Goal: Task Accomplishment & Management: Manage account settings

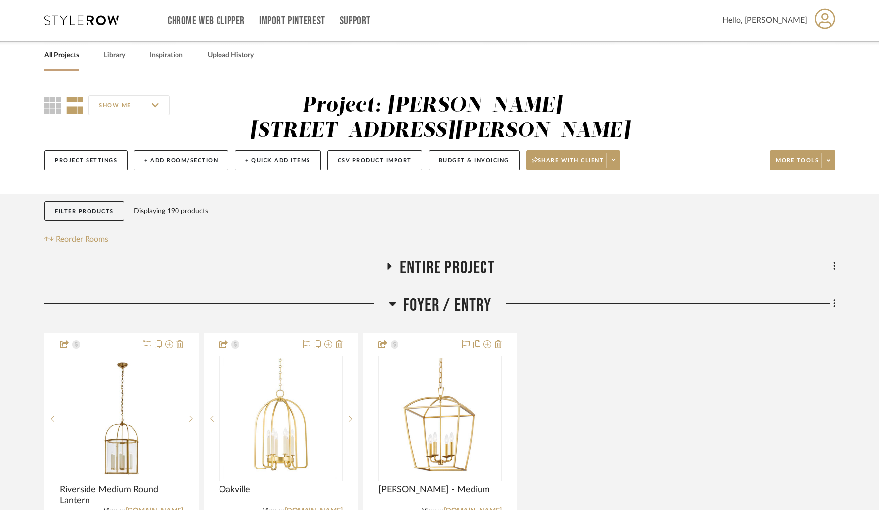
click at [67, 57] on link "All Projects" at bounding box center [62, 55] width 35 height 13
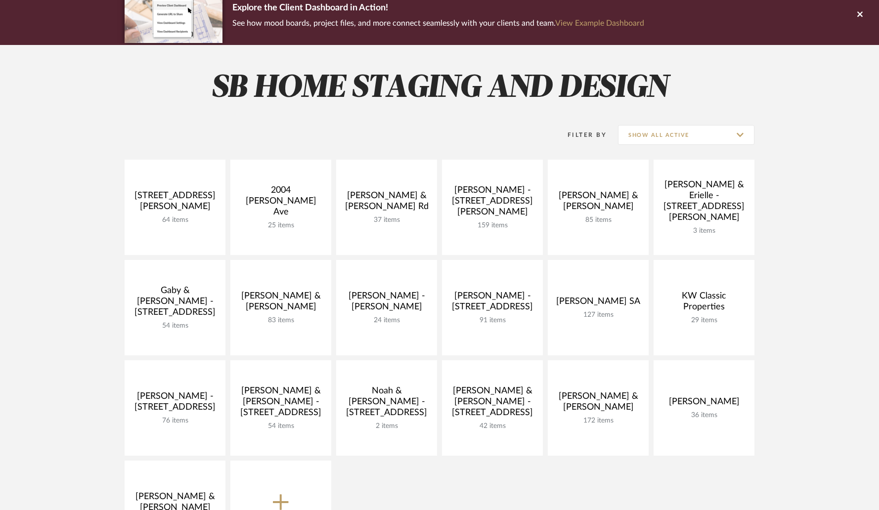
scroll to position [182, 0]
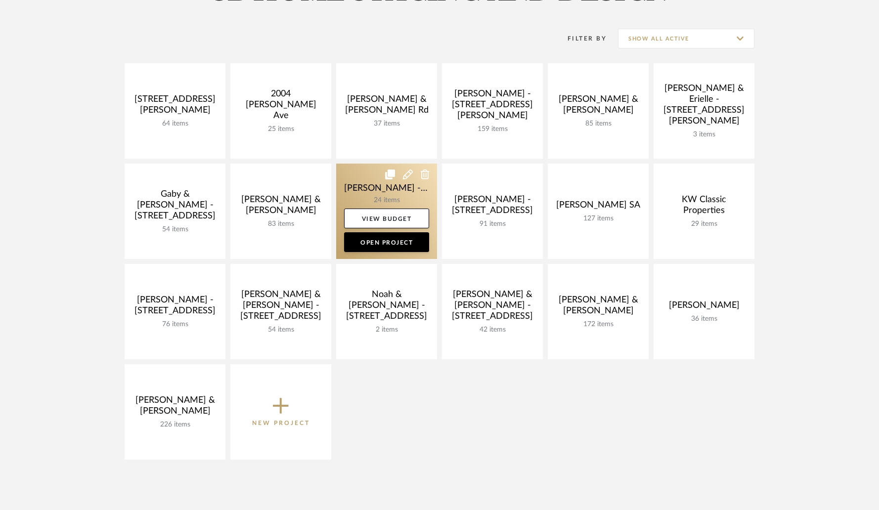
click at [368, 203] on link at bounding box center [386, 211] width 101 height 95
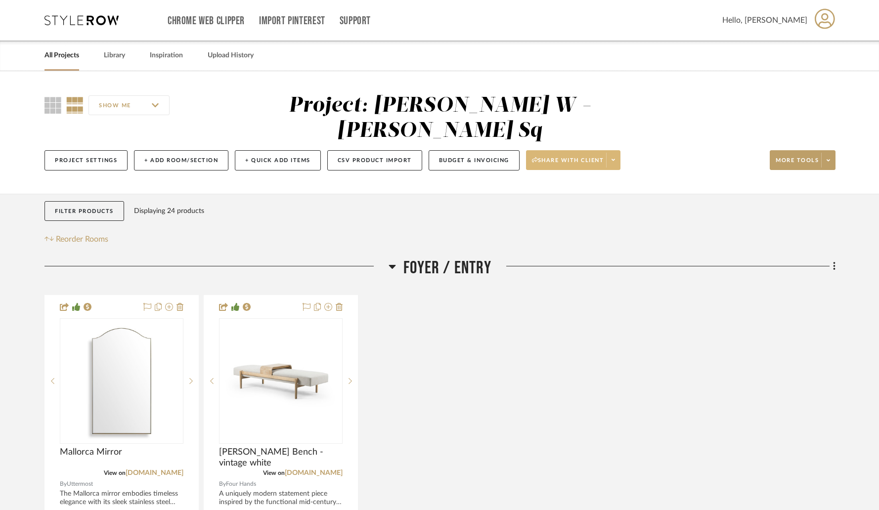
click at [615, 153] on span at bounding box center [613, 160] width 14 height 15
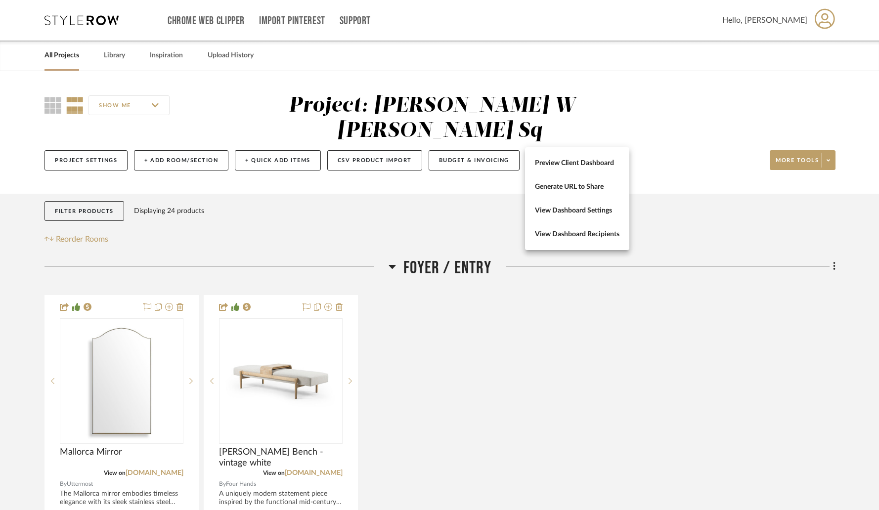
click at [454, 133] on div at bounding box center [439, 255] width 879 height 510
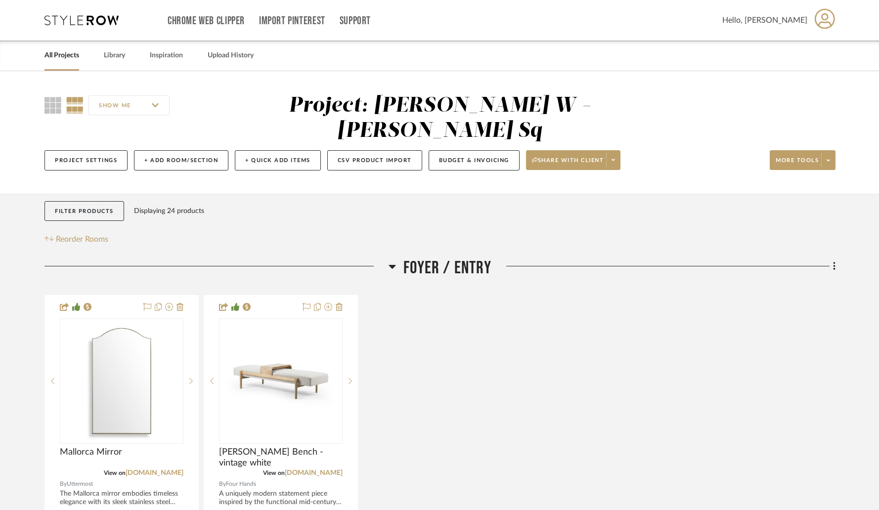
click at [454, 150] on button "Budget & Invoicing" at bounding box center [474, 160] width 91 height 20
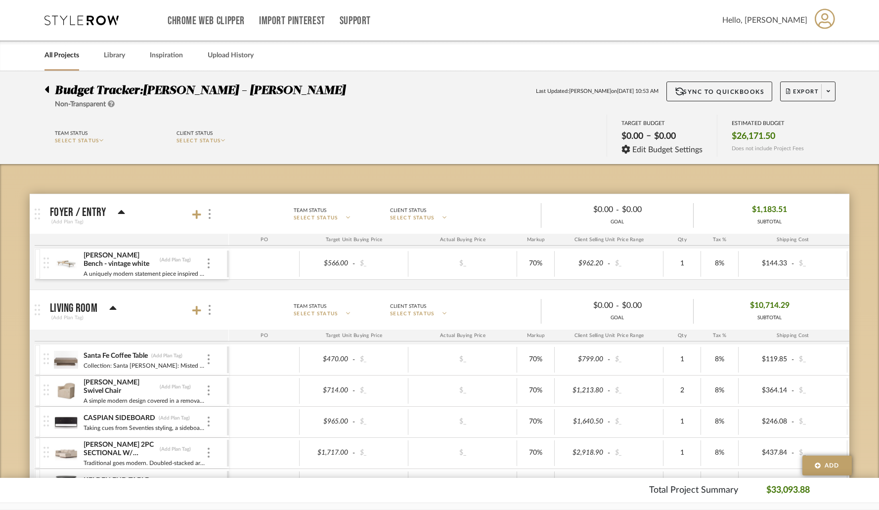
click at [62, 55] on link "All Projects" at bounding box center [62, 55] width 35 height 13
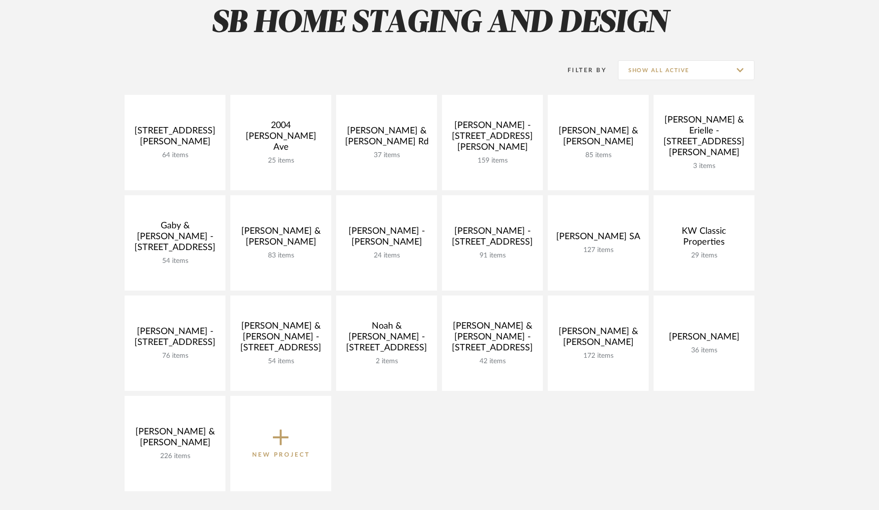
scroll to position [152, 0]
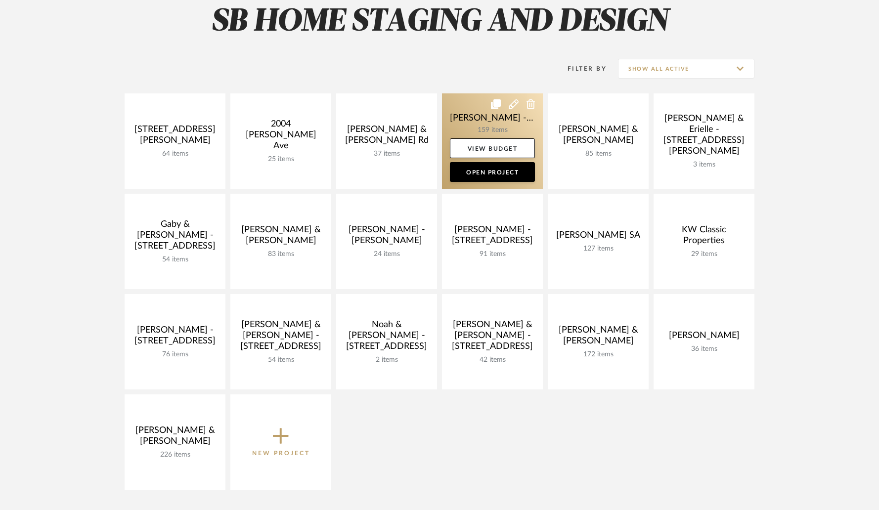
click at [479, 121] on link at bounding box center [492, 140] width 101 height 95
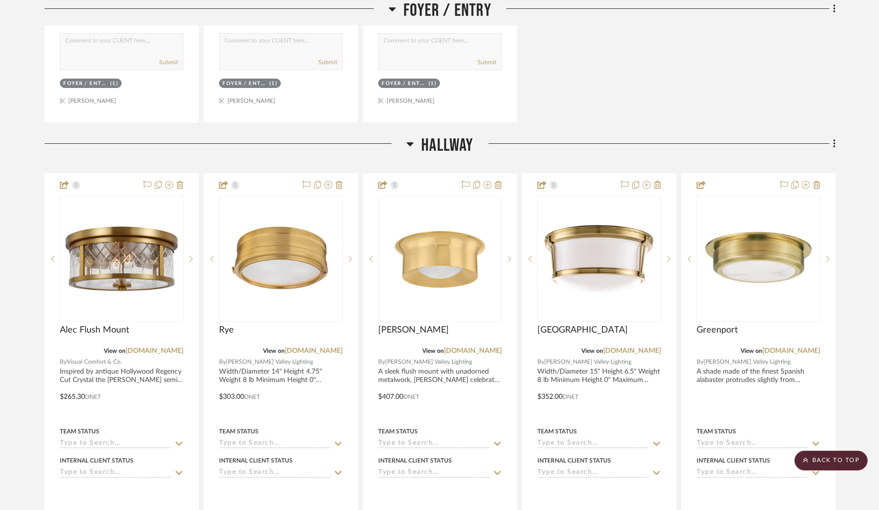
scroll to position [644, 0]
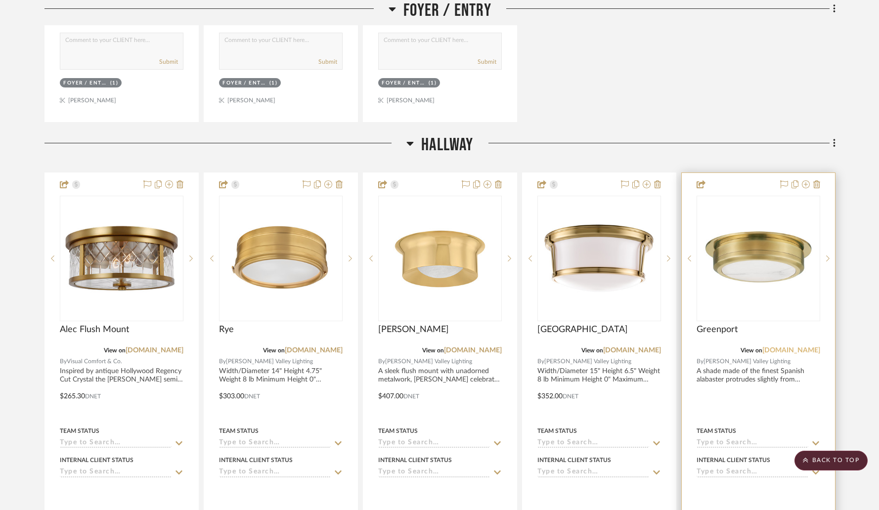
click at [797, 347] on link "[DOMAIN_NAME]" at bounding box center [791, 350] width 58 height 7
click at [733, 255] on img "0" at bounding box center [759, 259] width 122 height 122
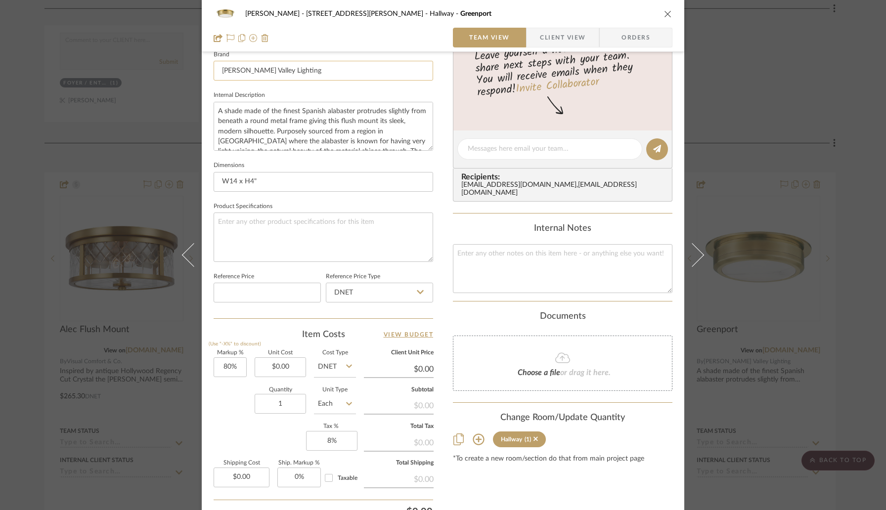
scroll to position [324, 0]
click at [253, 287] on input at bounding box center [267, 291] width 107 height 20
click at [247, 286] on input "484" at bounding box center [267, 291] width 107 height 20
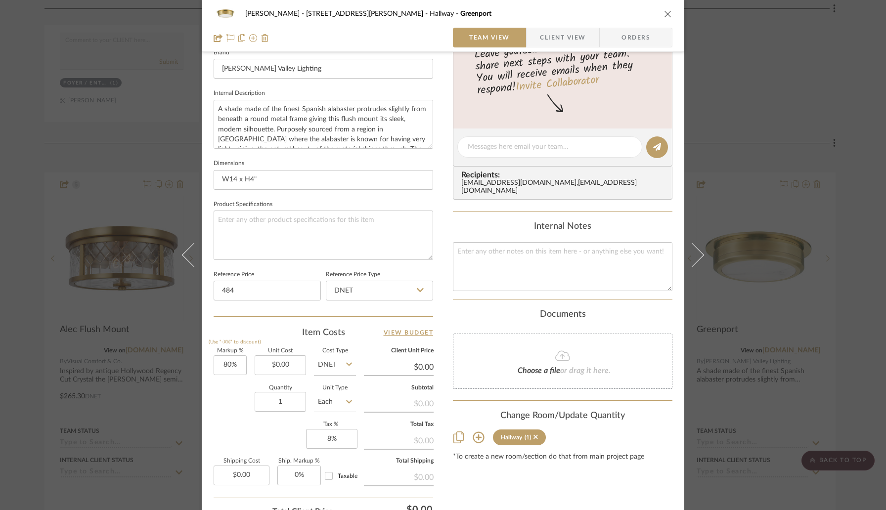
type input "$484.00"
click at [261, 314] on div "Team-Facing Details Item Name Greenport Brand [PERSON_NAME] Valley Lighting Int…" at bounding box center [324, 151] width 220 height 332
click at [445, 309] on div "[PERSON_NAME] - [GEOGRAPHIC_DATA][PERSON_NAME] Greenport Team View Client View …" at bounding box center [443, 140] width 483 height 913
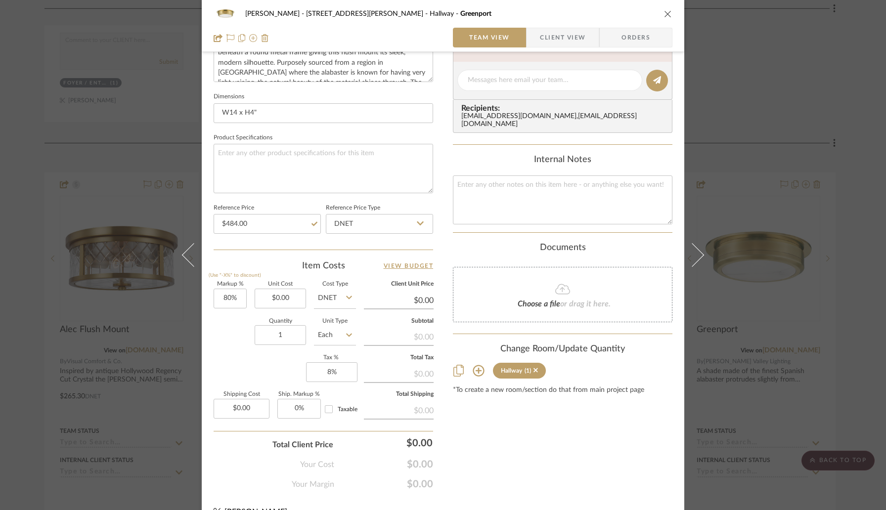
scroll to position [408, 0]
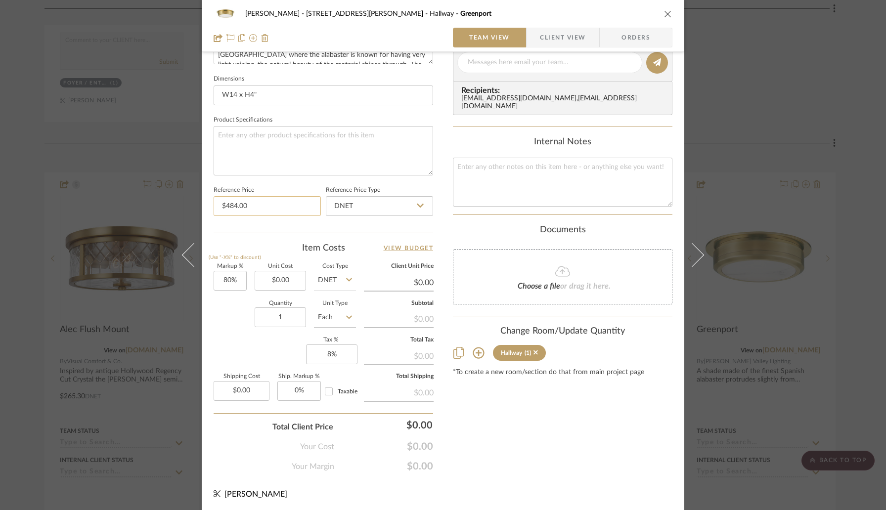
type input "484.00"
click at [293, 202] on input "484.00" at bounding box center [267, 206] width 107 height 20
type input "0.00"
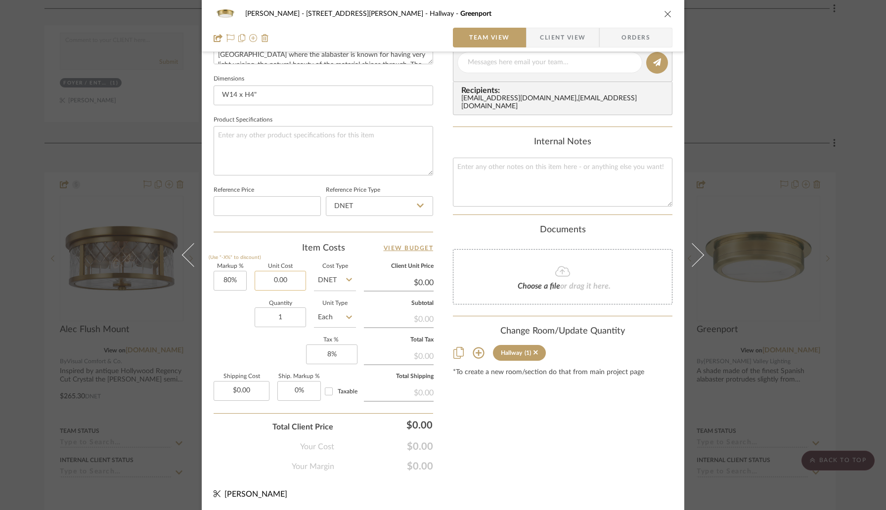
click at [285, 287] on input "0.00" at bounding box center [280, 281] width 51 height 20
paste input "484"
type input "484.00"
type input "$484.00"
click at [232, 304] on div "Quantity 1 Unit Type Each" at bounding box center [285, 318] width 142 height 35
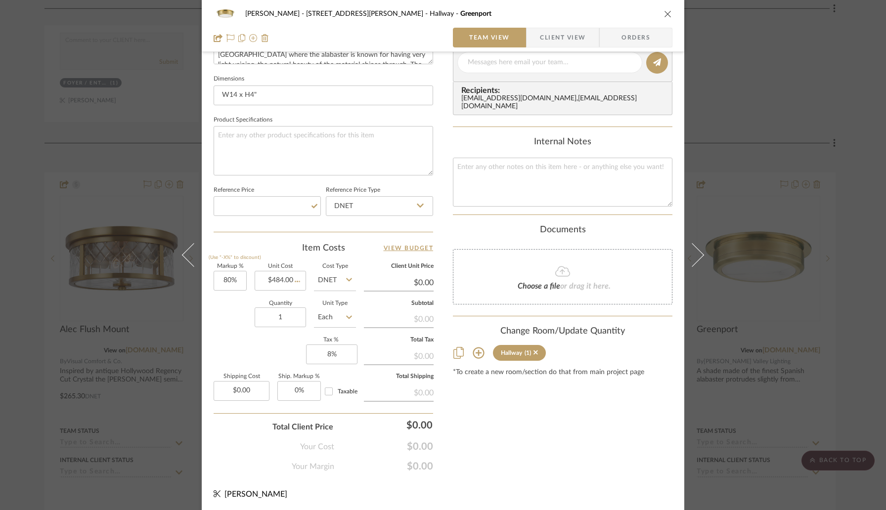
type input "$871.20"
type input "$130.68"
click at [664, 14] on icon "close" at bounding box center [668, 14] width 8 height 8
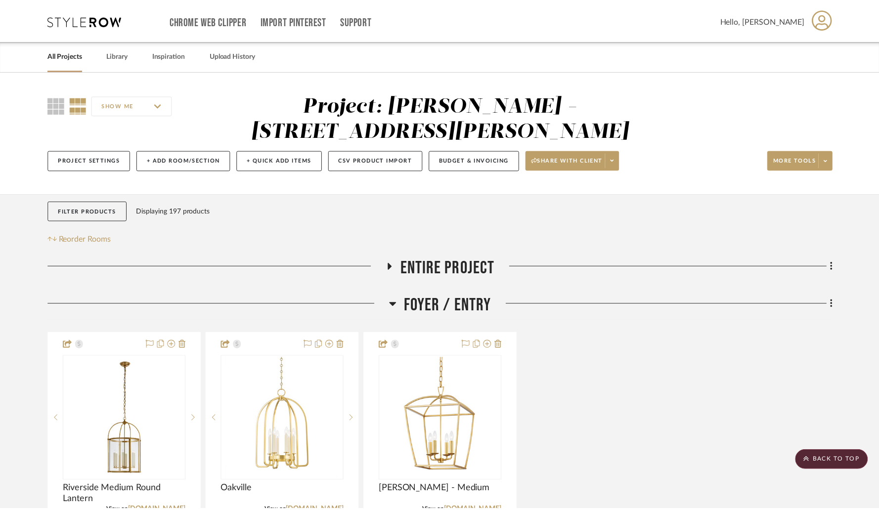
scroll to position [644, 0]
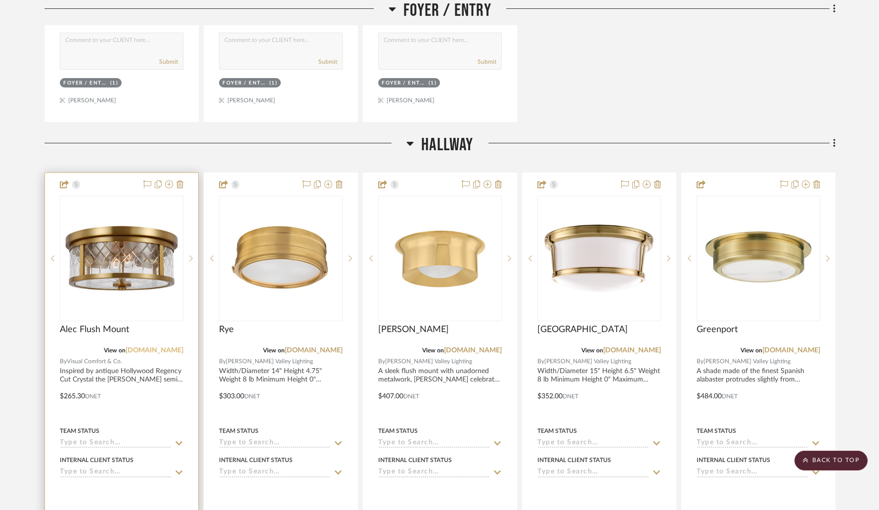
click at [155, 347] on link "[DOMAIN_NAME]" at bounding box center [155, 350] width 58 height 7
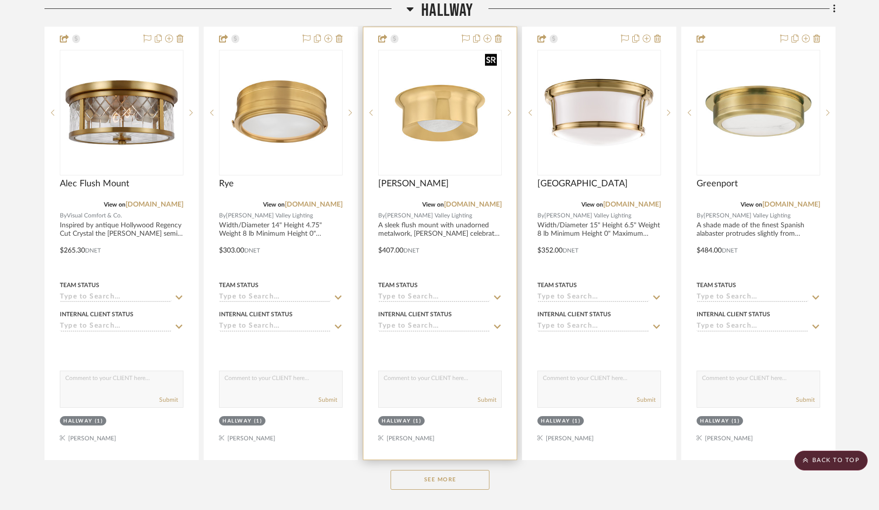
scroll to position [803, 0]
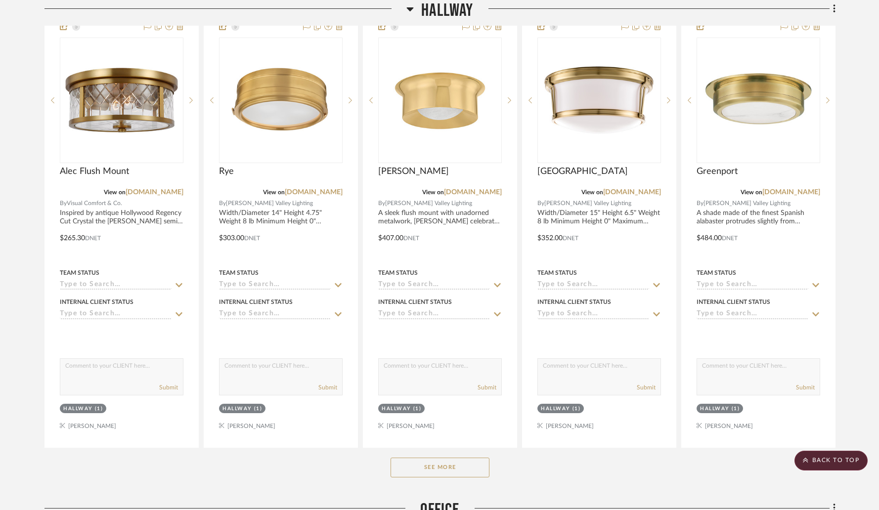
click at [441, 458] on button "See More" at bounding box center [440, 468] width 99 height 20
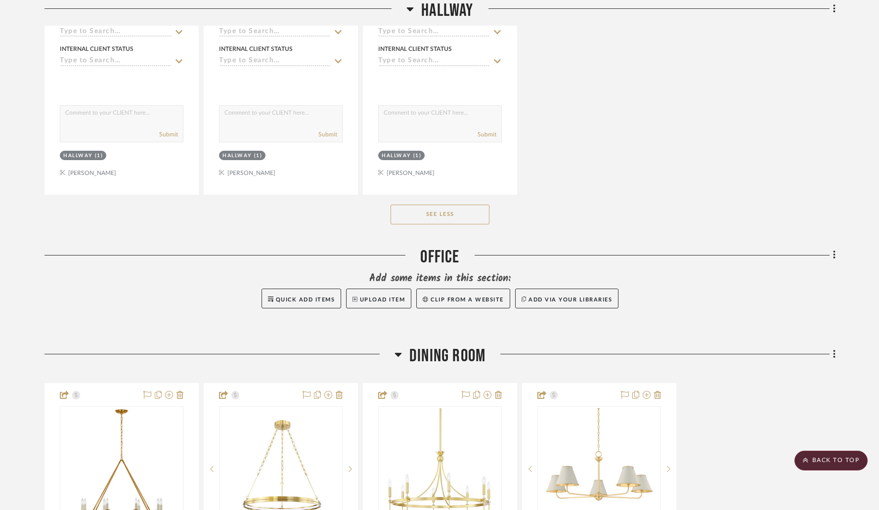
scroll to position [1555, 0]
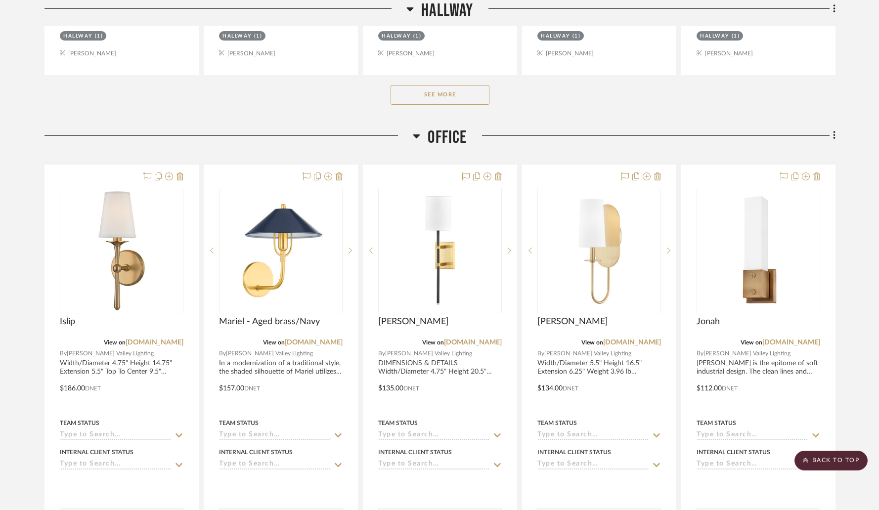
scroll to position [1180, 0]
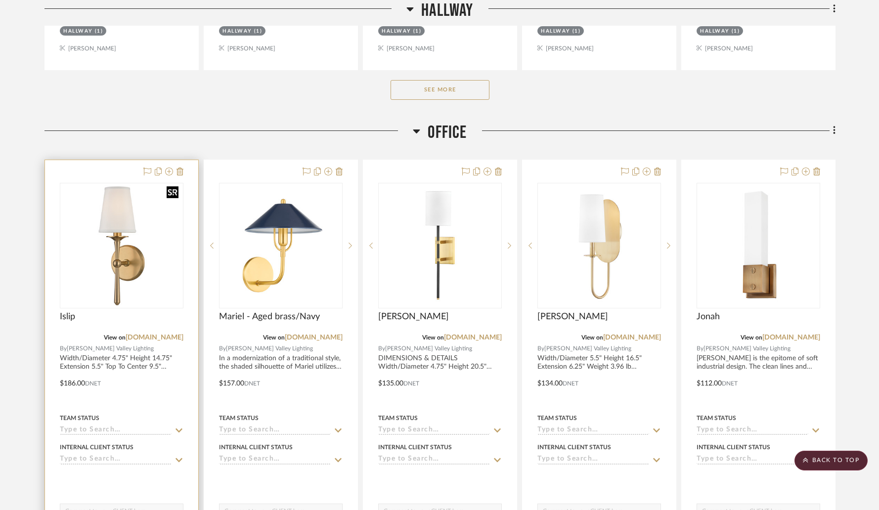
click at [147, 249] on img "0" at bounding box center [122, 246] width 122 height 122
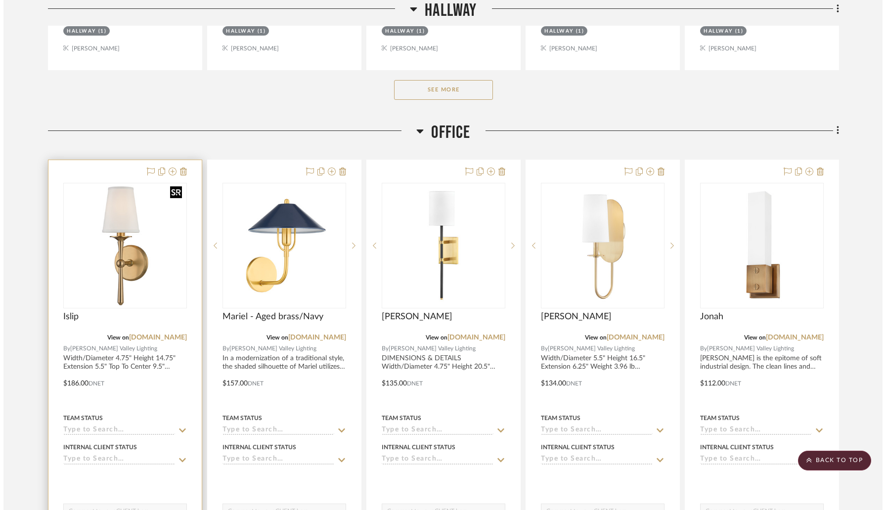
scroll to position [0, 0]
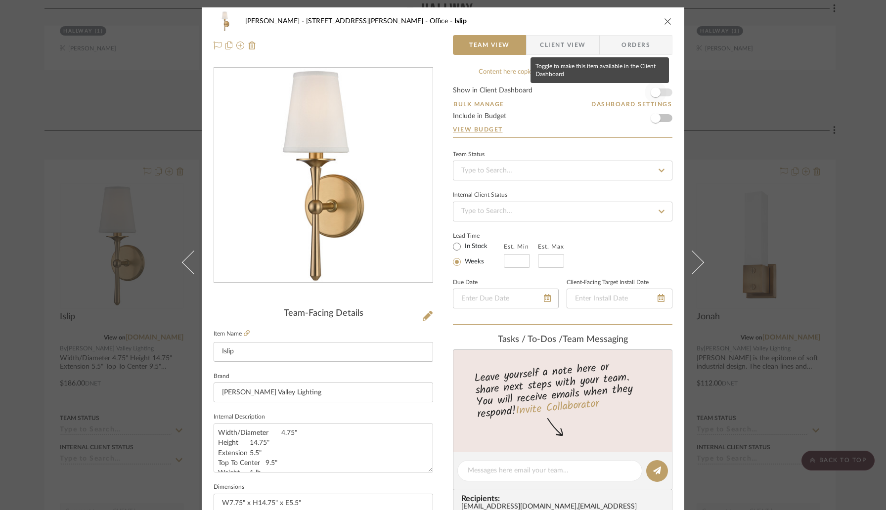
click at [653, 90] on span "button" at bounding box center [656, 93] width 10 height 10
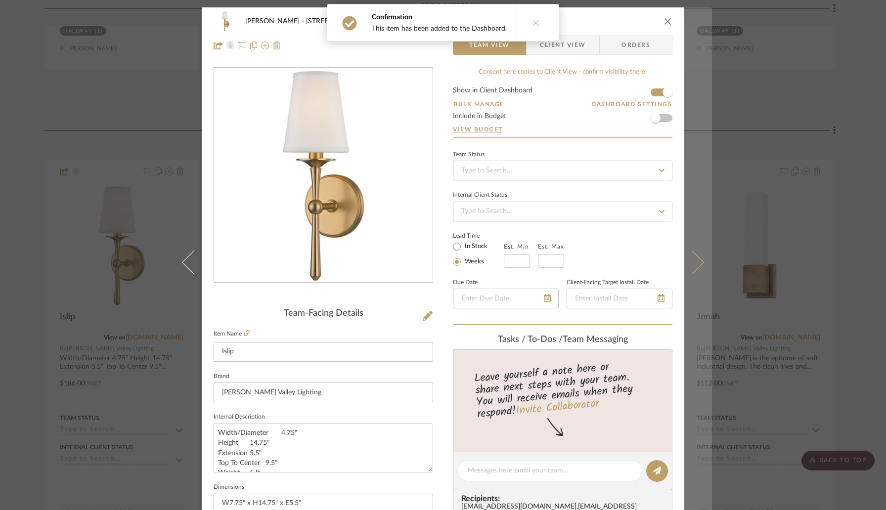
click at [696, 266] on icon at bounding box center [692, 263] width 24 height 24
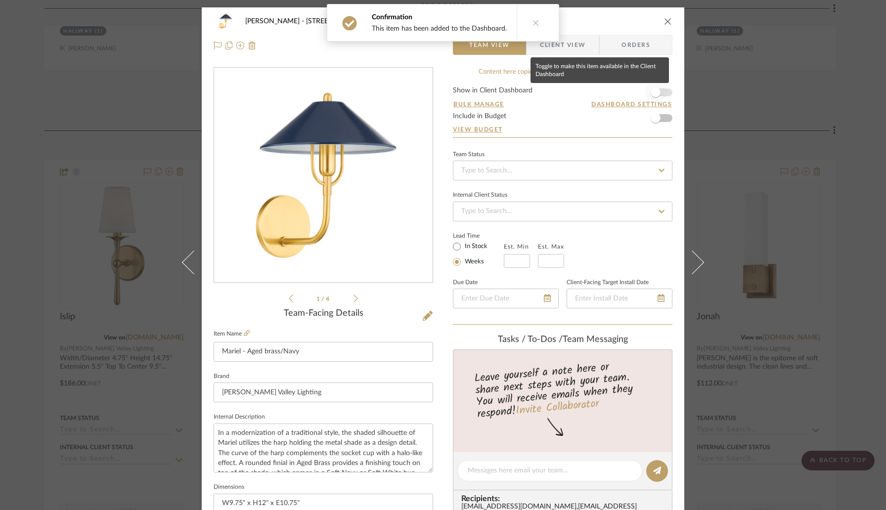
click at [657, 93] on span "button" at bounding box center [656, 93] width 22 height 22
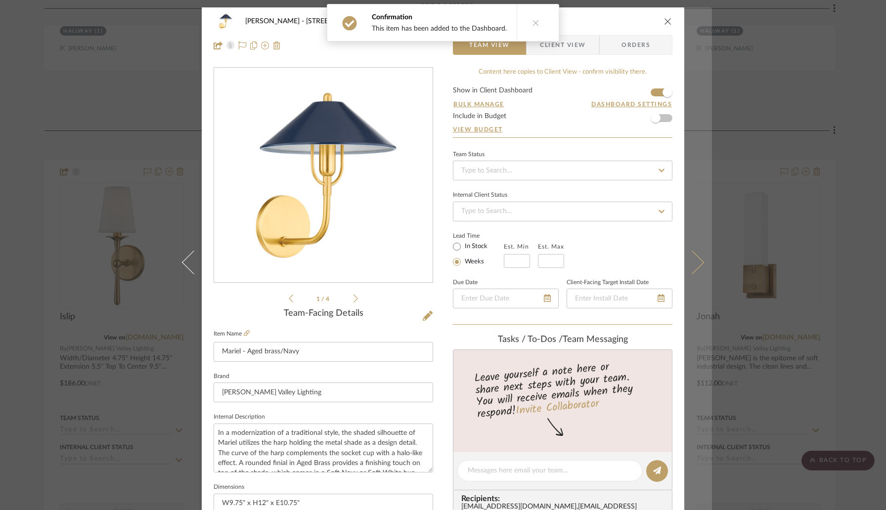
click at [692, 273] on button at bounding box center [698, 262] width 28 height 510
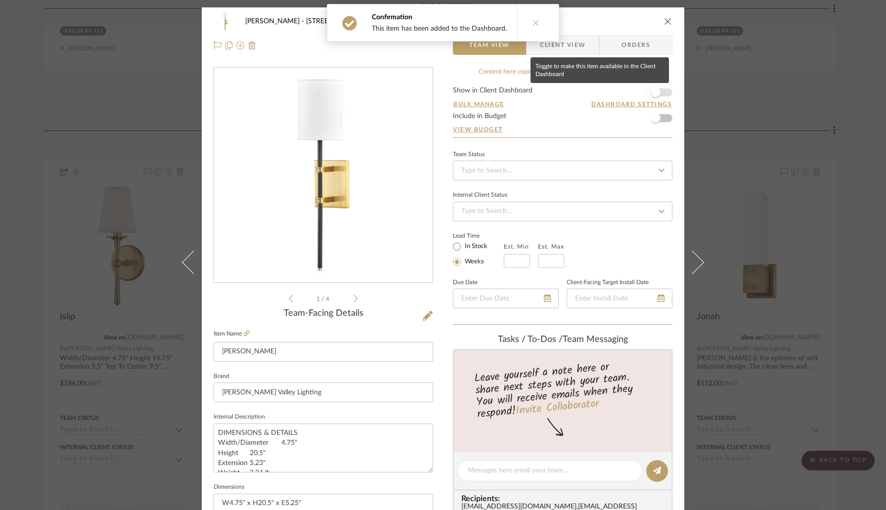
click at [658, 96] on span "button" at bounding box center [656, 93] width 22 height 22
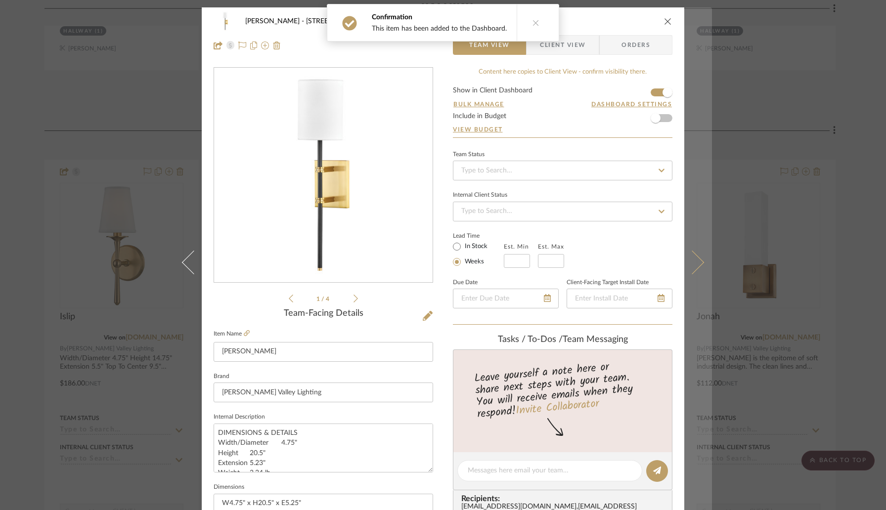
click at [693, 250] on button at bounding box center [698, 262] width 28 height 510
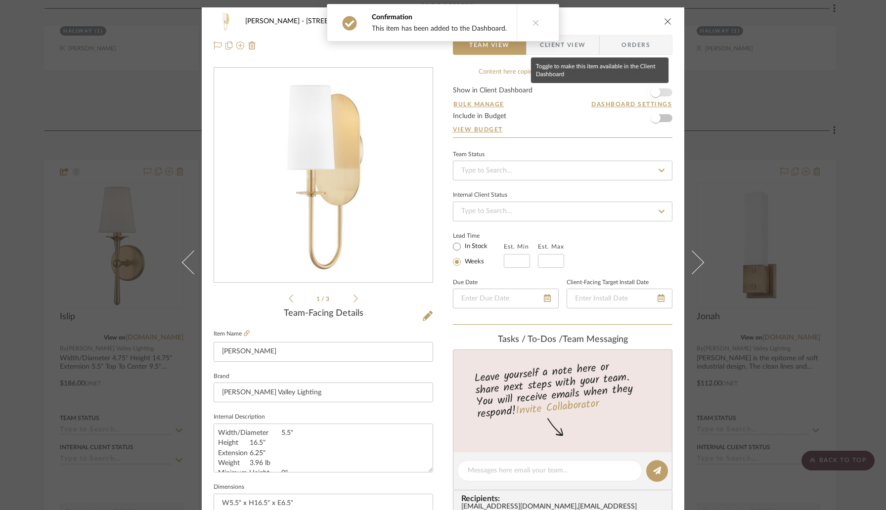
click at [662, 90] on span "button" at bounding box center [656, 93] width 22 height 22
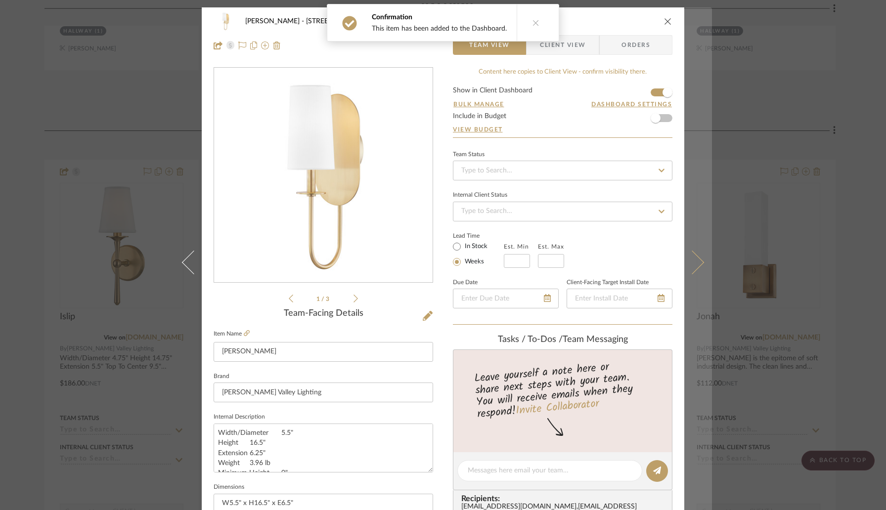
click at [692, 257] on icon at bounding box center [692, 263] width 24 height 24
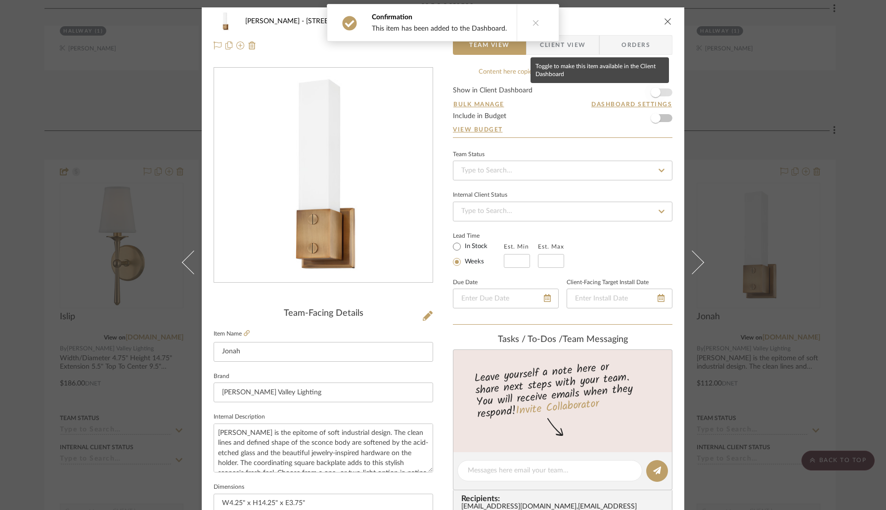
click at [656, 88] on span "button" at bounding box center [656, 93] width 22 height 22
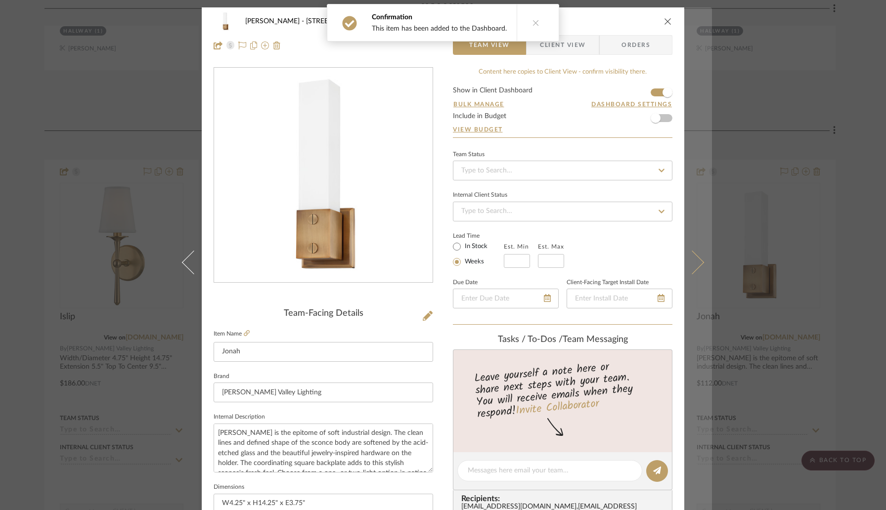
click at [692, 251] on button at bounding box center [698, 262] width 28 height 510
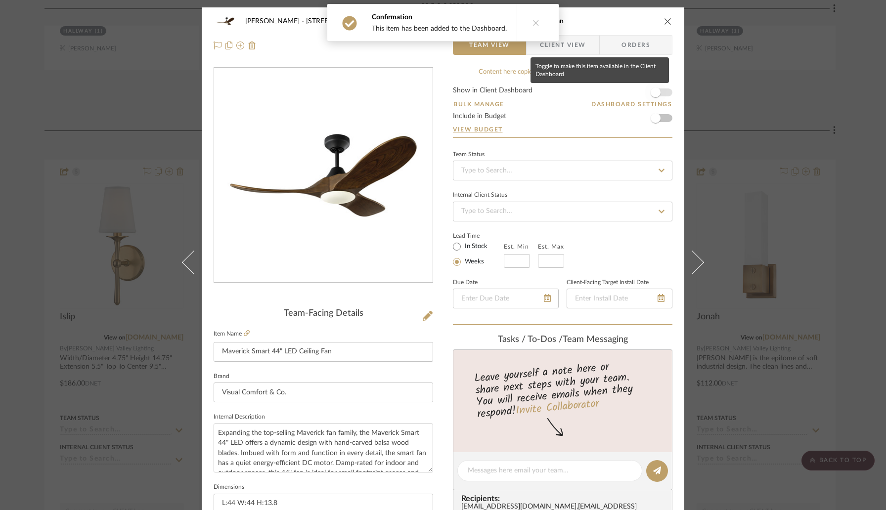
click at [658, 89] on span "button" at bounding box center [656, 93] width 22 height 22
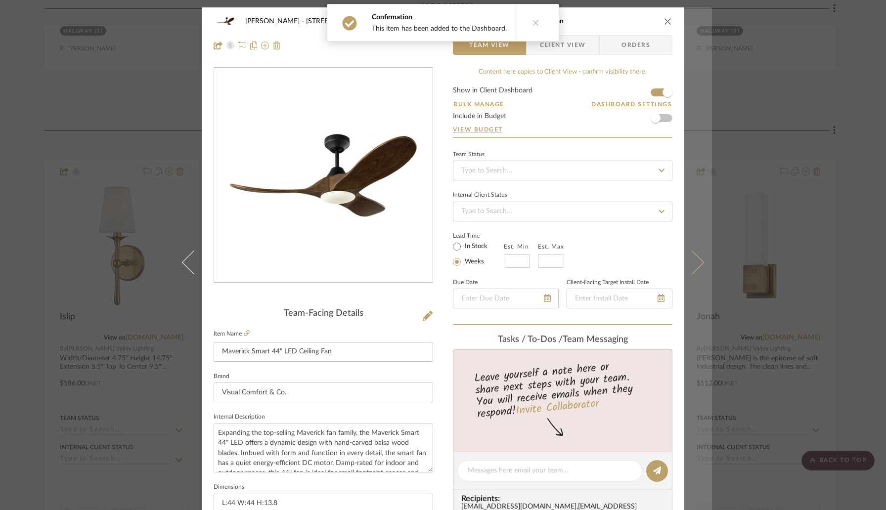
click at [691, 251] on button at bounding box center [698, 262] width 28 height 510
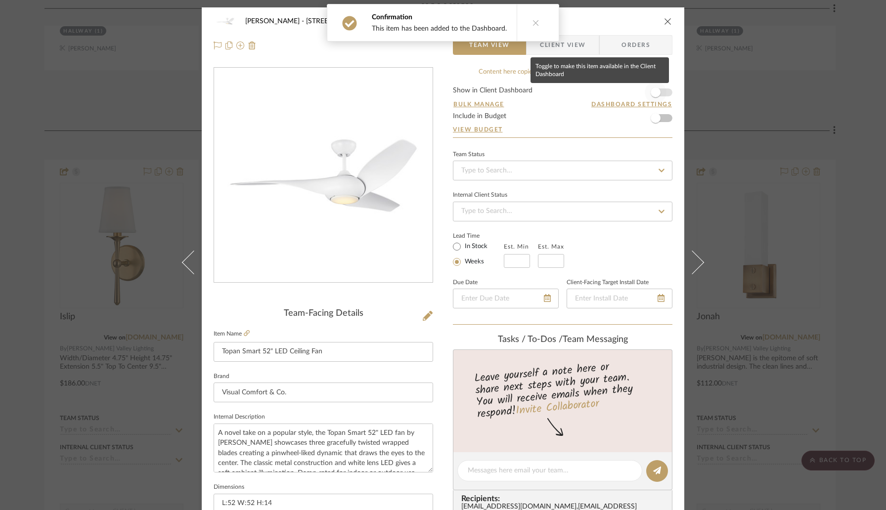
click at [659, 90] on span "button" at bounding box center [656, 93] width 22 height 22
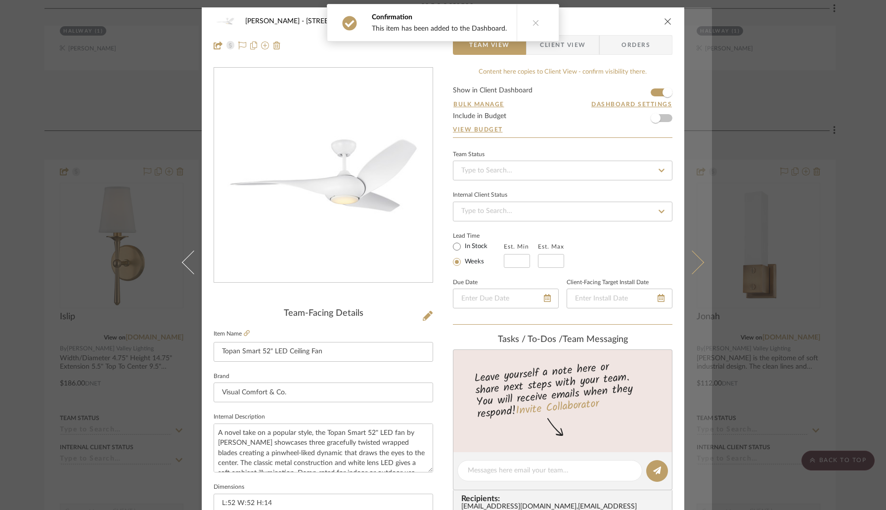
click at [697, 262] on icon at bounding box center [692, 263] width 24 height 24
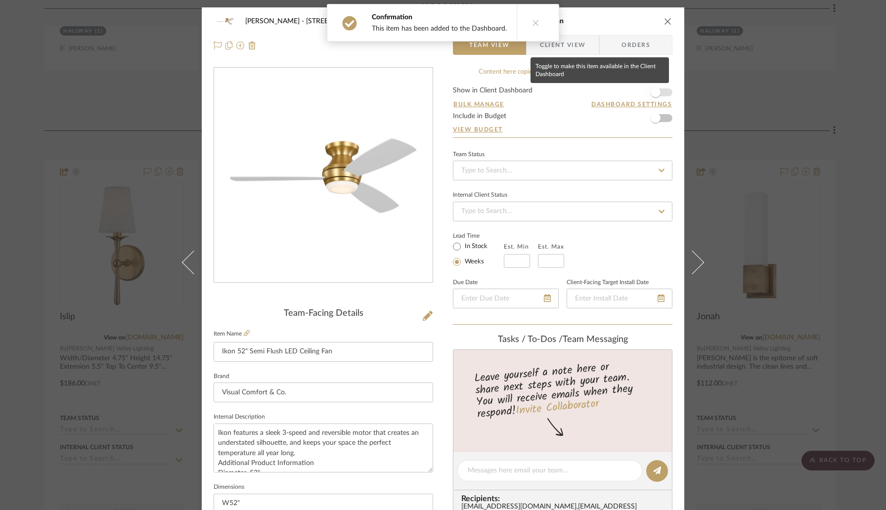
click at [657, 92] on span "button" at bounding box center [656, 93] width 10 height 10
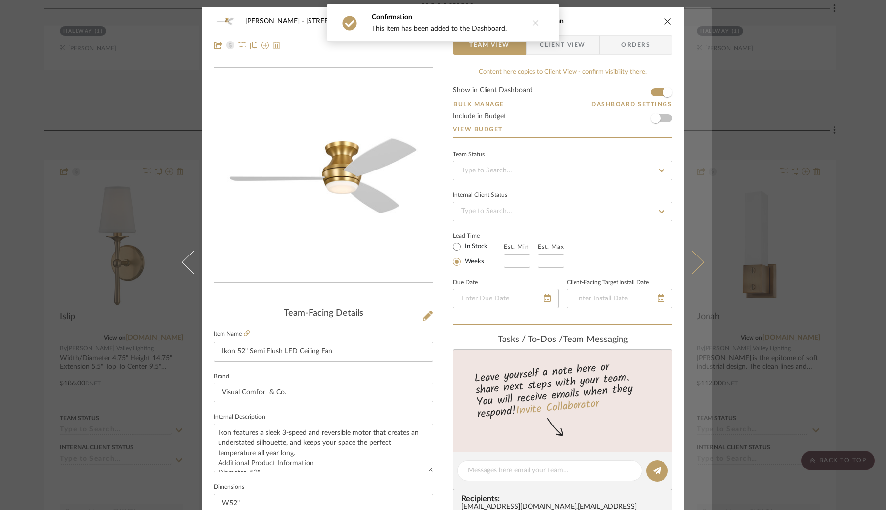
click at [689, 266] on icon at bounding box center [692, 263] width 24 height 24
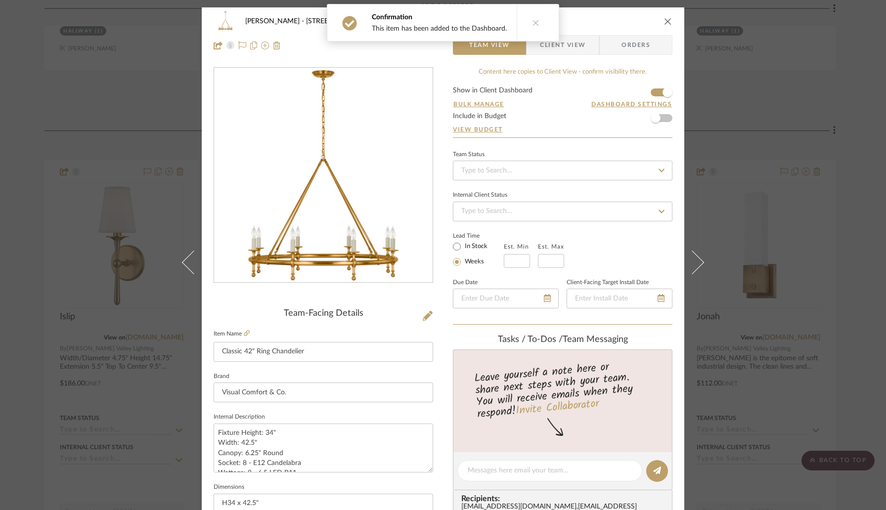
click at [666, 21] on icon "close" at bounding box center [668, 21] width 8 height 8
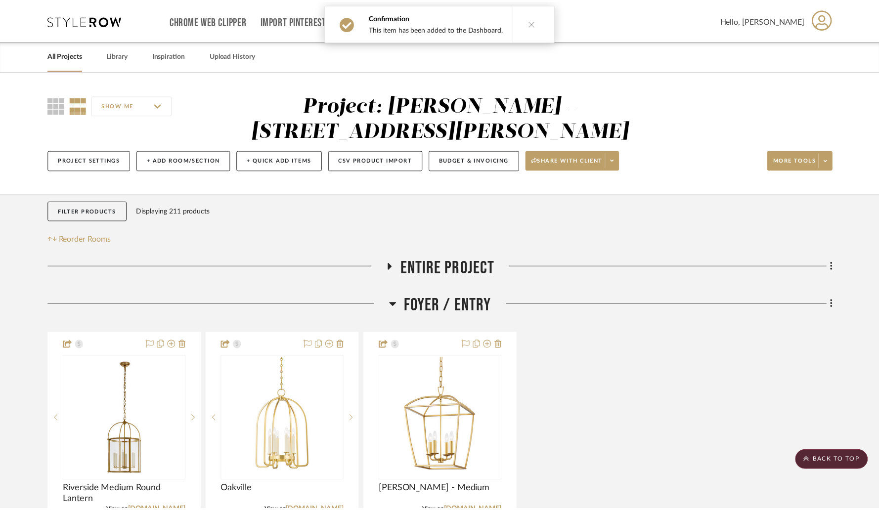
scroll to position [1180, 0]
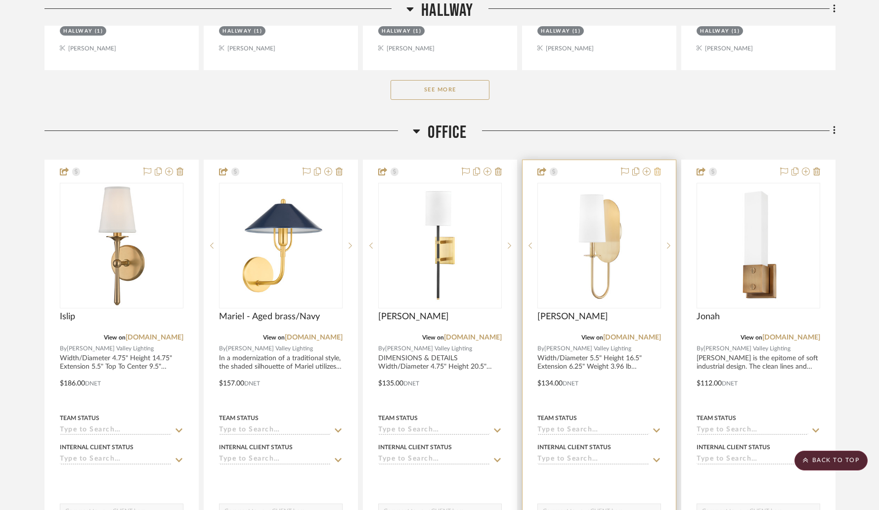
click at [658, 168] on icon at bounding box center [657, 172] width 7 height 8
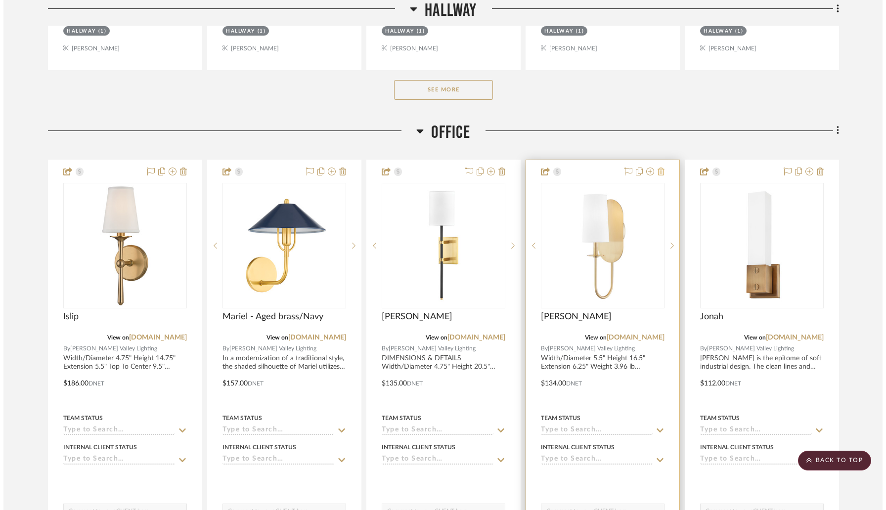
scroll to position [0, 0]
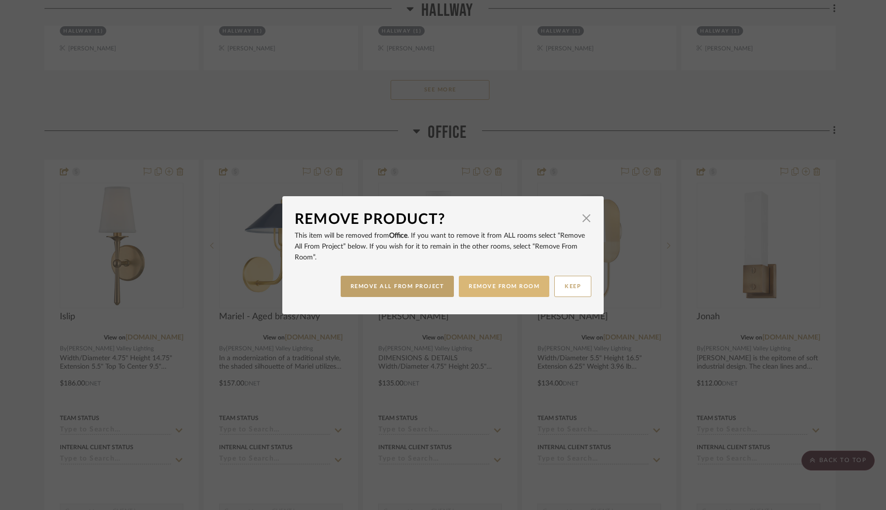
click at [488, 288] on button "REMOVE FROM ROOM" at bounding box center [504, 286] width 90 height 21
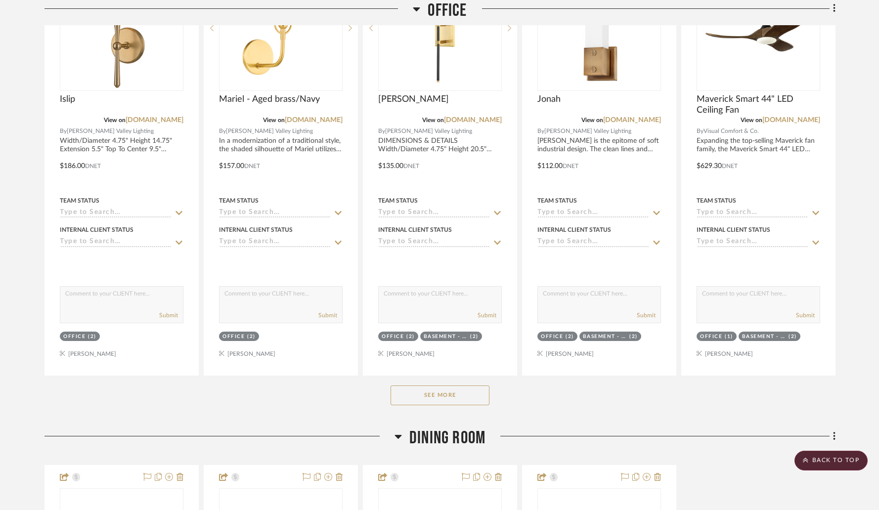
scroll to position [1409, 0]
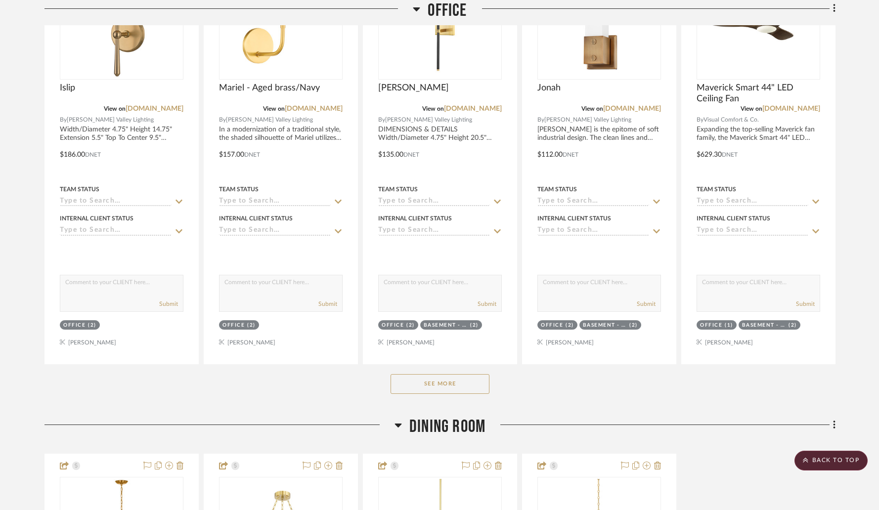
click at [433, 374] on button "See More" at bounding box center [440, 384] width 99 height 20
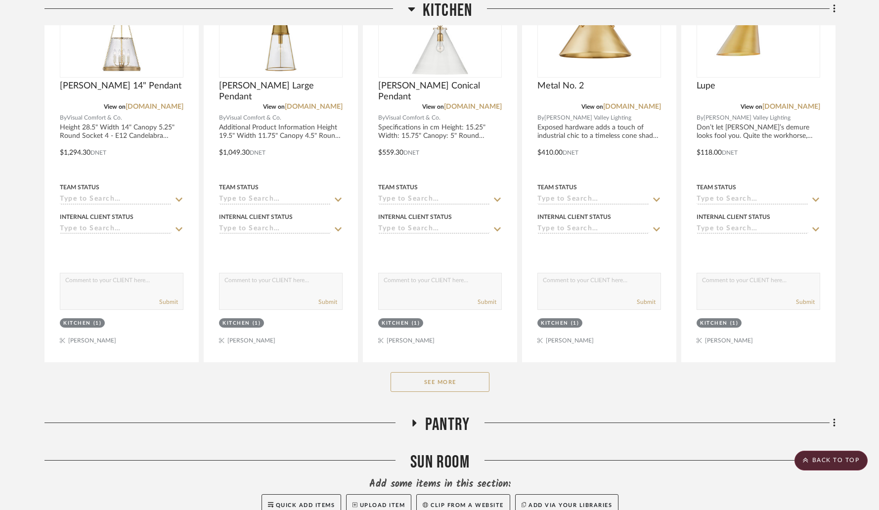
scroll to position [3058, 0]
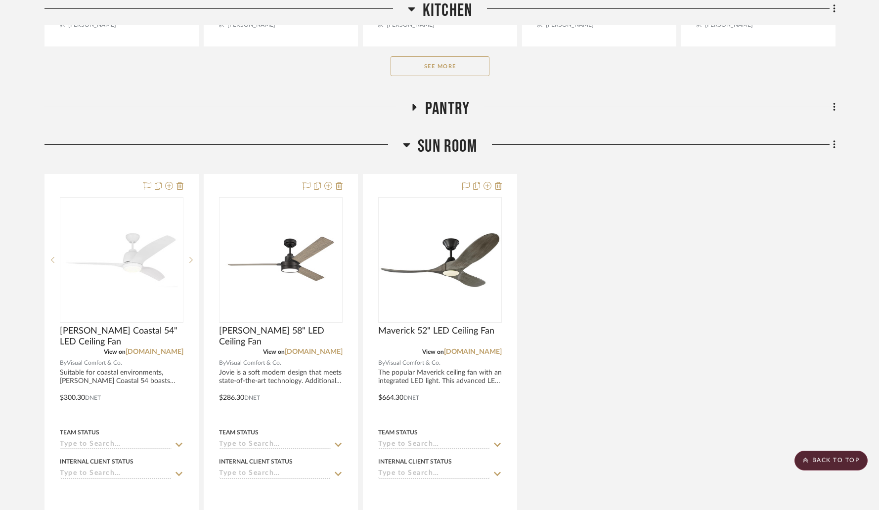
scroll to position [2735, 0]
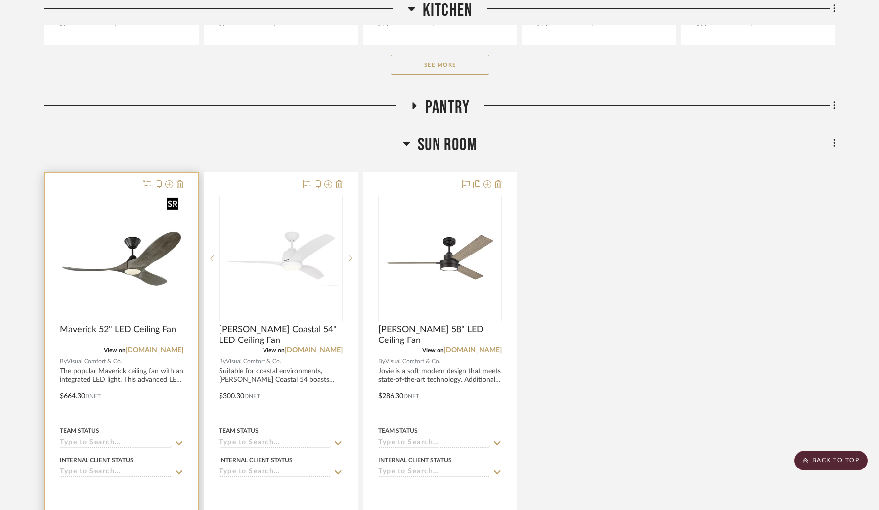
click at [147, 199] on img "0" at bounding box center [122, 259] width 122 height 122
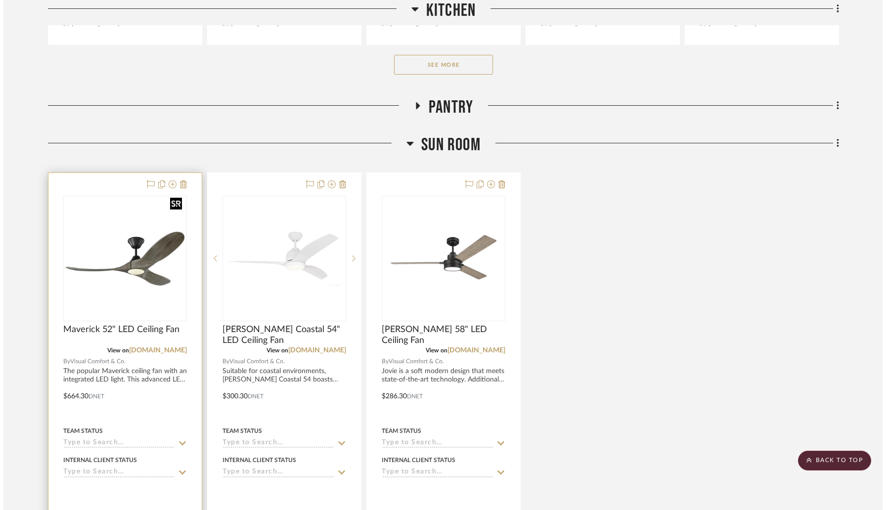
scroll to position [0, 0]
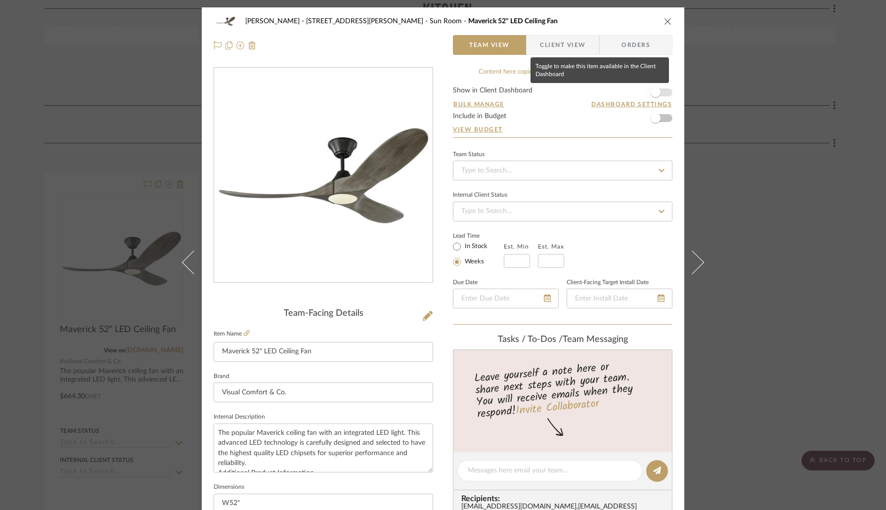
click at [655, 92] on span "button" at bounding box center [656, 93] width 10 height 10
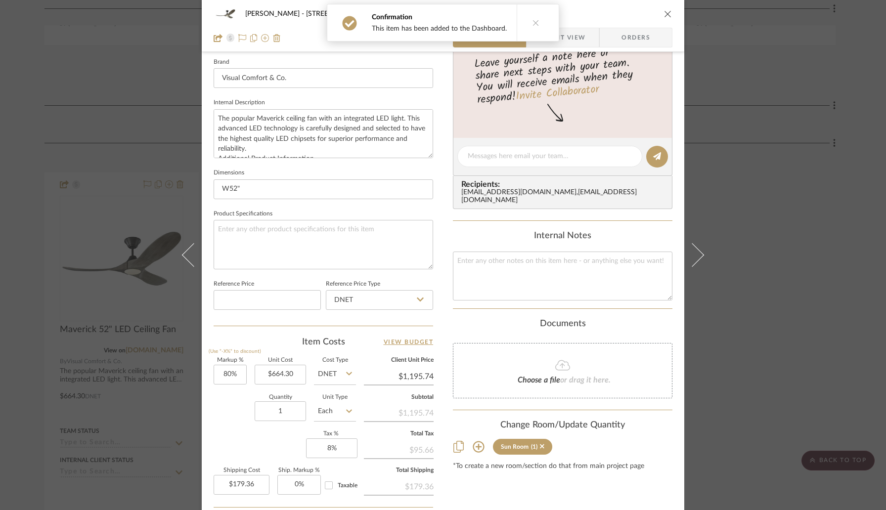
scroll to position [348, 0]
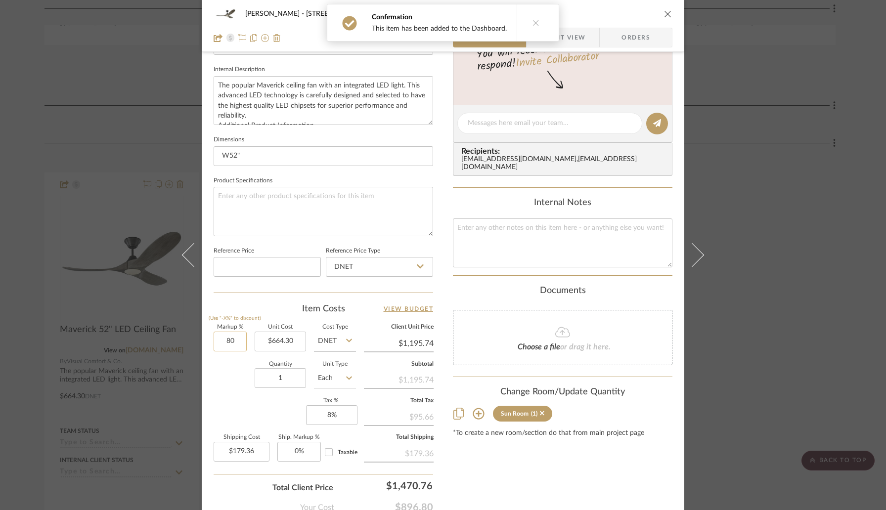
click at [238, 346] on input "80" at bounding box center [230, 342] width 33 height 20
type input "30%"
click at [236, 404] on div "Markup % (Use "-X%" to discount) 30% Unit Cost $664.30 Cost Type DNET Client Un…" at bounding box center [324, 397] width 220 height 144
type input "$863.59"
type input "$129.54"
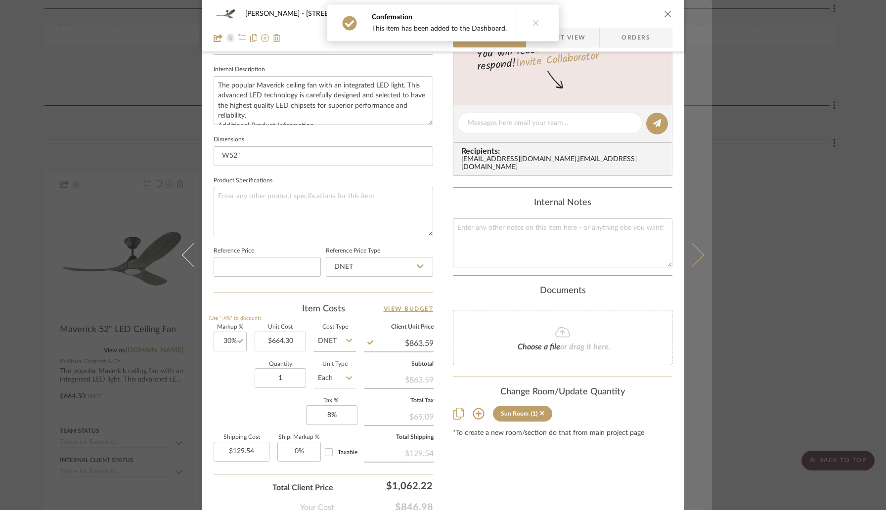
click at [702, 259] on button at bounding box center [698, 255] width 28 height 510
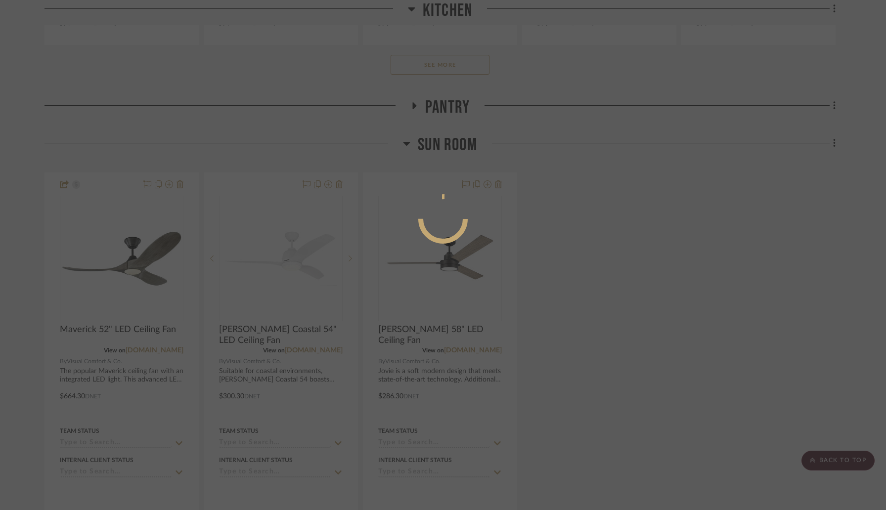
scroll to position [0, 0]
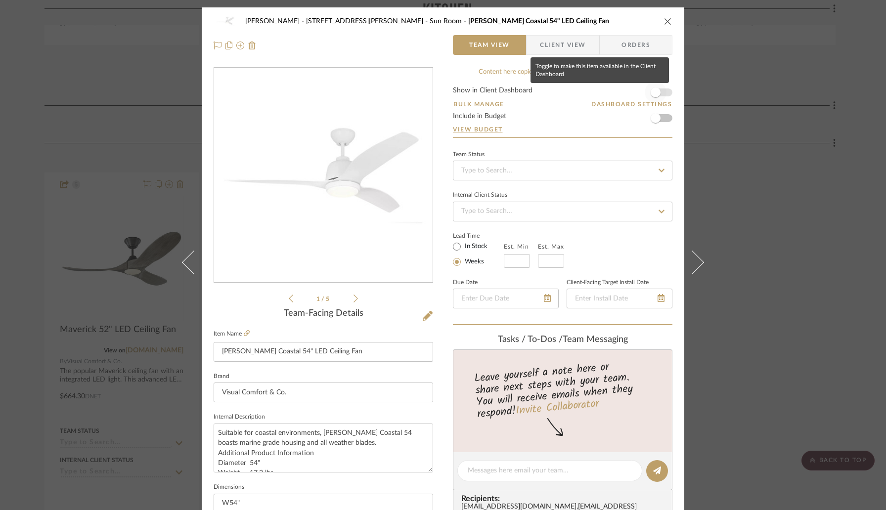
click at [658, 93] on span "button" at bounding box center [656, 93] width 22 height 22
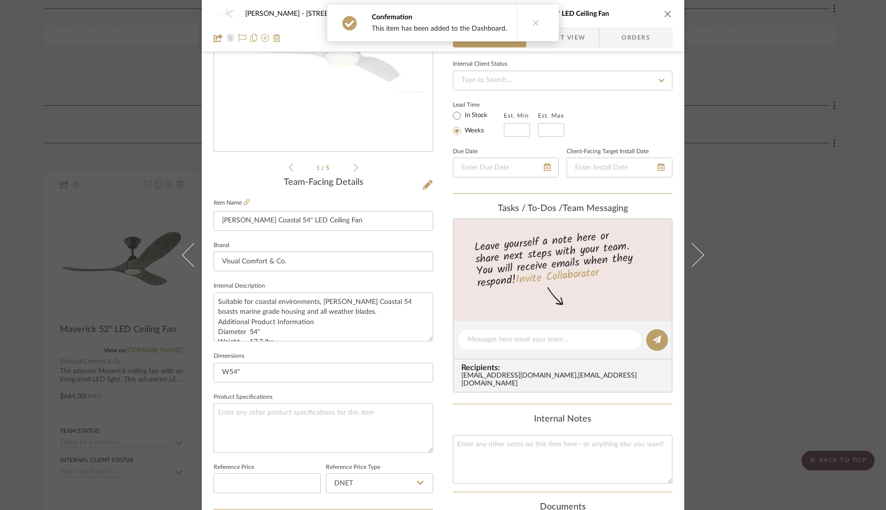
scroll to position [270, 0]
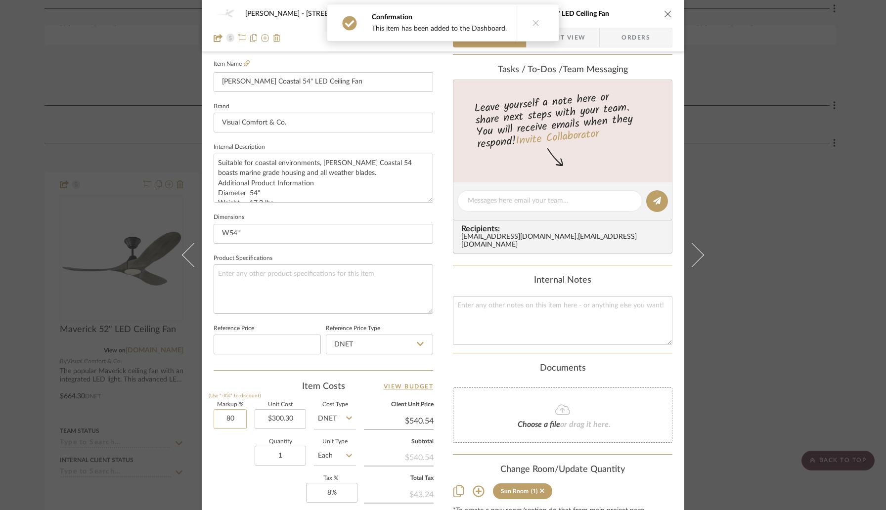
click at [239, 412] on input "80" at bounding box center [230, 419] width 33 height 20
type input "30%"
click at [242, 445] on div "Quantity 1 Unit Type Each" at bounding box center [285, 457] width 142 height 35
type input "$390.39"
type input "$58.56"
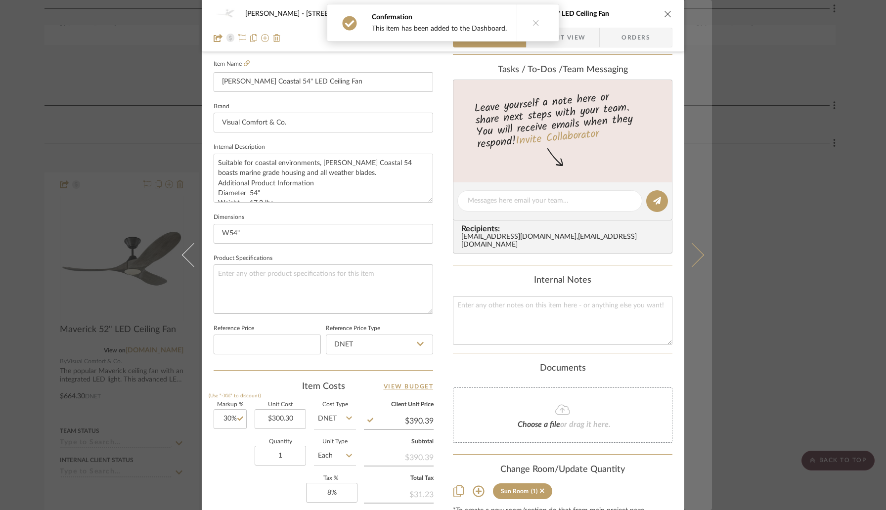
click at [694, 249] on icon at bounding box center [692, 255] width 24 height 24
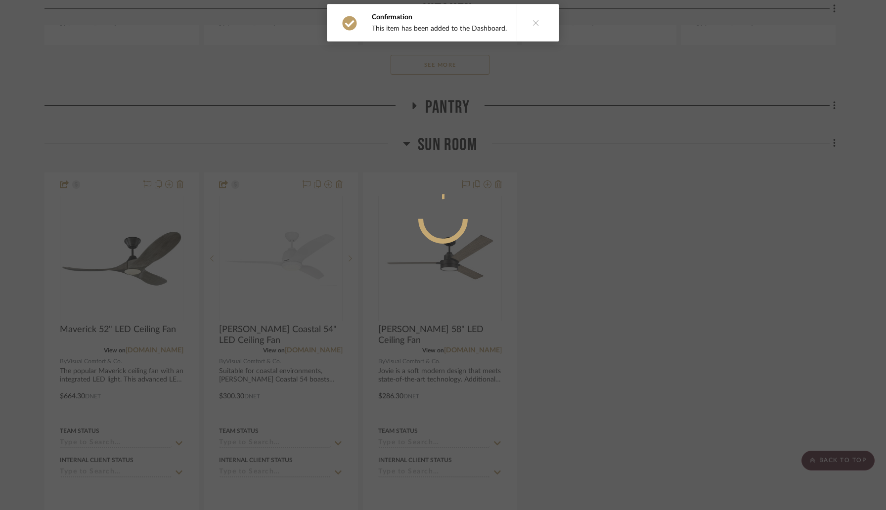
scroll to position [0, 0]
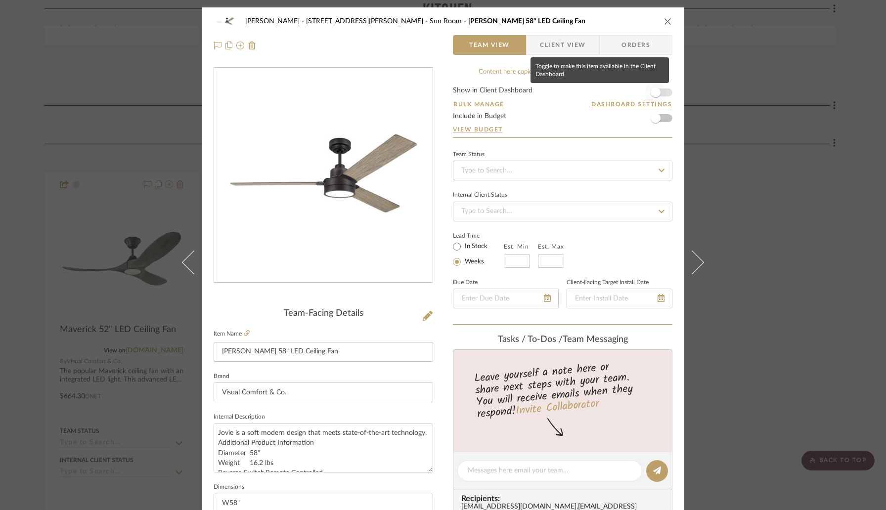
click at [659, 92] on span "button" at bounding box center [656, 93] width 22 height 22
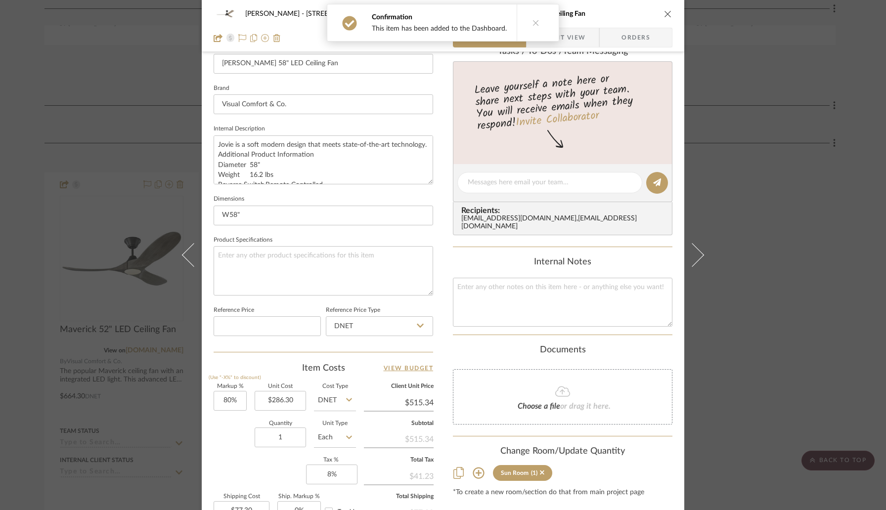
scroll to position [408, 0]
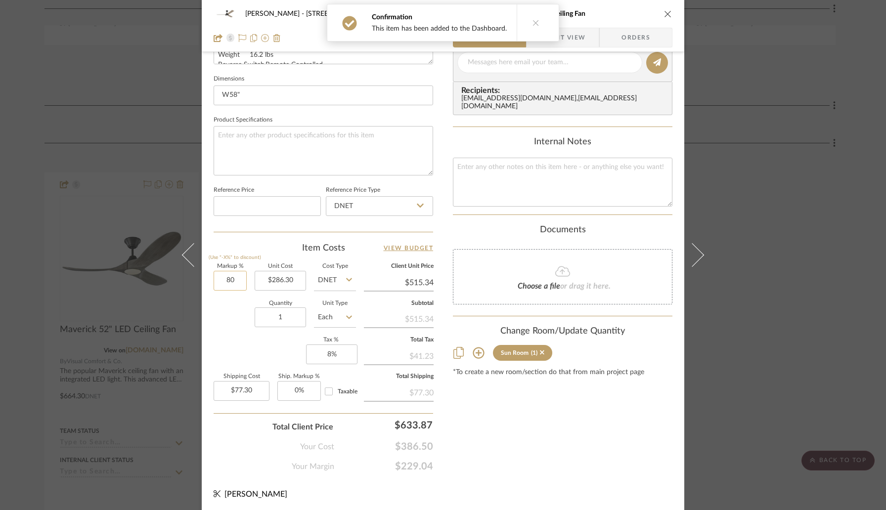
click at [238, 282] on input "80" at bounding box center [230, 281] width 33 height 20
type input "30%"
click at [236, 309] on div "Quantity 1 Unit Type Each" at bounding box center [285, 318] width 142 height 35
type input "$372.19"
type input "$55.83"
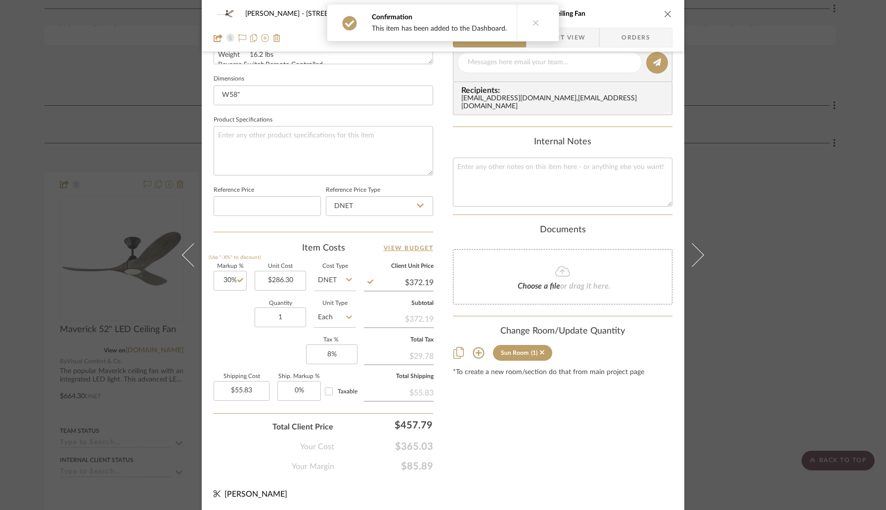
click at [665, 12] on icon "close" at bounding box center [668, 14] width 8 height 8
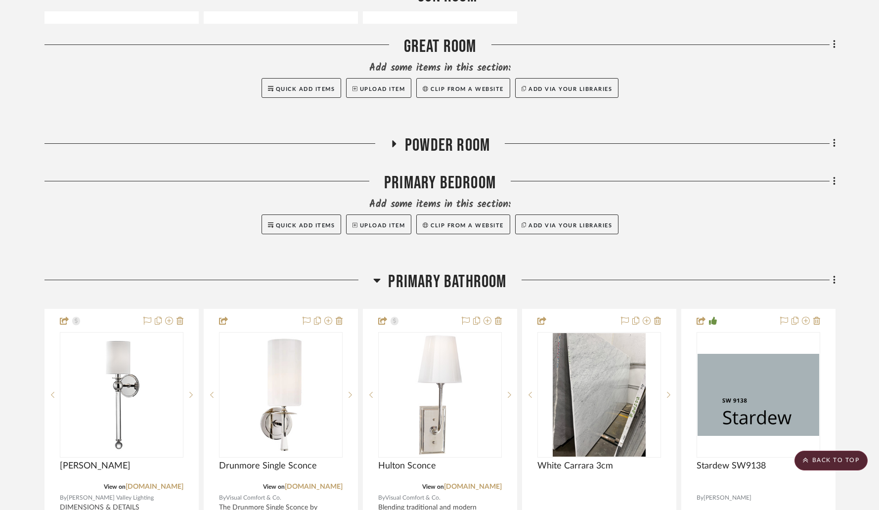
scroll to position [3266, 0]
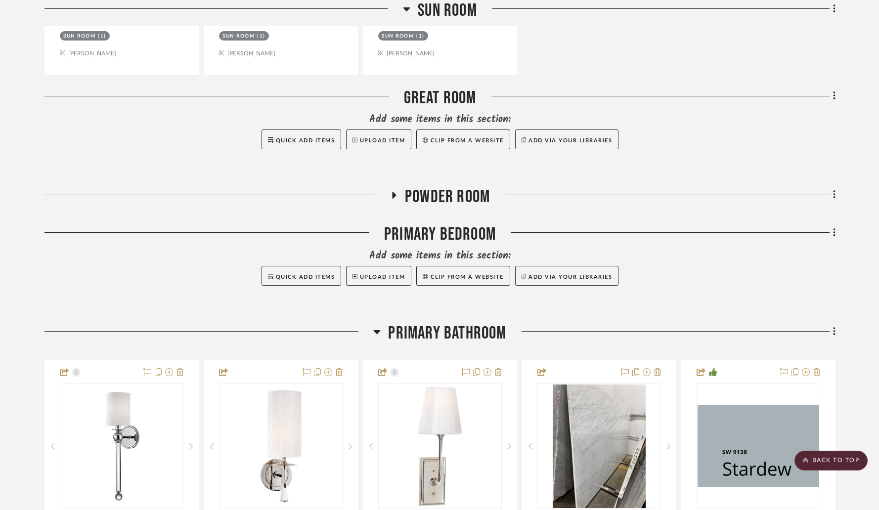
click at [391, 191] on icon at bounding box center [394, 194] width 12 height 7
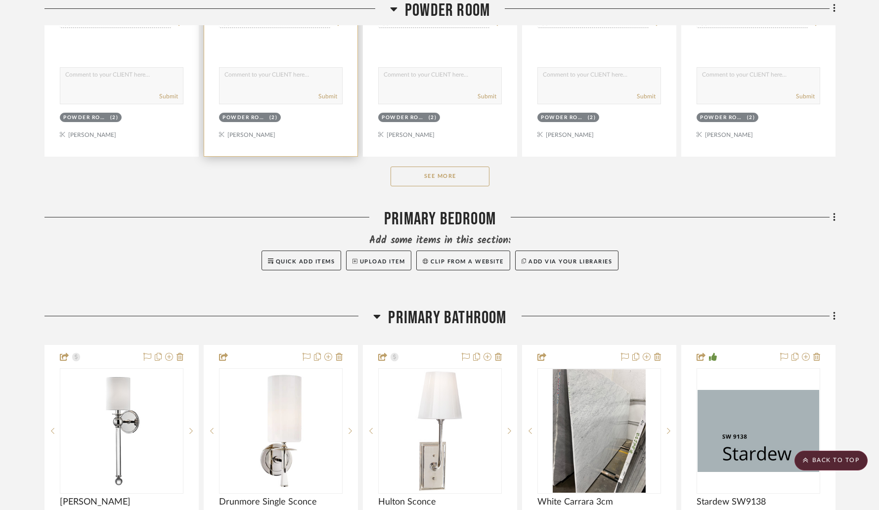
scroll to position [3787, 0]
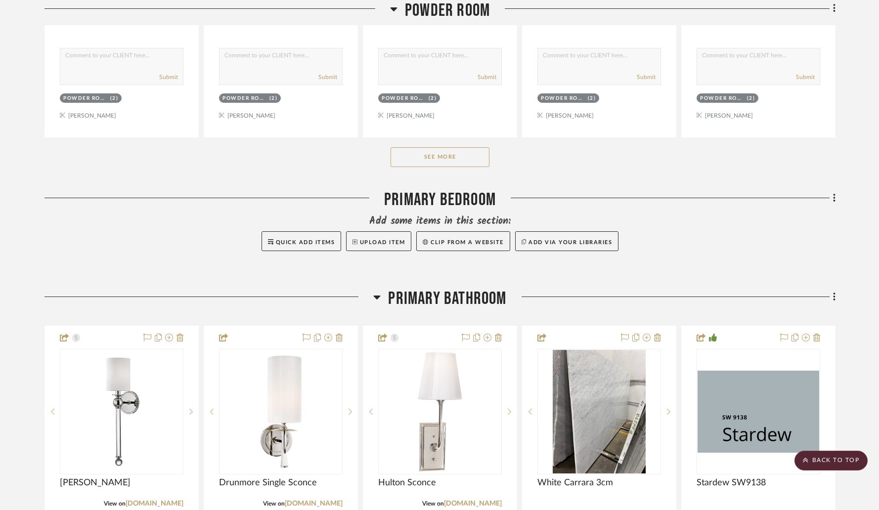
click at [448, 147] on button "See More" at bounding box center [440, 157] width 99 height 20
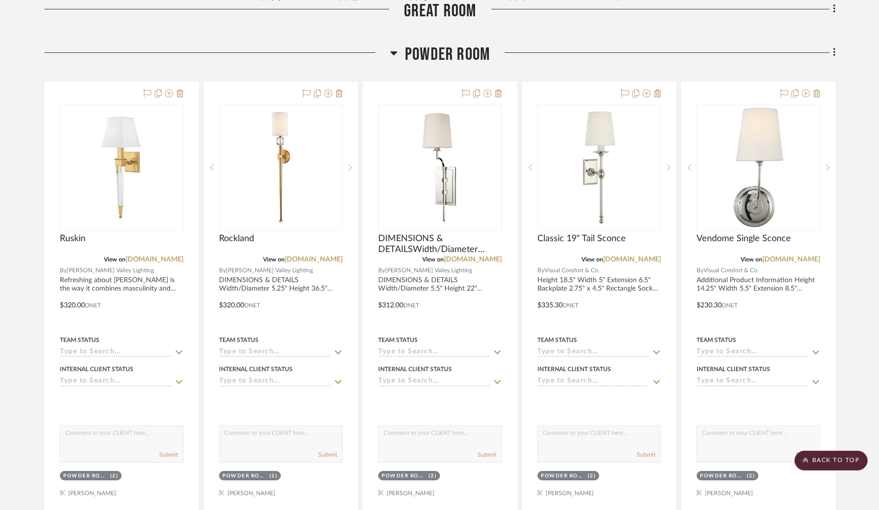
scroll to position [3330, 0]
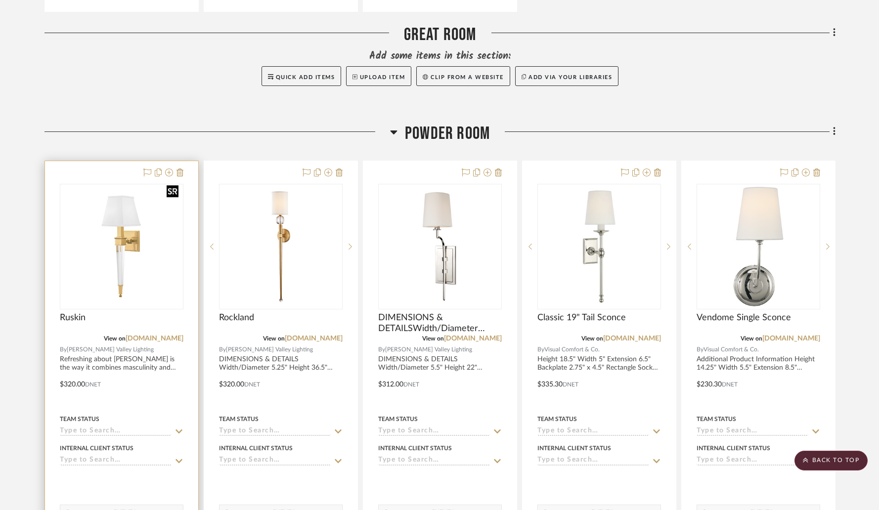
click at [119, 221] on img "0" at bounding box center [122, 247] width 122 height 122
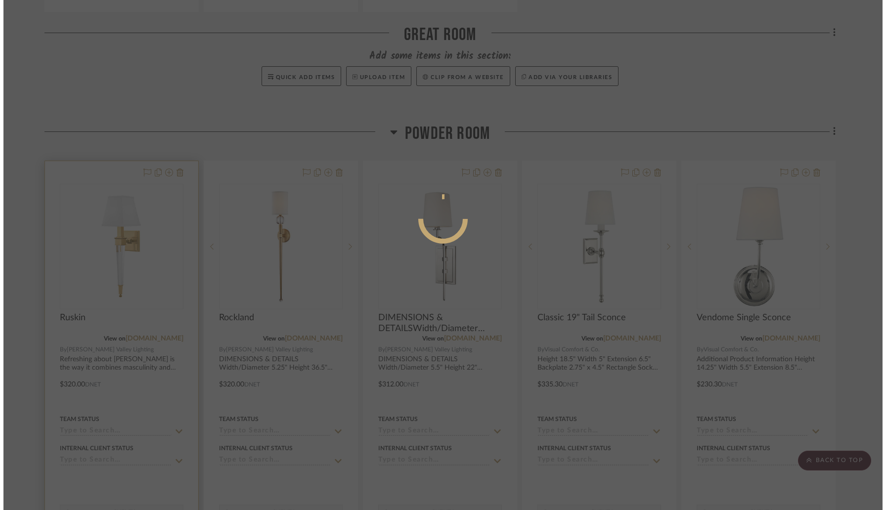
scroll to position [0, 0]
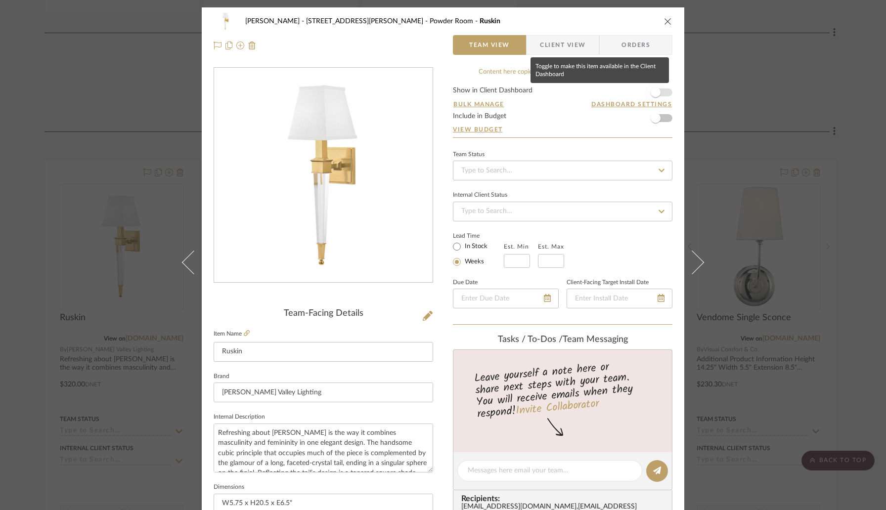
click at [656, 92] on span "button" at bounding box center [656, 93] width 10 height 10
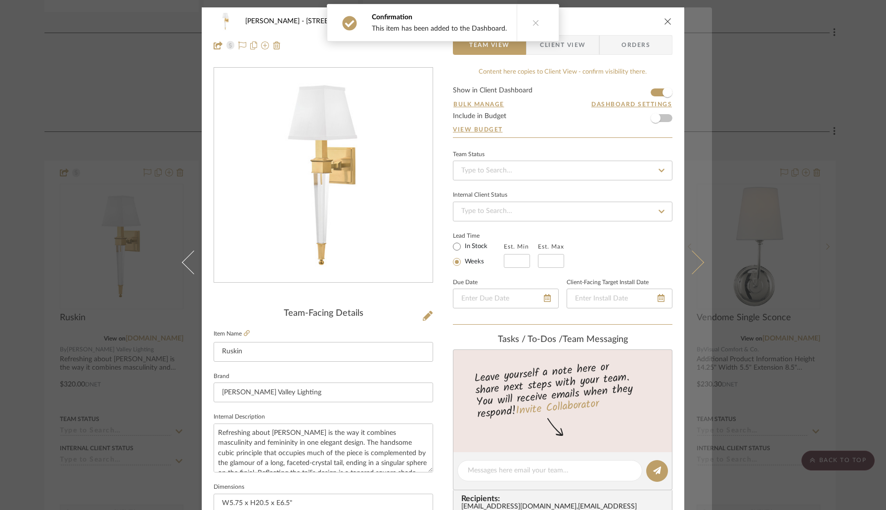
click at [700, 260] on button at bounding box center [698, 262] width 28 height 510
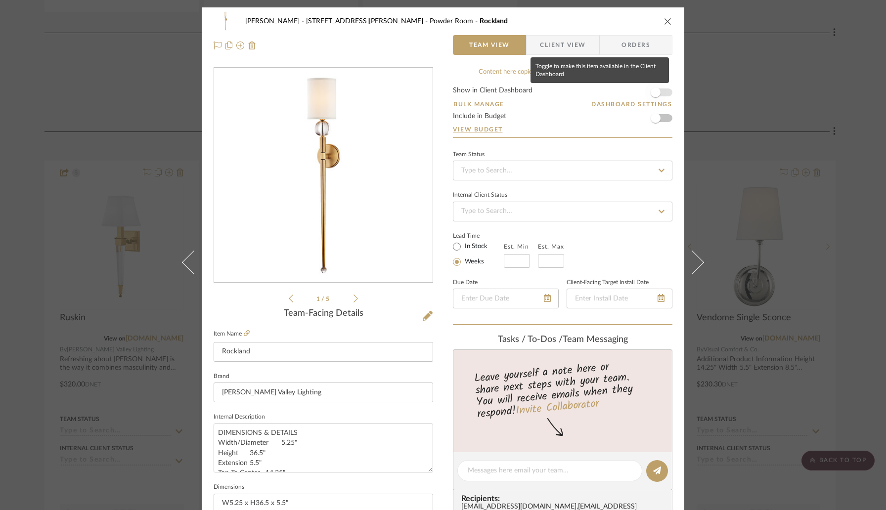
click at [658, 95] on span "button" at bounding box center [656, 93] width 22 height 22
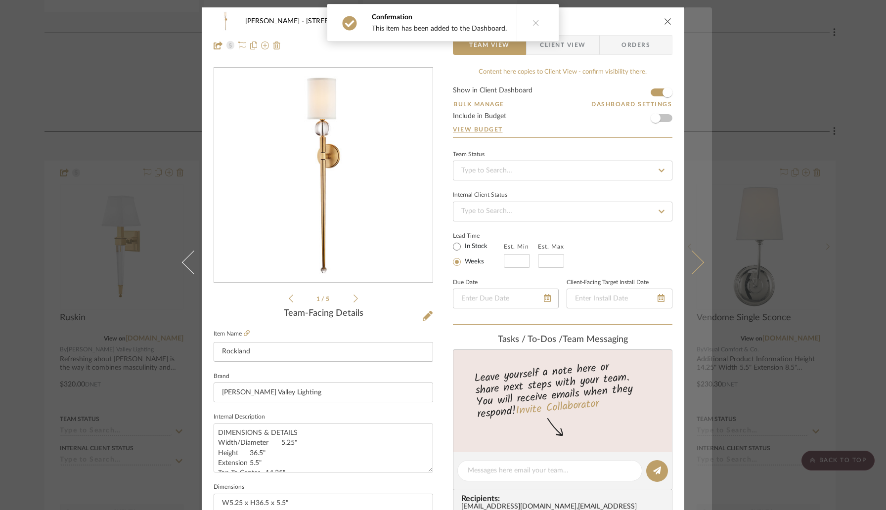
click at [690, 240] on button at bounding box center [698, 262] width 28 height 510
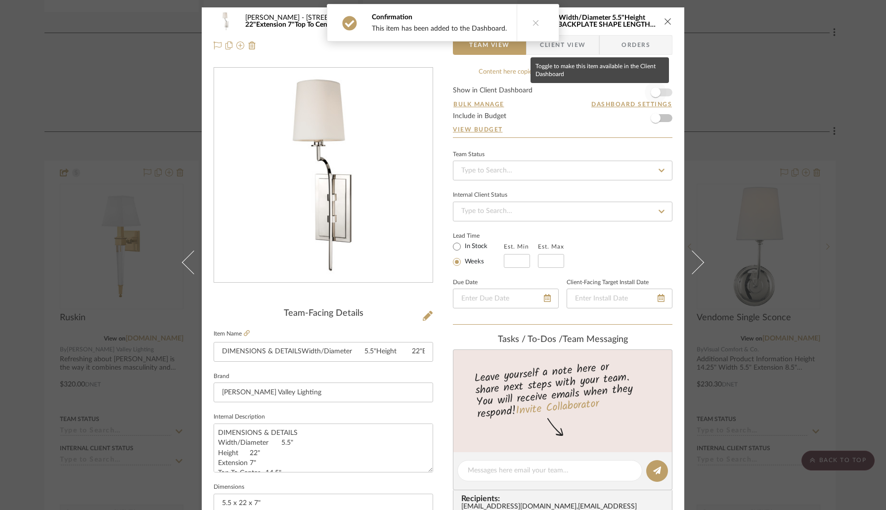
click at [656, 91] on span "button" at bounding box center [656, 93] width 10 height 10
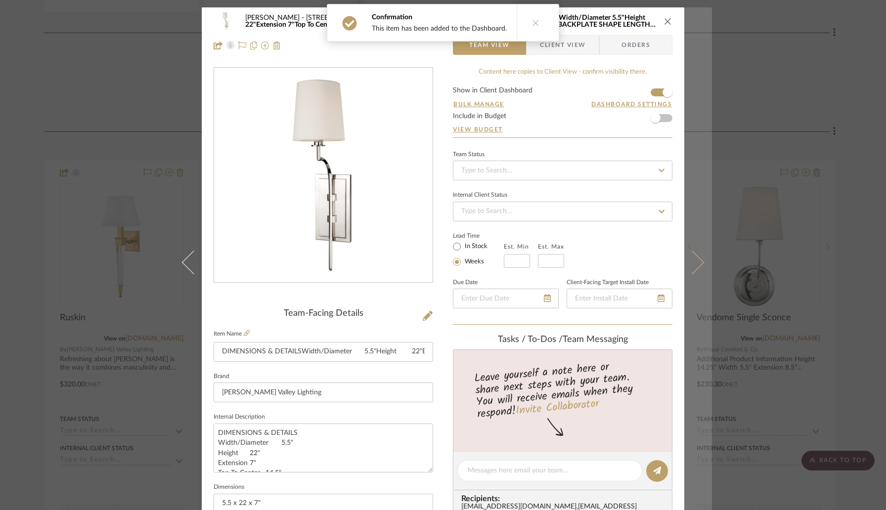
click at [684, 248] on button at bounding box center [698, 262] width 28 height 510
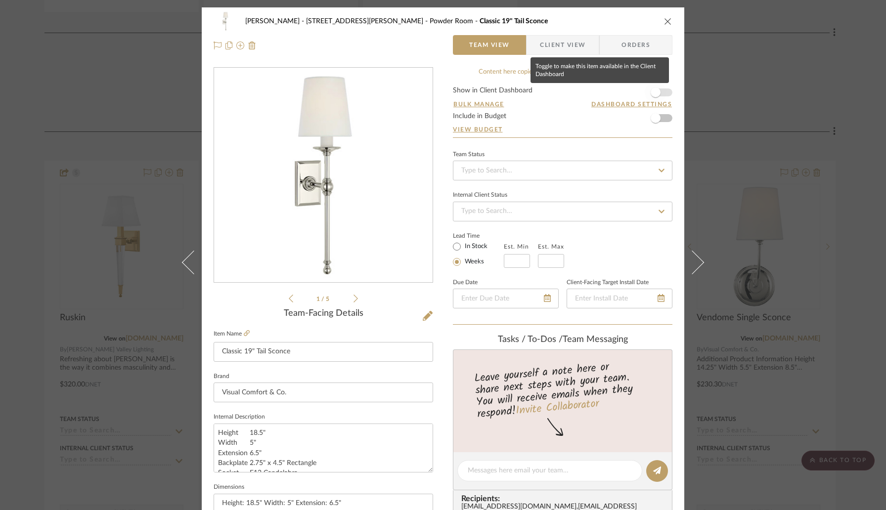
click at [658, 90] on span "button" at bounding box center [656, 93] width 22 height 22
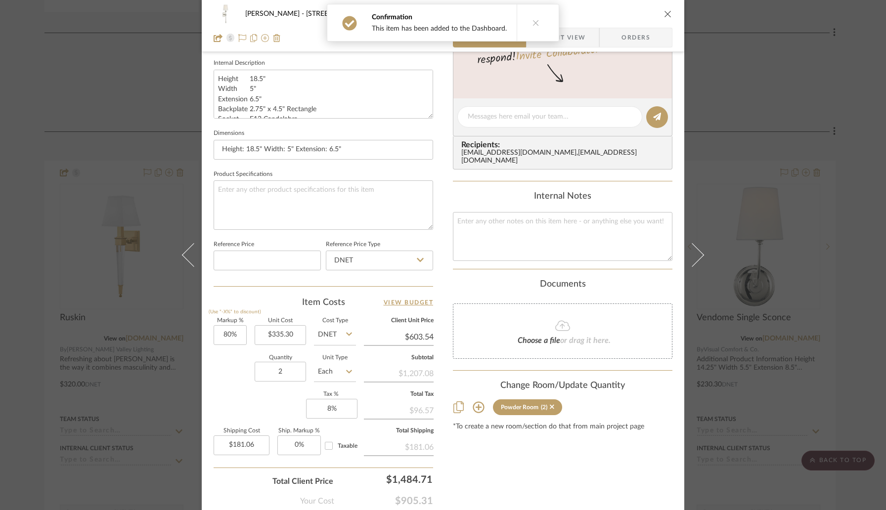
scroll to position [408, 0]
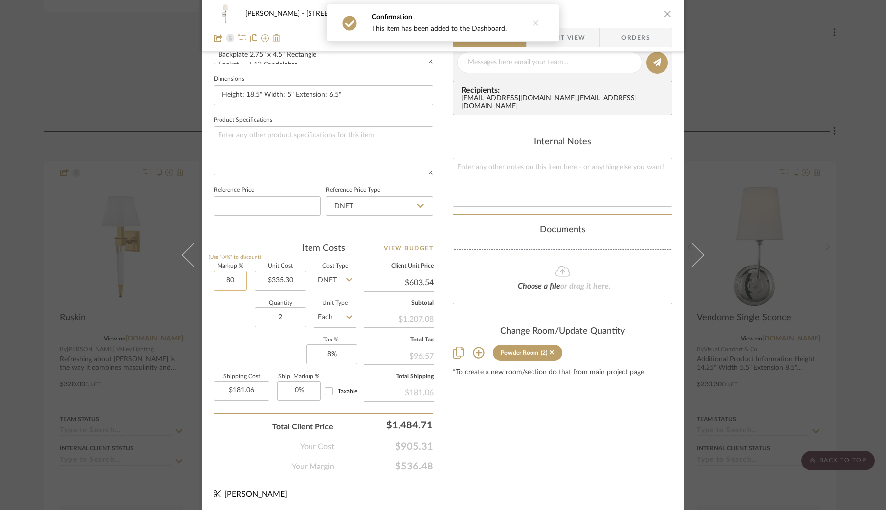
click at [235, 277] on input "80" at bounding box center [230, 281] width 33 height 20
type input "30%"
click at [226, 327] on div "Quantity 2 Unit Type Each" at bounding box center [285, 318] width 142 height 35
type input "$435.89"
type input "$130.77"
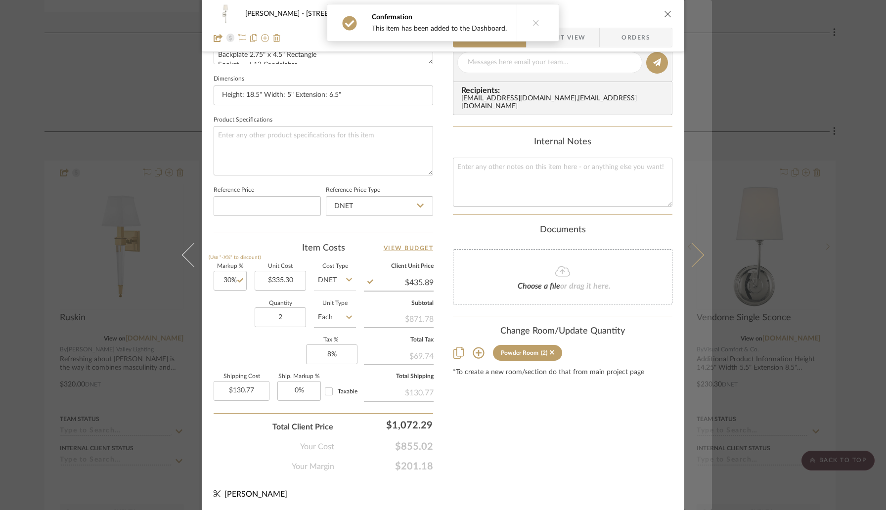
click at [685, 255] on icon at bounding box center [692, 255] width 24 height 24
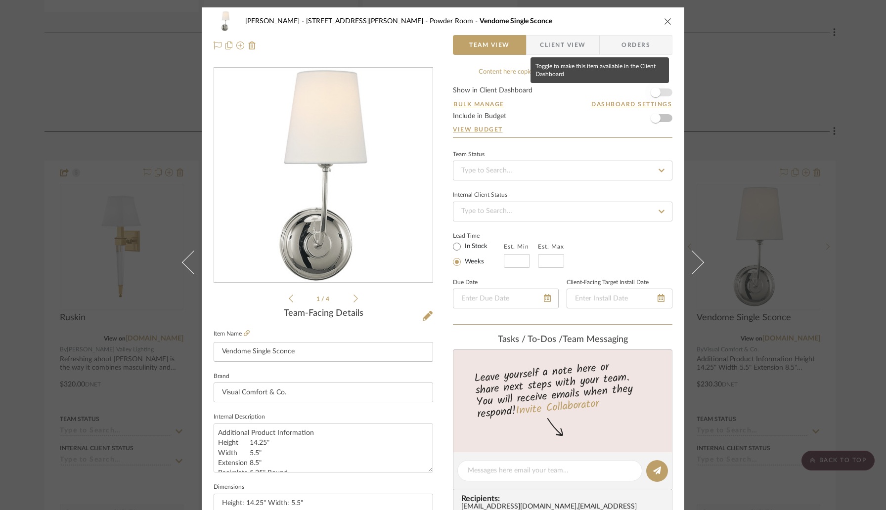
click at [656, 91] on span "button" at bounding box center [656, 93] width 10 height 10
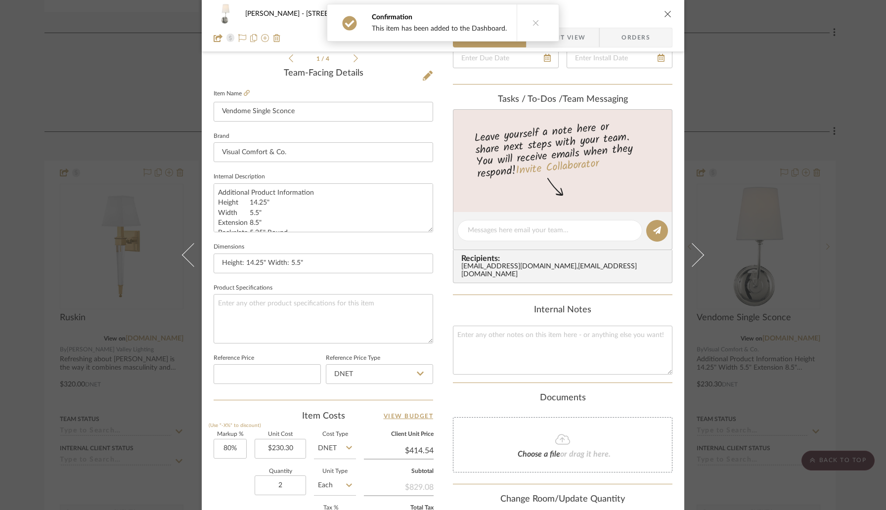
scroll to position [366, 0]
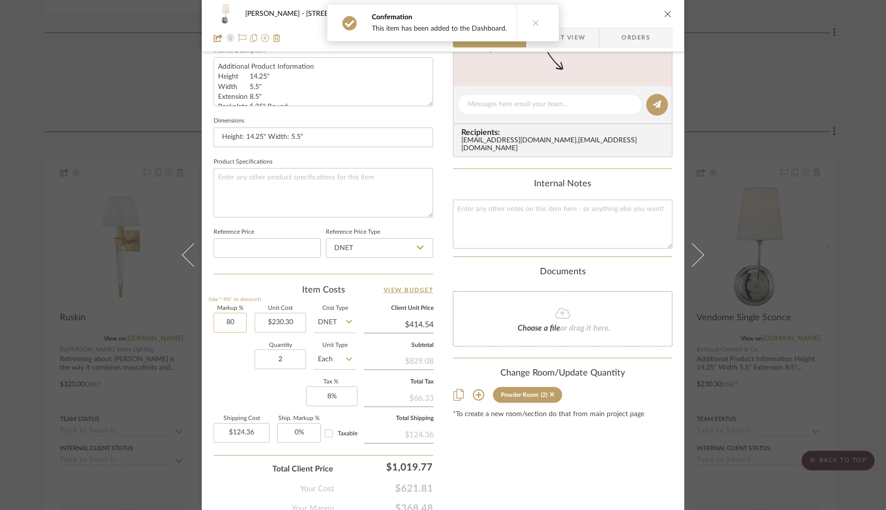
click at [236, 322] on input "80" at bounding box center [230, 323] width 33 height 20
type input "30%"
click at [238, 361] on div "Quantity 2 Unit Type Each" at bounding box center [285, 360] width 142 height 35
type input "$299.39"
type input "$89.82"
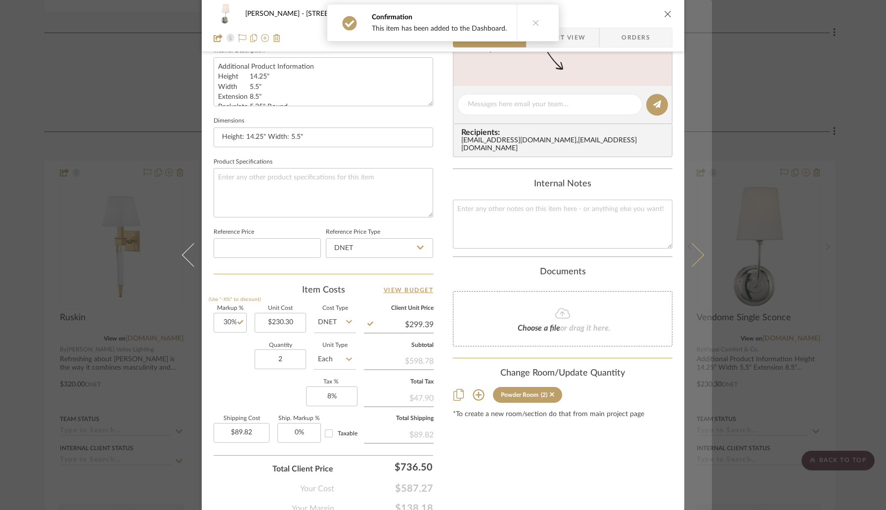
click at [696, 255] on icon at bounding box center [692, 255] width 24 height 24
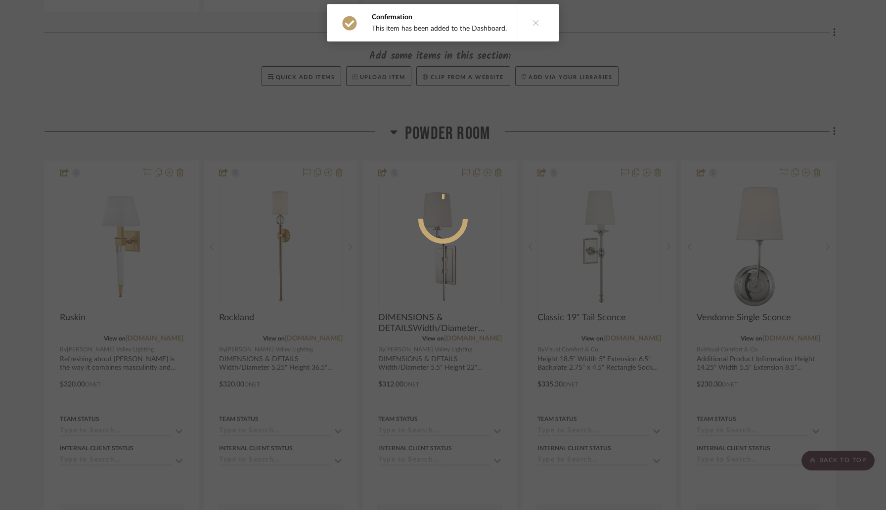
scroll to position [0, 0]
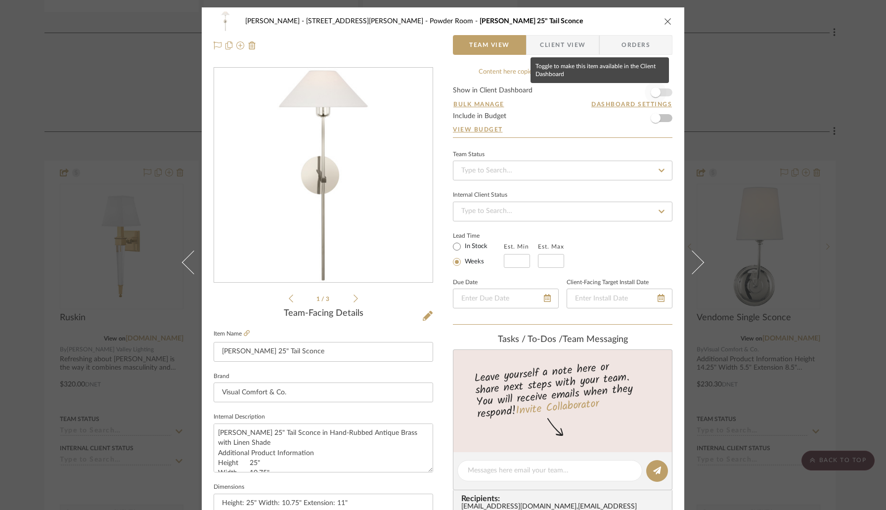
click at [658, 95] on span "button" at bounding box center [656, 93] width 22 height 22
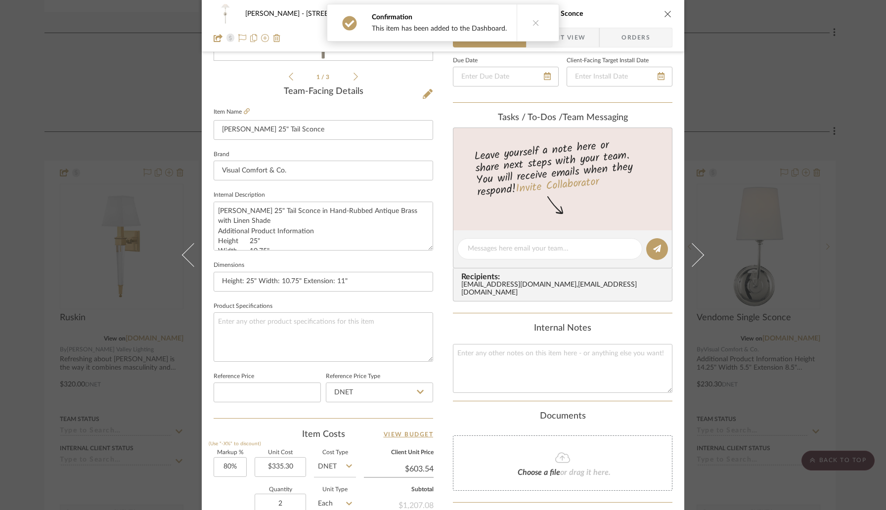
scroll to position [397, 0]
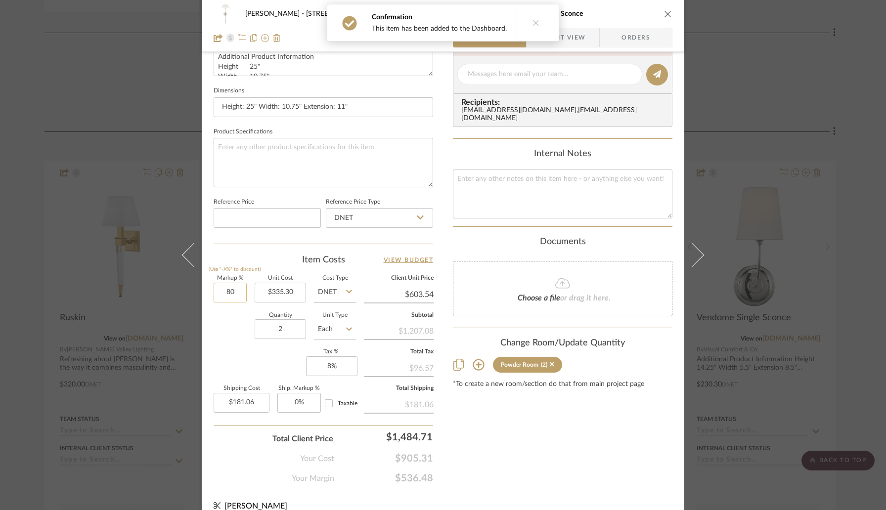
click at [234, 289] on input "80" at bounding box center [230, 293] width 33 height 20
type input "30%"
click at [238, 329] on div "Quantity 2 Unit Type Each" at bounding box center [285, 330] width 142 height 35
type input "$435.89"
type input "$130.77"
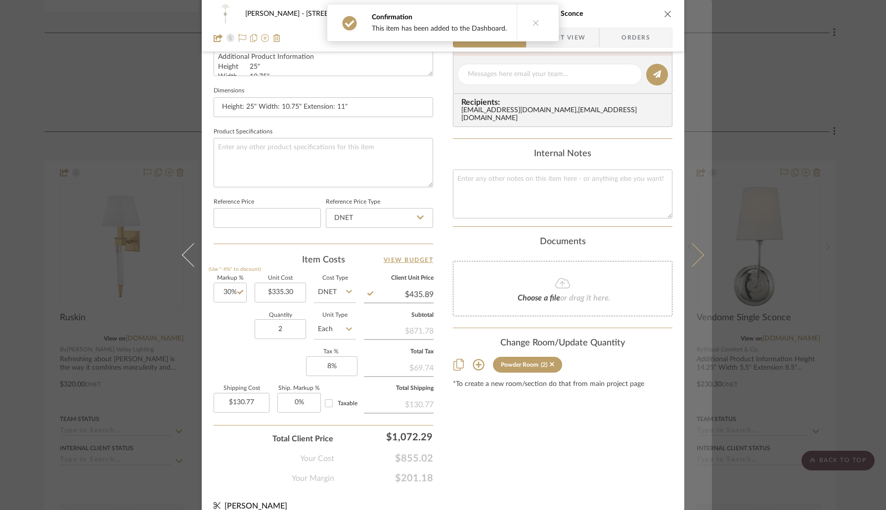
click at [685, 264] on button at bounding box center [698, 255] width 28 height 510
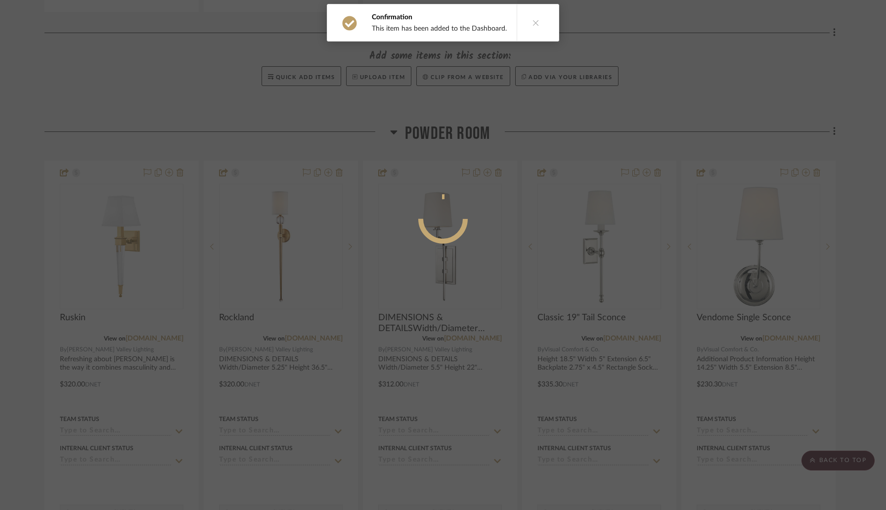
scroll to position [0, 0]
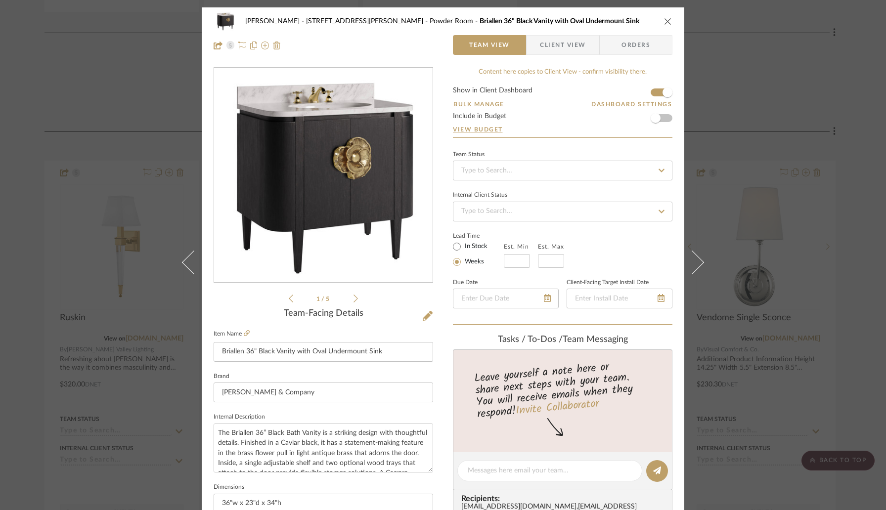
click at [664, 24] on icon "close" at bounding box center [668, 21] width 8 height 8
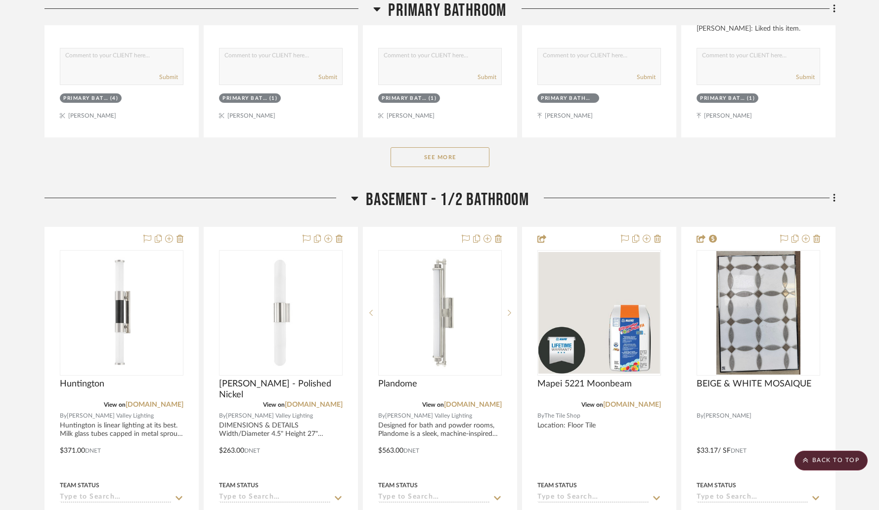
scroll to position [5727, 0]
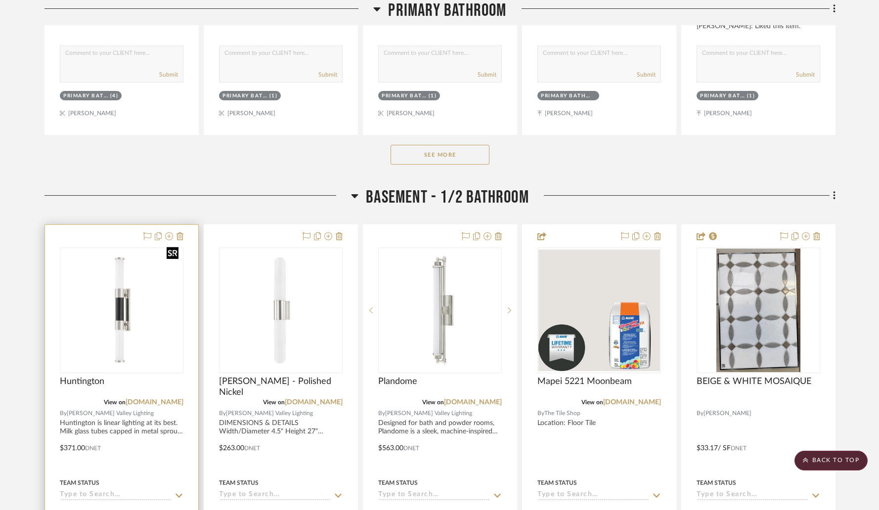
click at [127, 281] on div at bounding box center [122, 311] width 124 height 126
click at [144, 277] on img "0" at bounding box center [122, 311] width 122 height 122
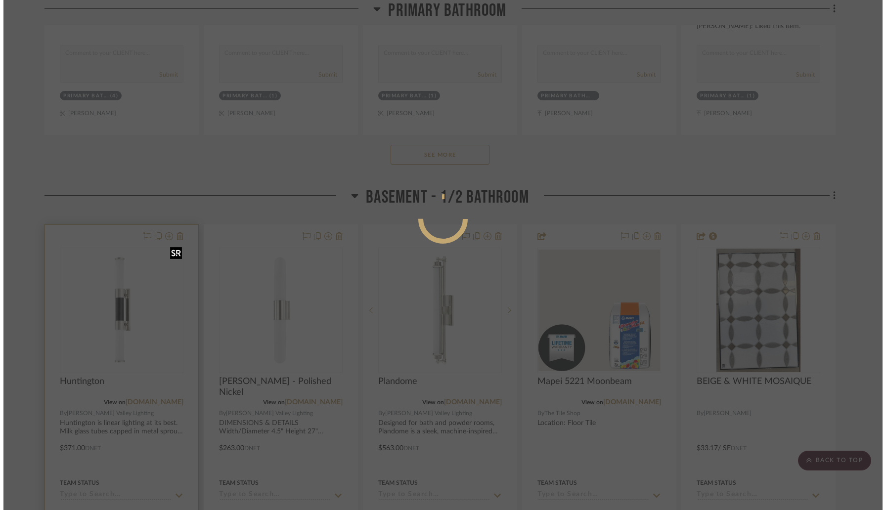
scroll to position [0, 0]
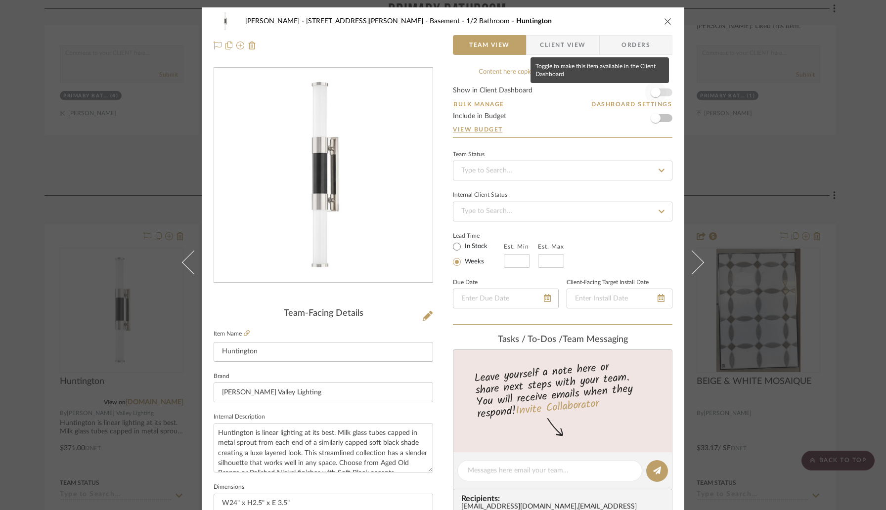
click at [655, 93] on span "button" at bounding box center [656, 93] width 10 height 10
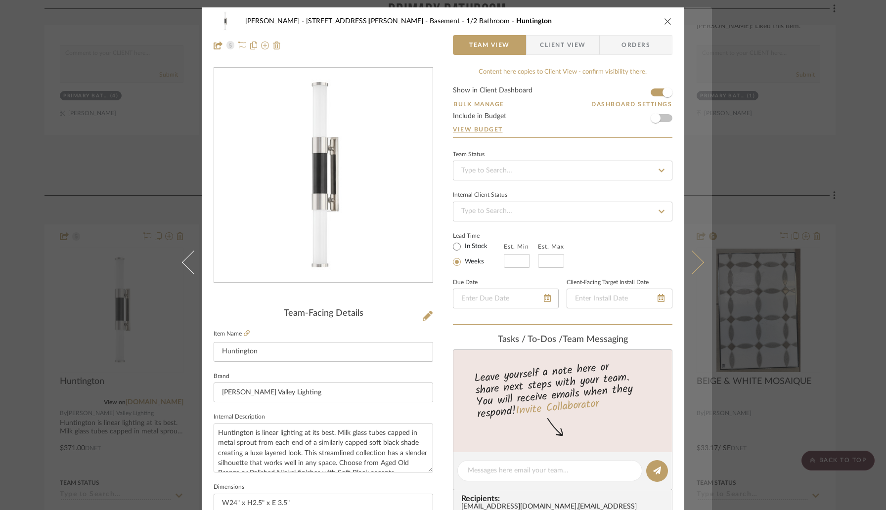
click at [690, 264] on icon at bounding box center [692, 263] width 24 height 24
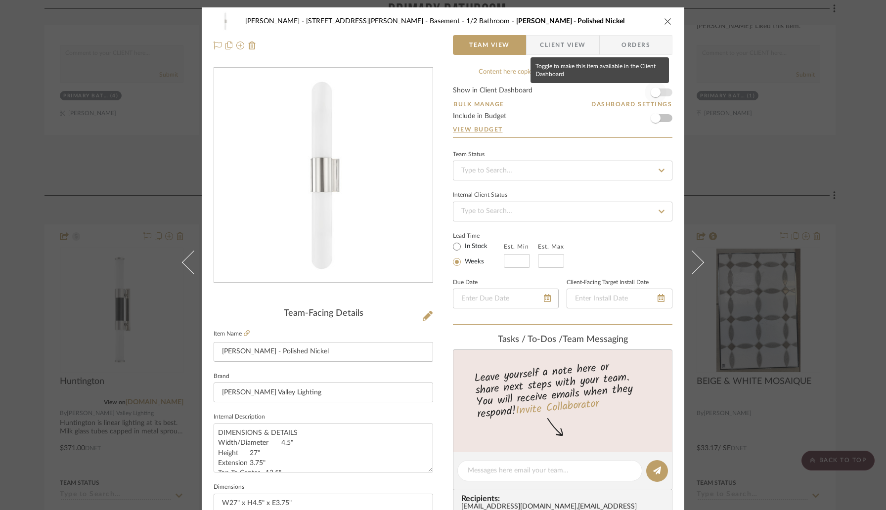
click at [659, 92] on span "button" at bounding box center [656, 93] width 22 height 22
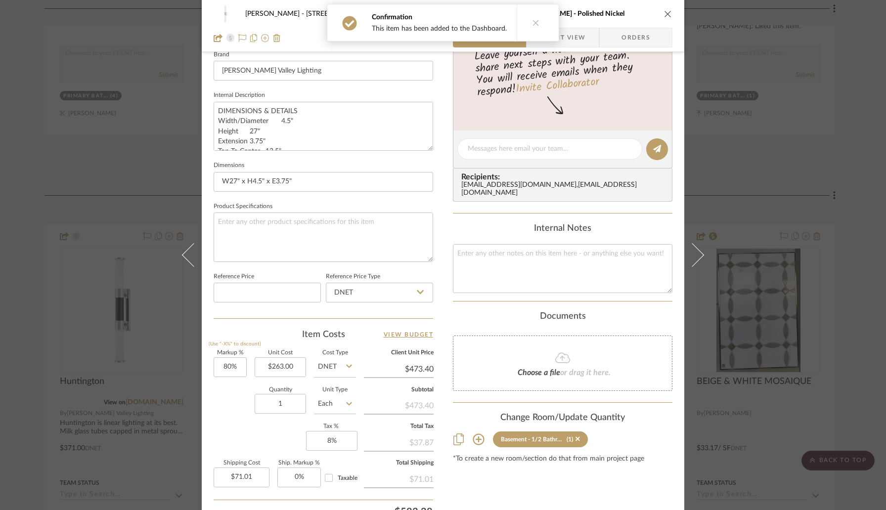
scroll to position [330, 0]
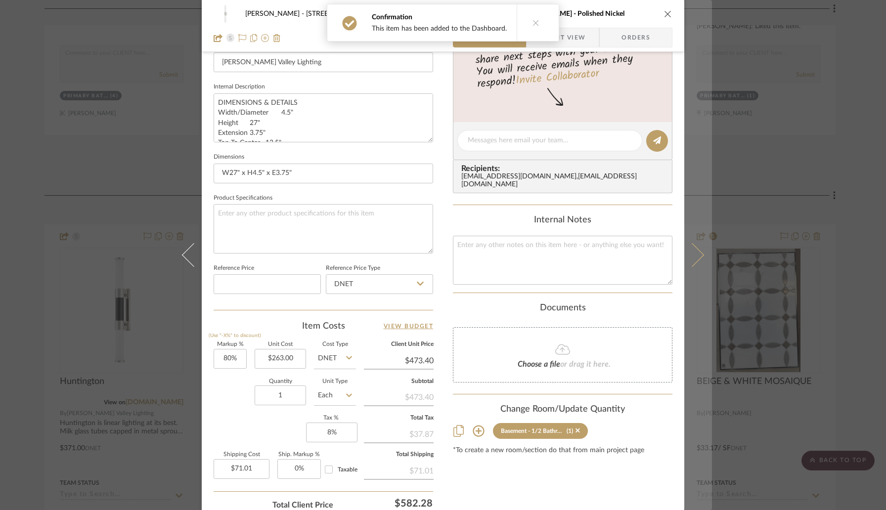
click at [695, 262] on button at bounding box center [698, 255] width 28 height 510
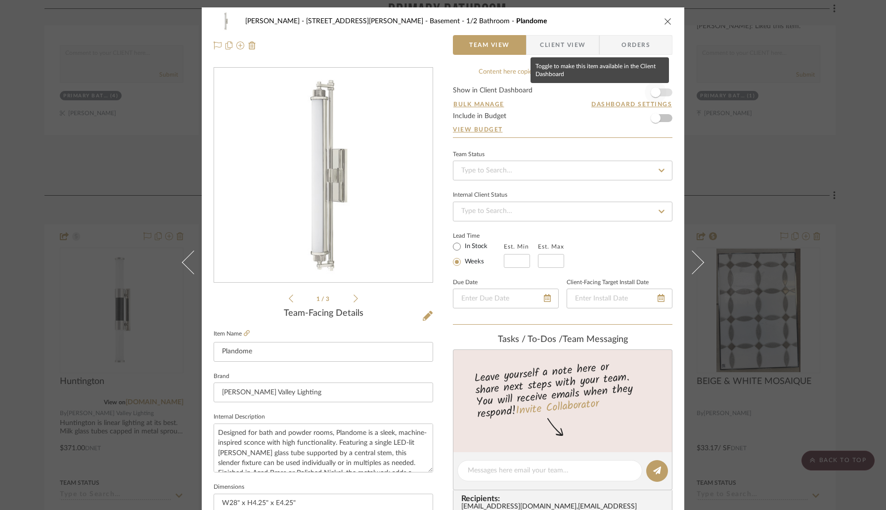
click at [658, 94] on span "button" at bounding box center [656, 93] width 22 height 22
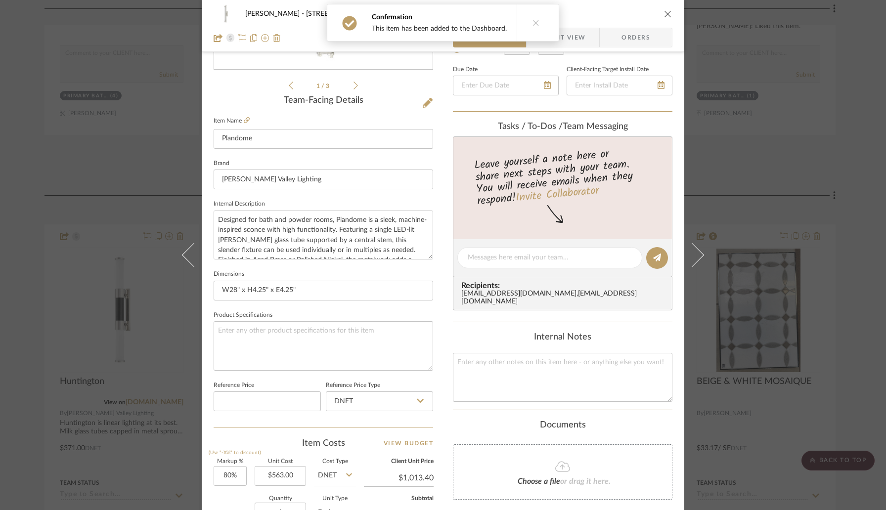
scroll to position [375, 0]
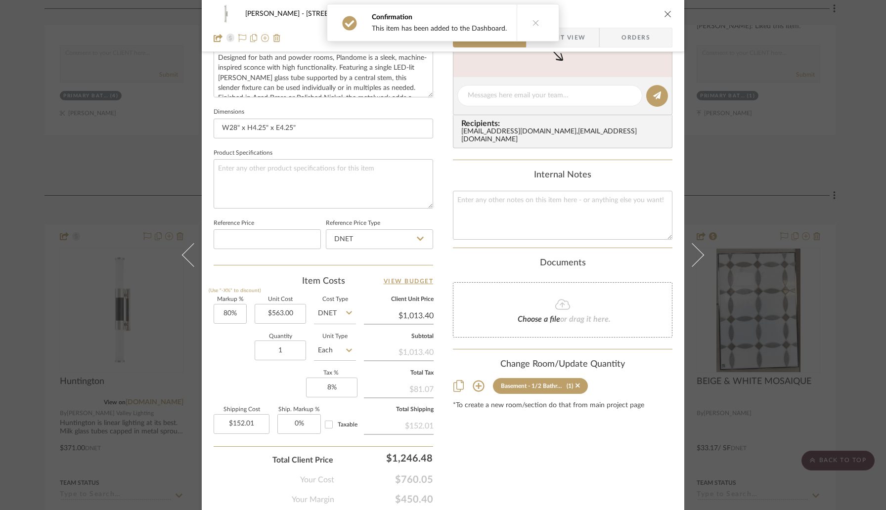
click at [690, 266] on button at bounding box center [698, 255] width 28 height 510
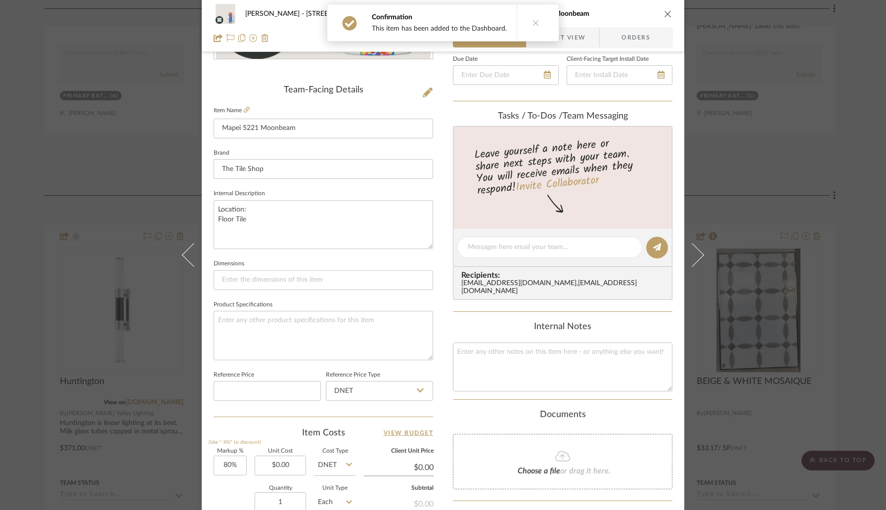
scroll to position [408, 0]
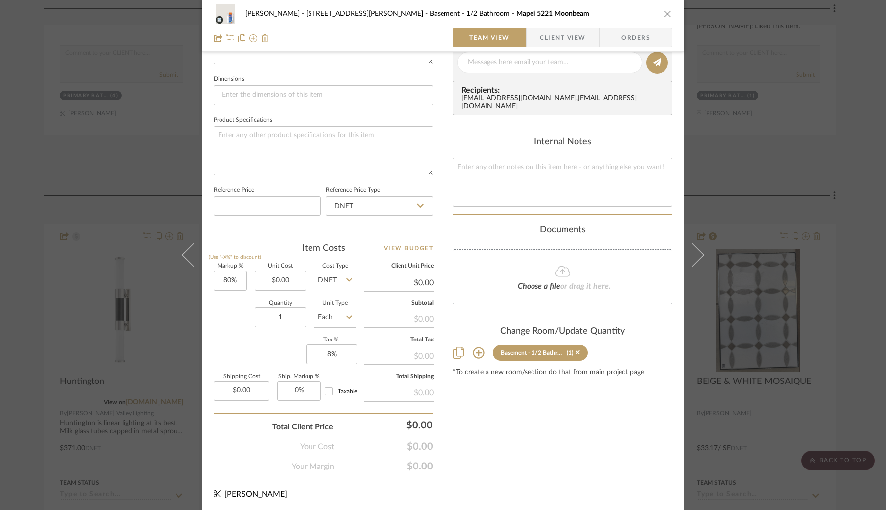
click at [662, 9] on div "Christina - 4065 Chelsea Green Basement - 1/2 Bathroom Mapei 5221 Moonbeam" at bounding box center [443, 14] width 459 height 20
click at [664, 12] on icon "close" at bounding box center [668, 14] width 8 height 8
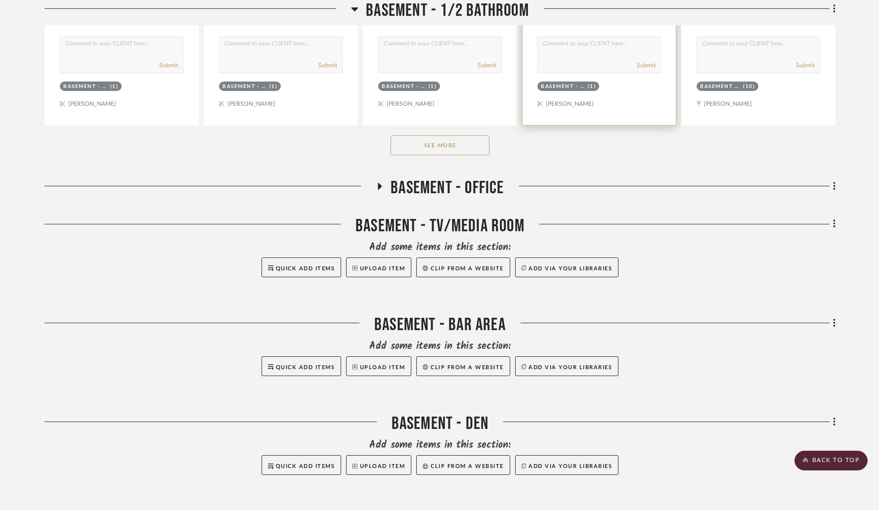
scroll to position [6261, 0]
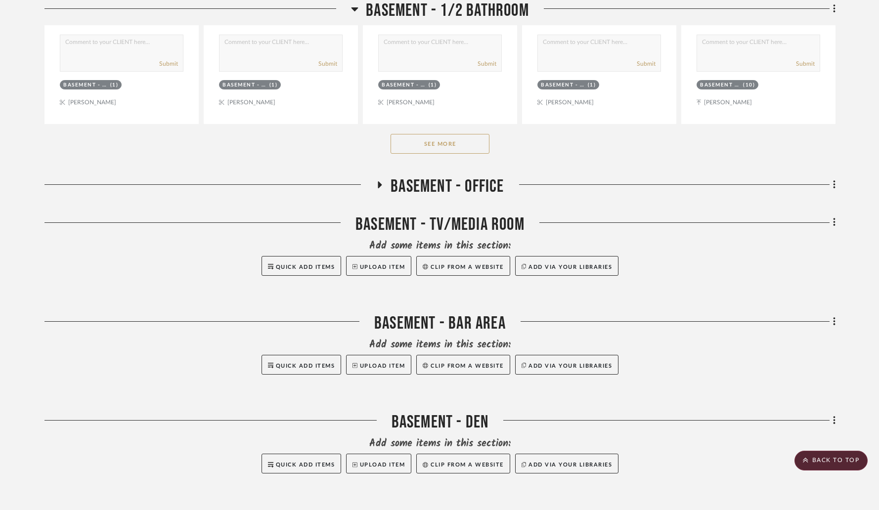
click at [377, 181] on icon at bounding box center [380, 184] width 12 height 7
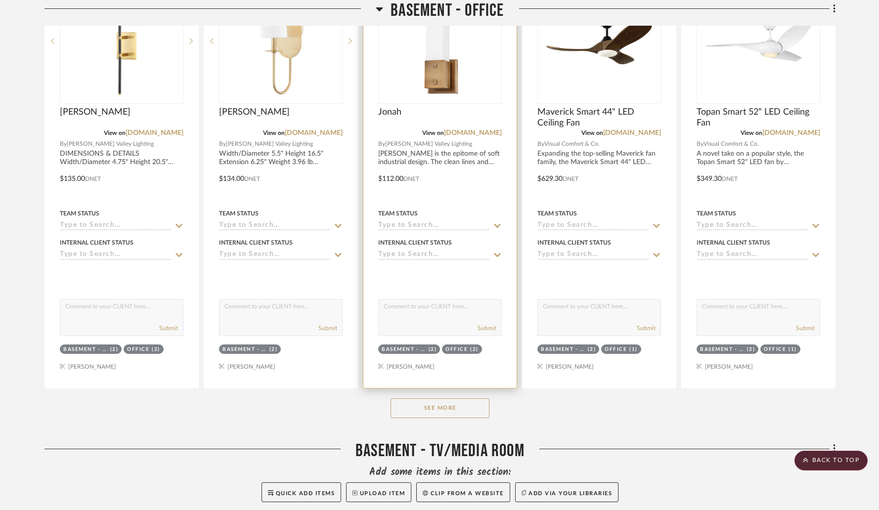
scroll to position [6535, 0]
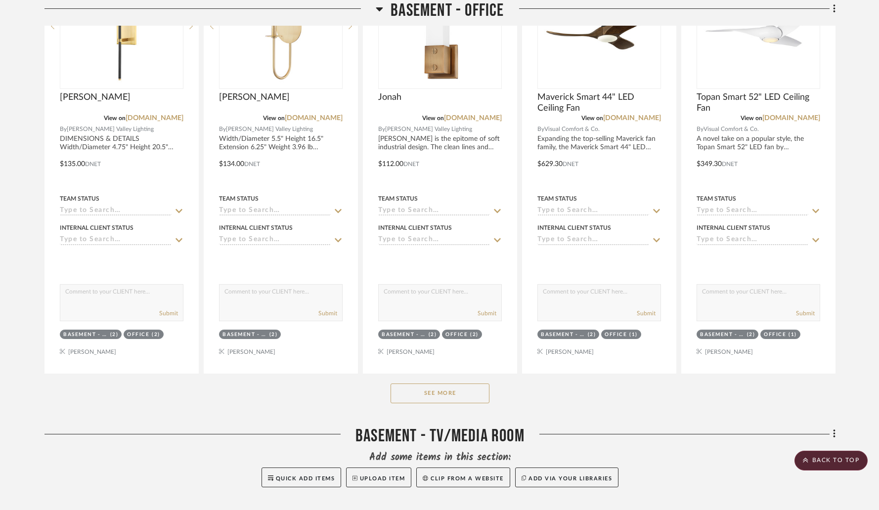
click at [440, 384] on button "See More" at bounding box center [440, 394] width 99 height 20
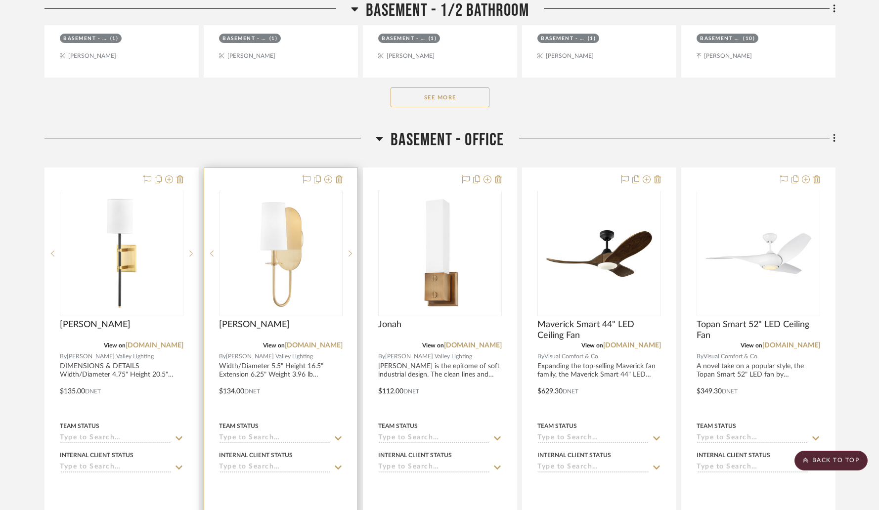
scroll to position [6271, 0]
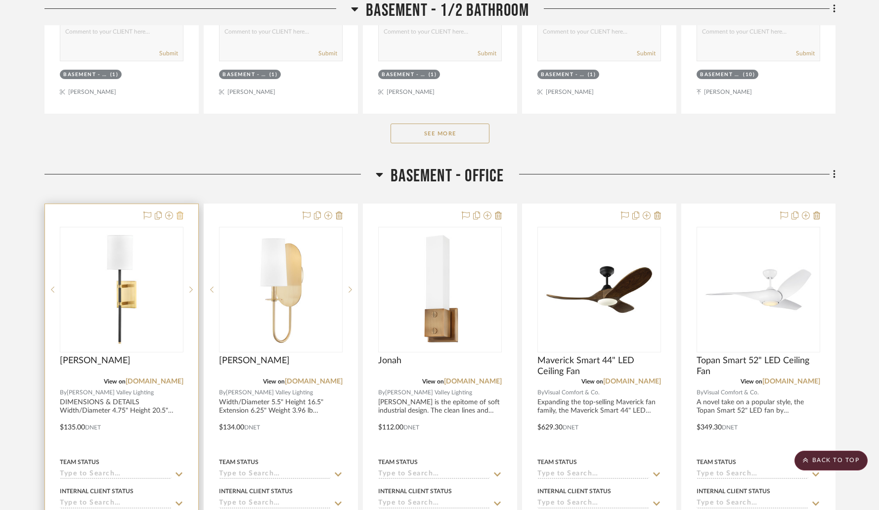
click at [181, 212] on icon at bounding box center [180, 216] width 7 height 8
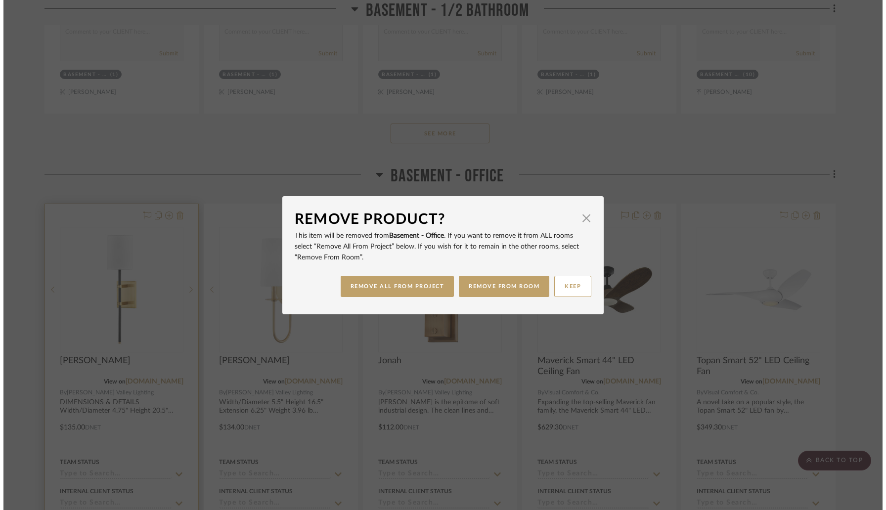
scroll to position [0, 0]
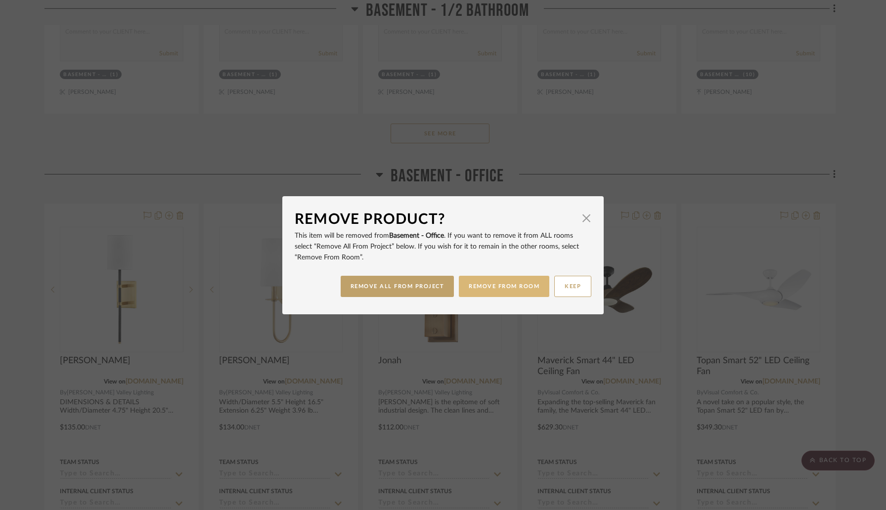
click at [495, 284] on button "REMOVE FROM ROOM" at bounding box center [504, 286] width 90 height 21
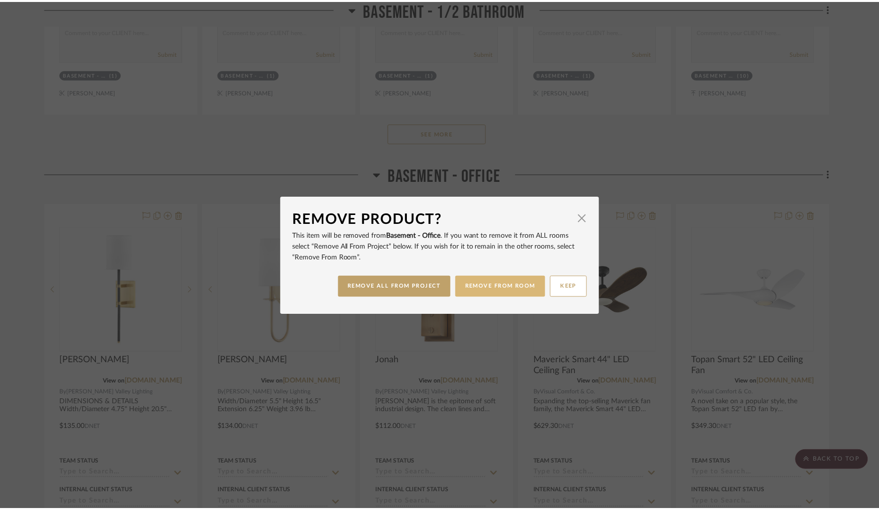
scroll to position [6271, 0]
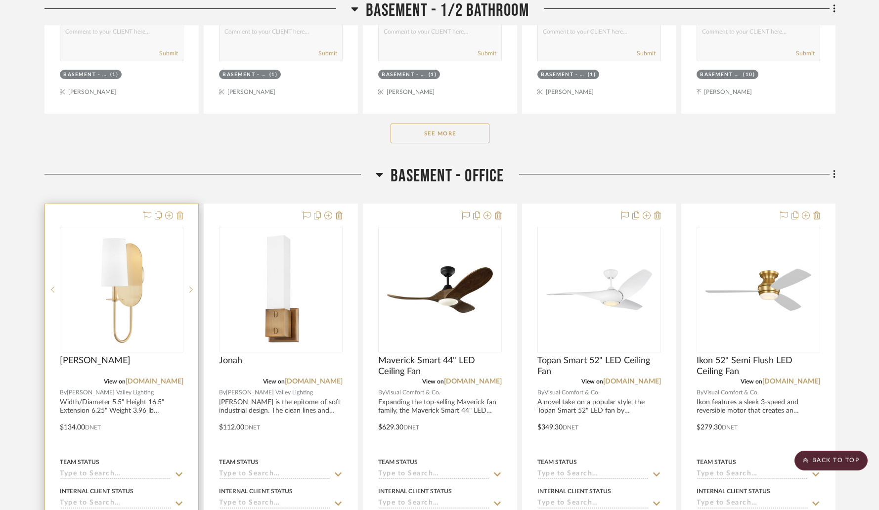
click at [179, 212] on icon at bounding box center [180, 216] width 7 height 8
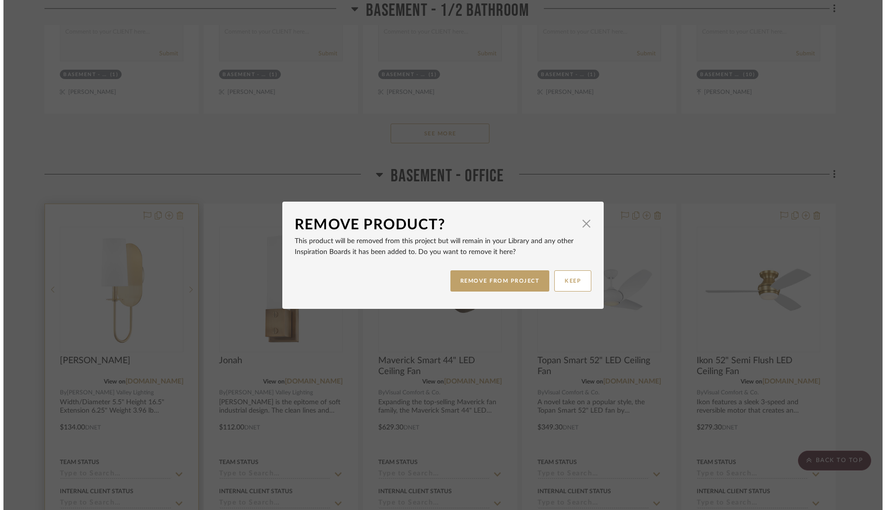
scroll to position [0, 0]
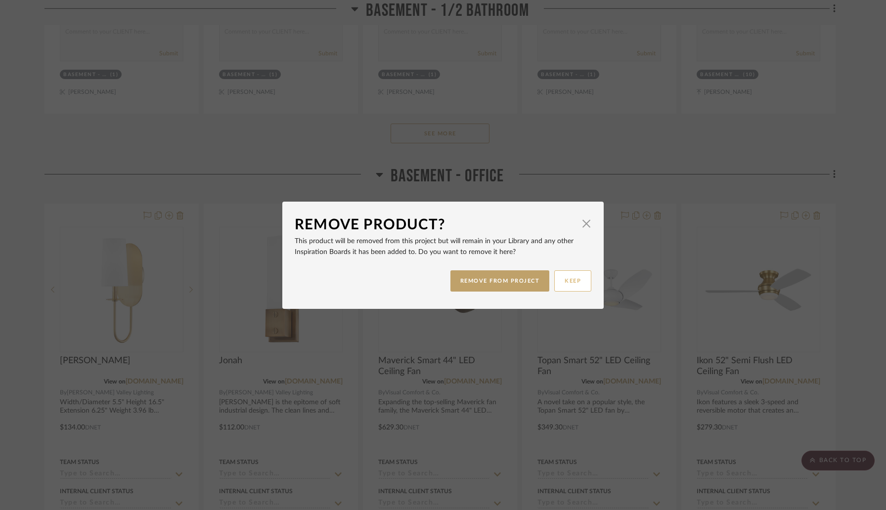
click at [564, 283] on button "KEEP" at bounding box center [572, 280] width 37 height 21
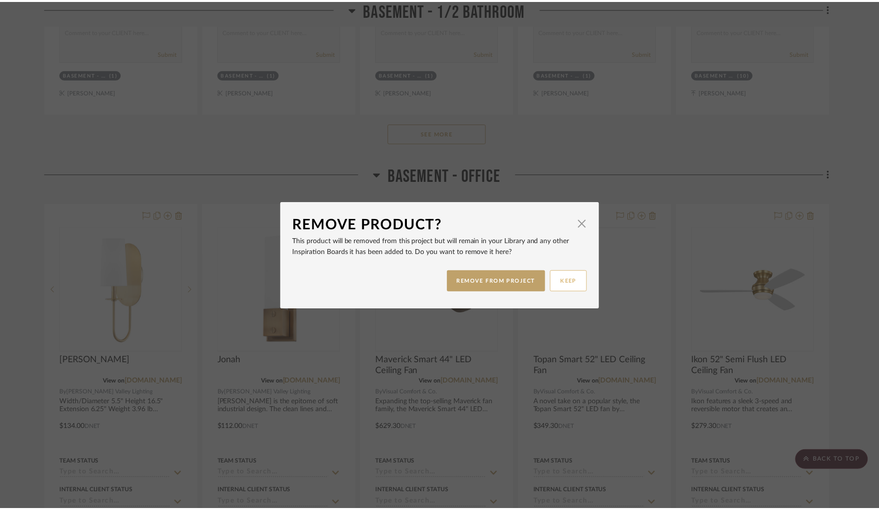
scroll to position [6271, 0]
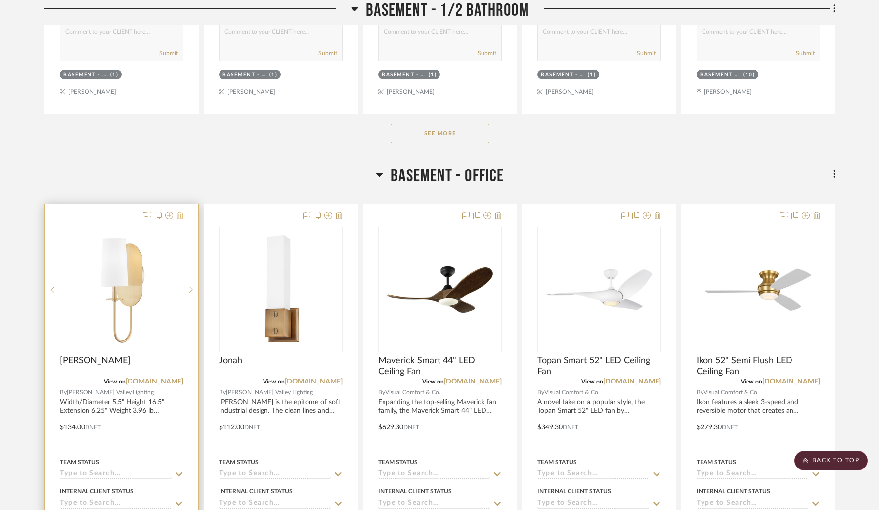
click at [180, 212] on icon at bounding box center [180, 216] width 7 height 8
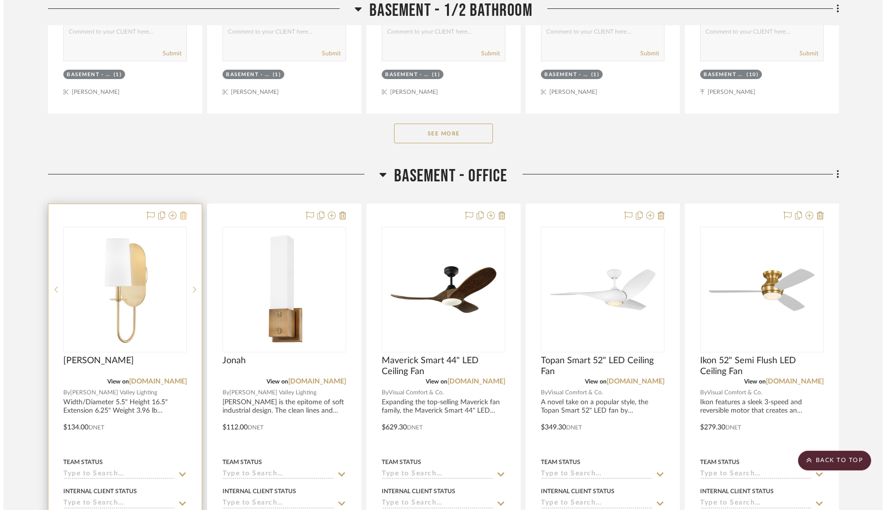
scroll to position [0, 0]
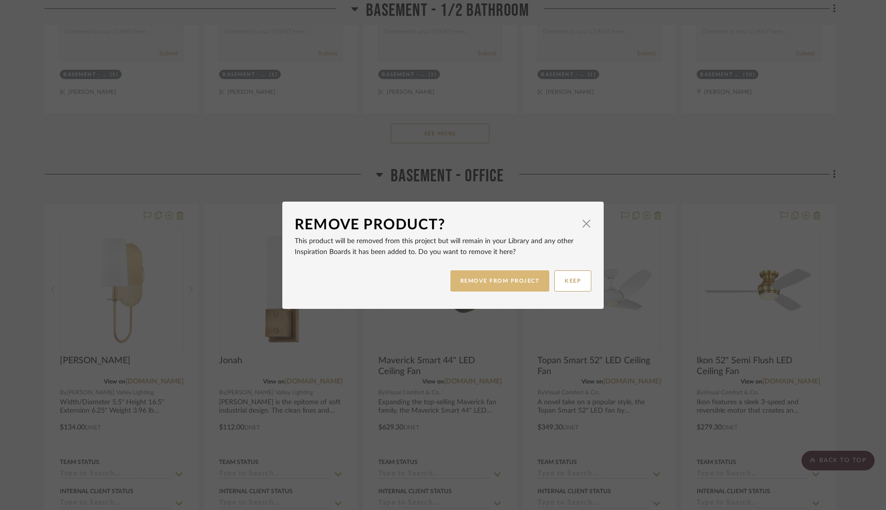
click at [475, 283] on button "REMOVE FROM PROJECT" at bounding box center [499, 280] width 99 height 21
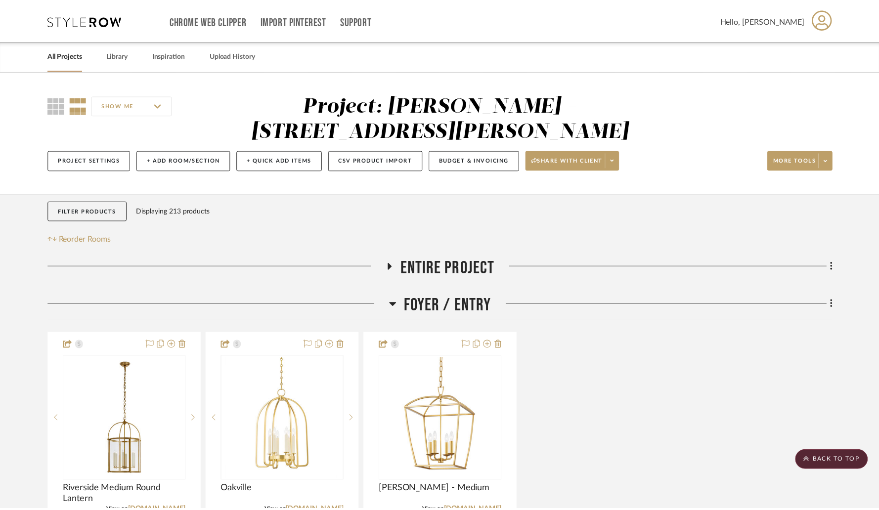
scroll to position [6271, 0]
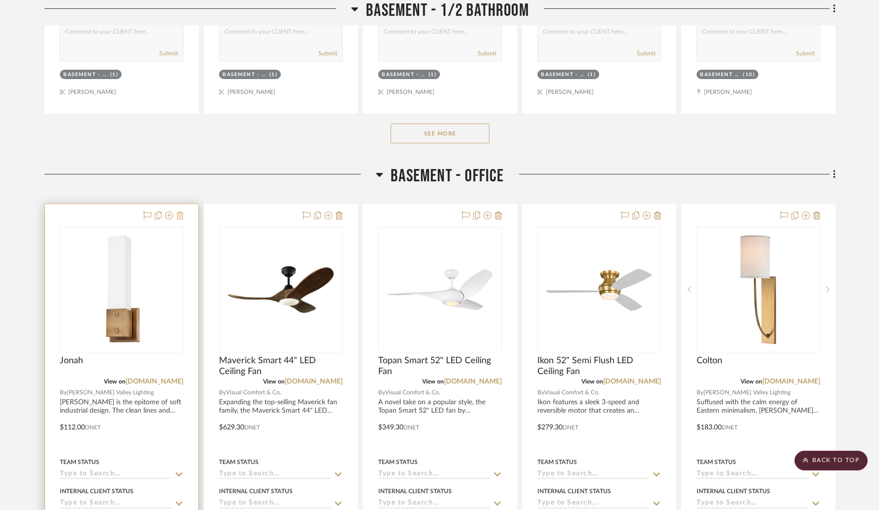
click at [178, 212] on icon at bounding box center [180, 216] width 7 height 8
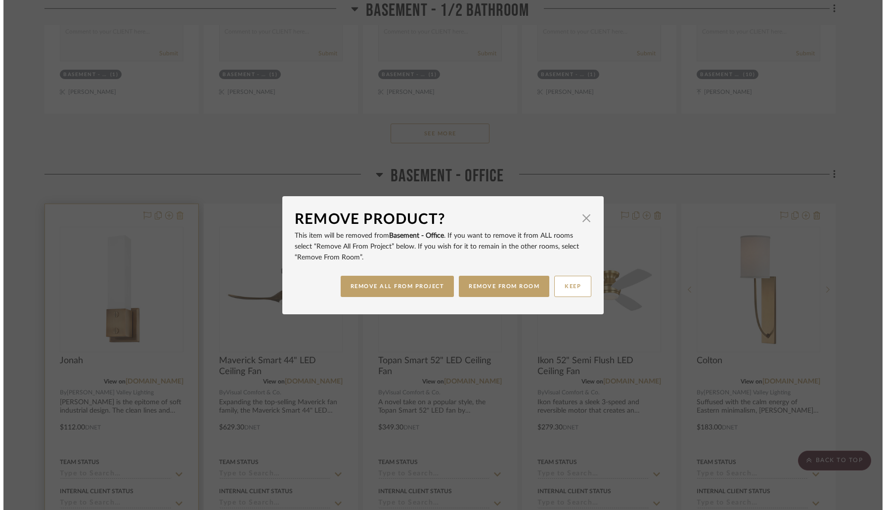
scroll to position [0, 0]
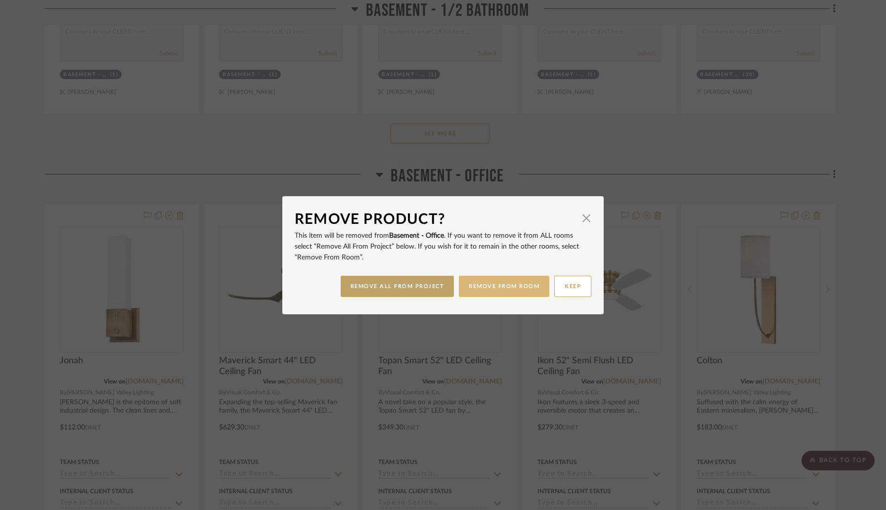
click at [508, 287] on button "REMOVE FROM ROOM" at bounding box center [504, 286] width 90 height 21
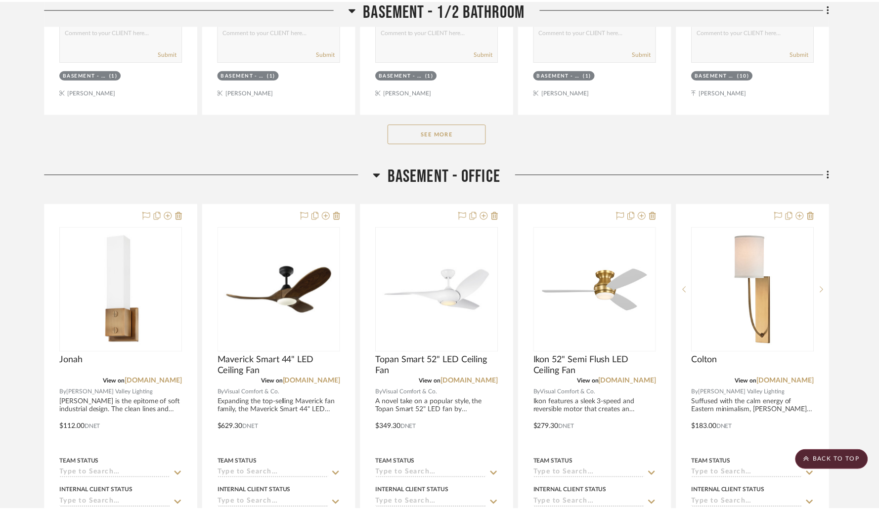
scroll to position [6271, 0]
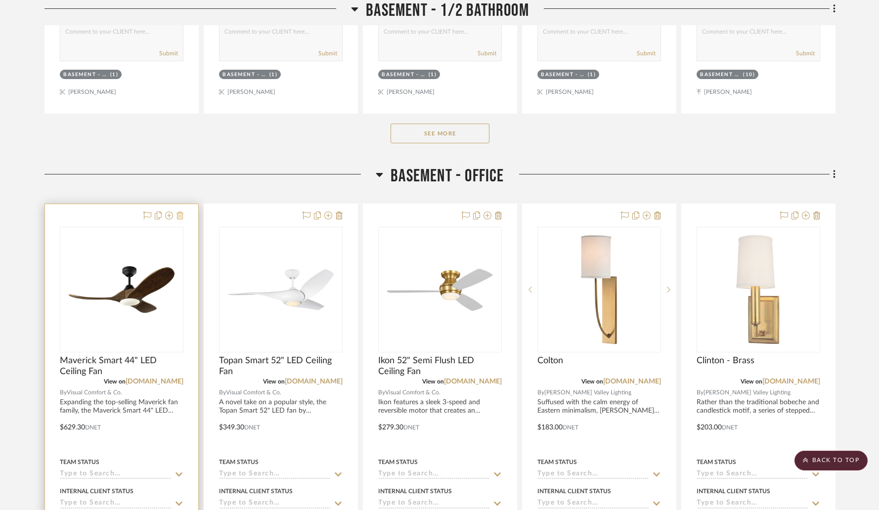
click at [177, 212] on icon at bounding box center [180, 216] width 7 height 8
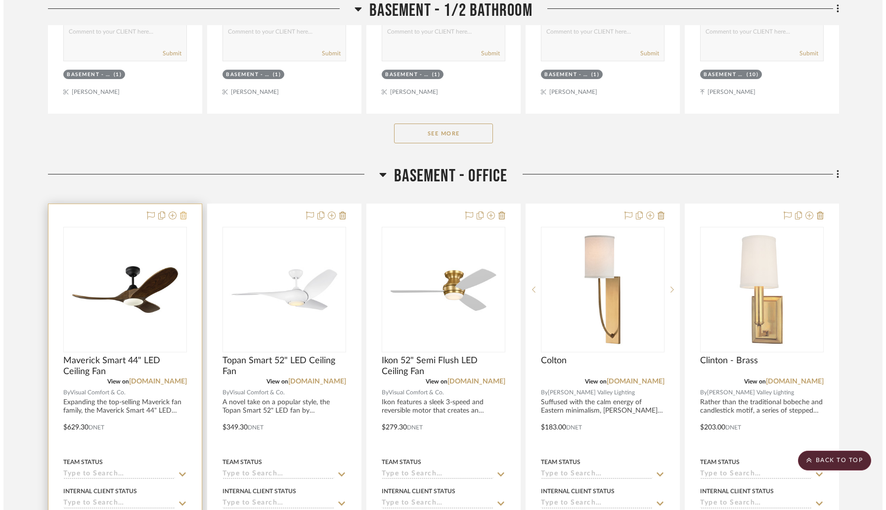
scroll to position [0, 0]
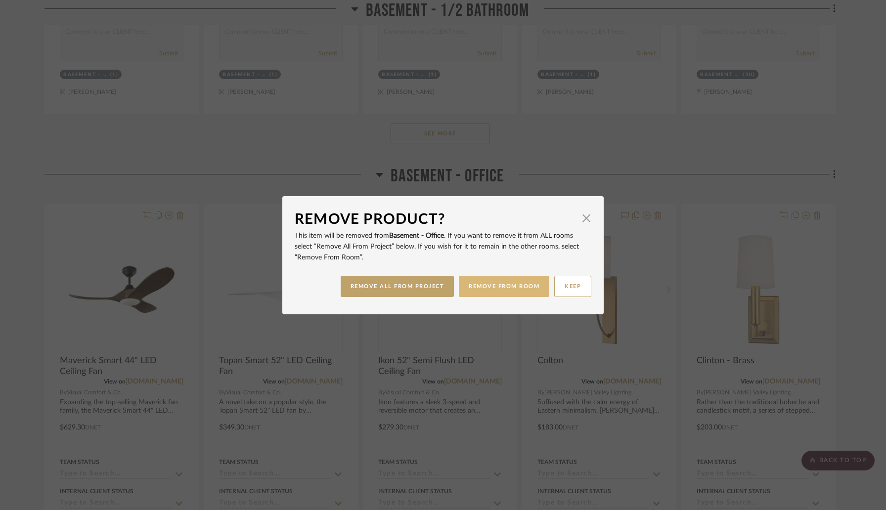
click at [473, 291] on button "REMOVE FROM ROOM" at bounding box center [504, 286] width 90 height 21
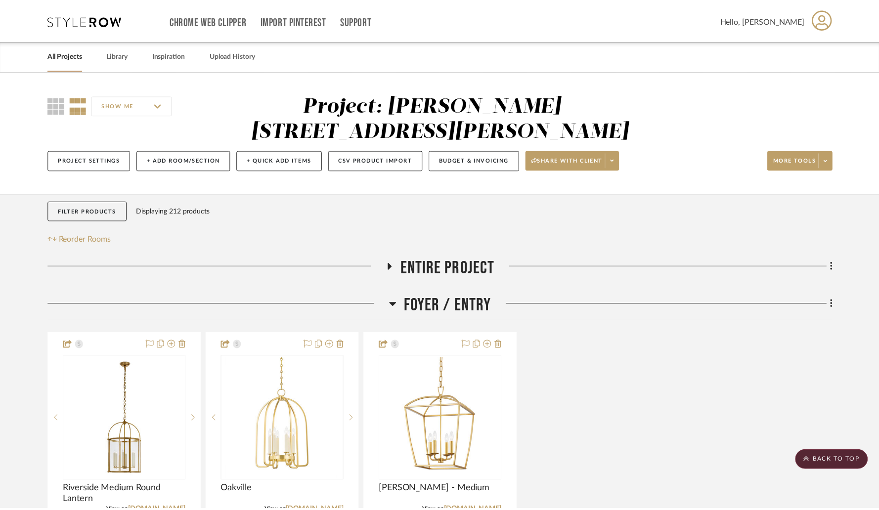
scroll to position [6271, 0]
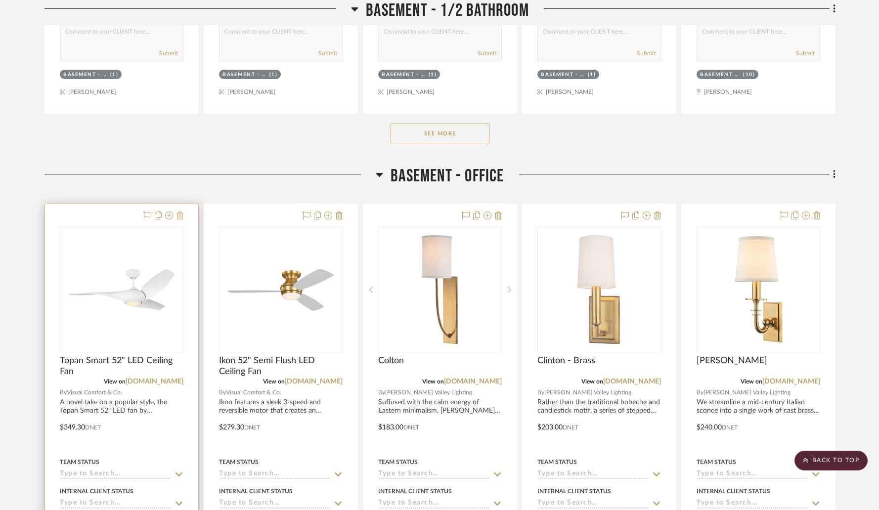
click at [180, 212] on icon at bounding box center [180, 216] width 7 height 8
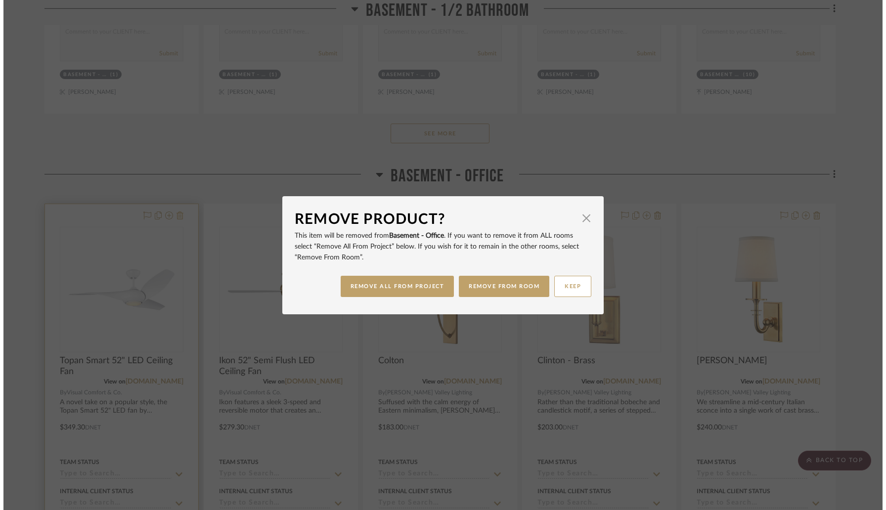
scroll to position [0, 0]
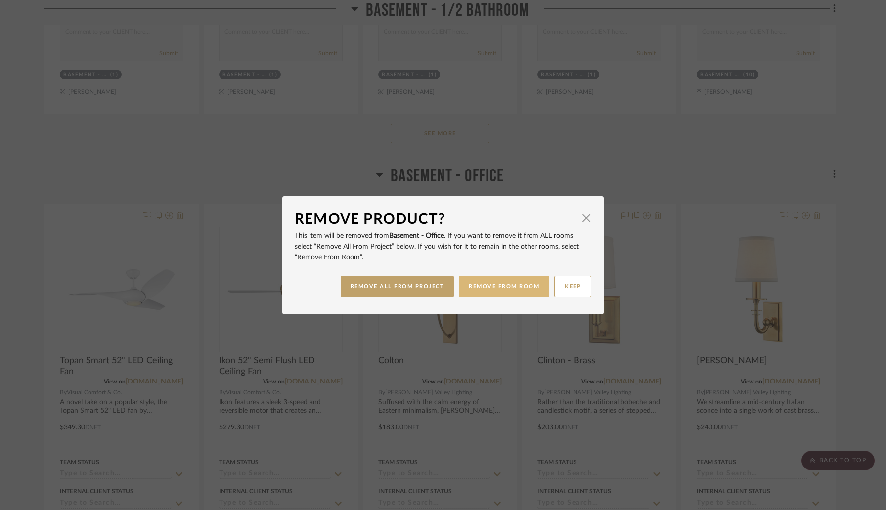
click at [492, 288] on button "REMOVE FROM ROOM" at bounding box center [504, 286] width 90 height 21
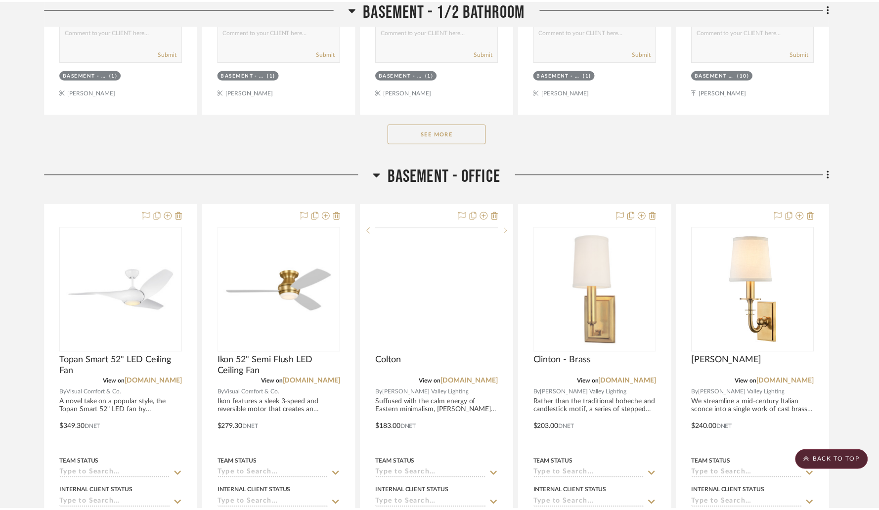
scroll to position [6271, 0]
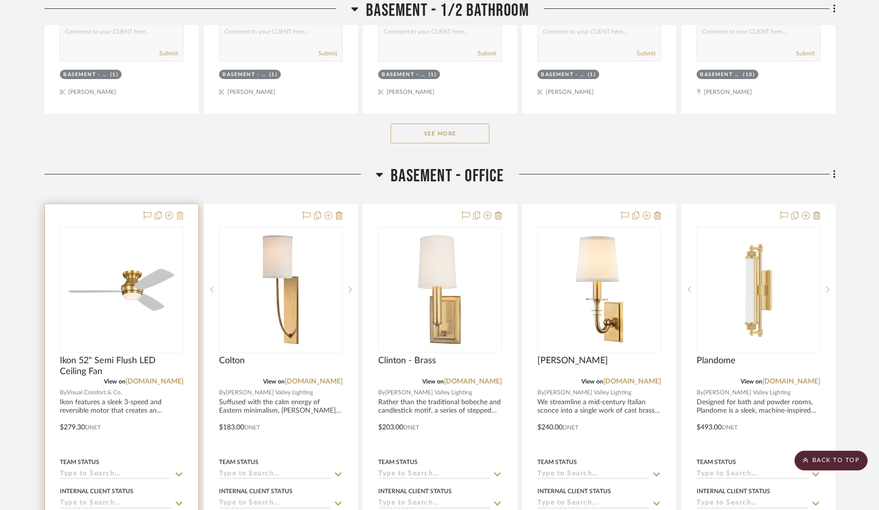
click at [180, 212] on icon at bounding box center [180, 216] width 7 height 8
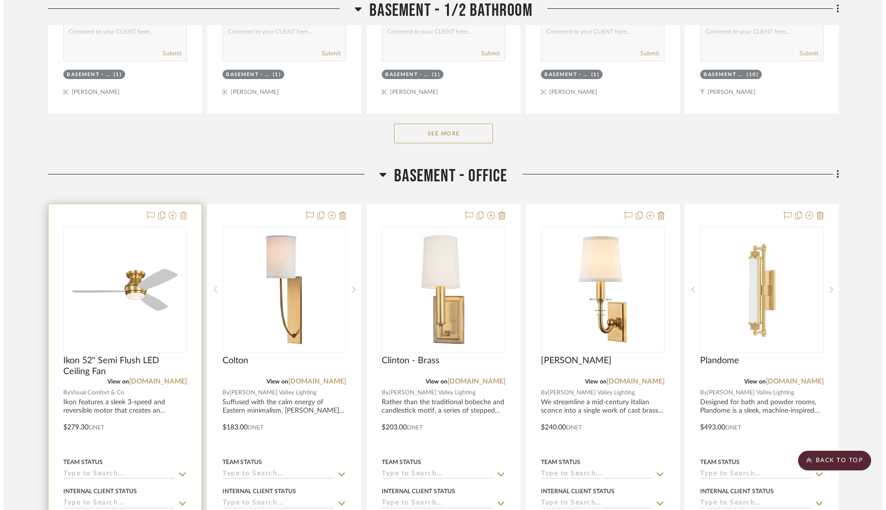
scroll to position [0, 0]
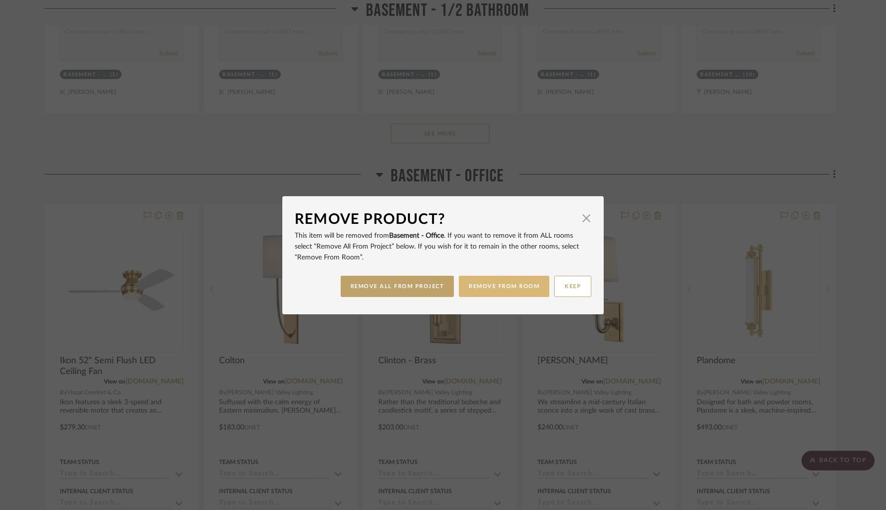
click at [508, 291] on button "REMOVE FROM ROOM" at bounding box center [504, 286] width 90 height 21
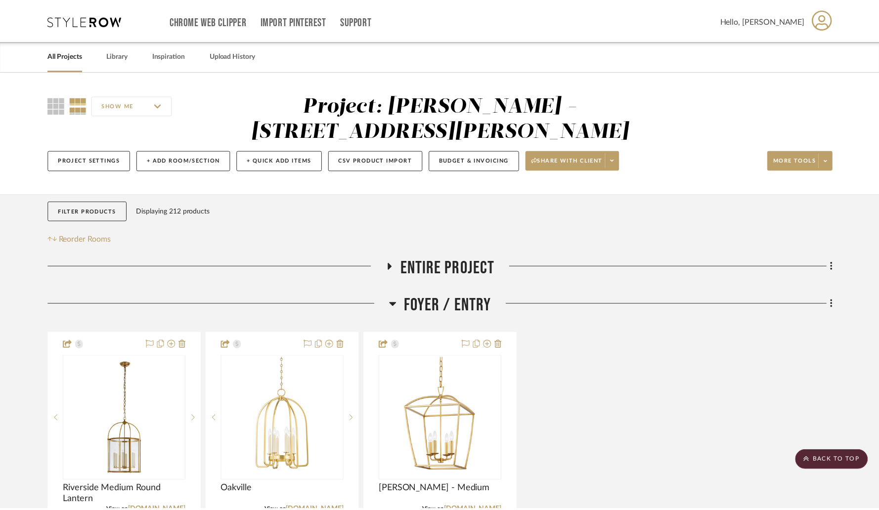
scroll to position [6271, 0]
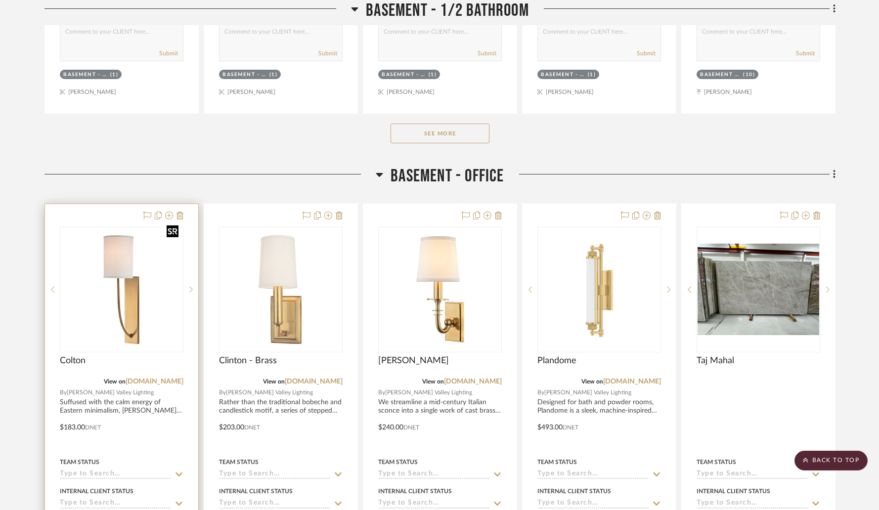
click at [148, 239] on img "0" at bounding box center [122, 290] width 122 height 122
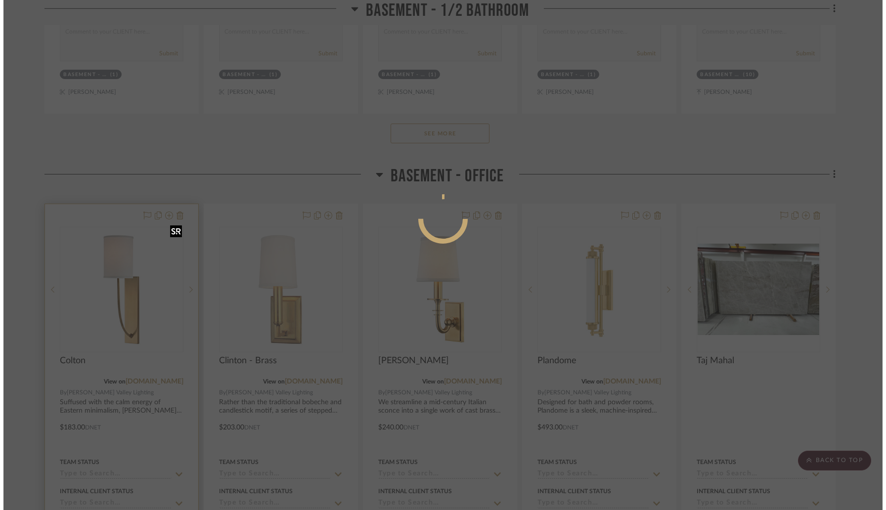
scroll to position [0, 0]
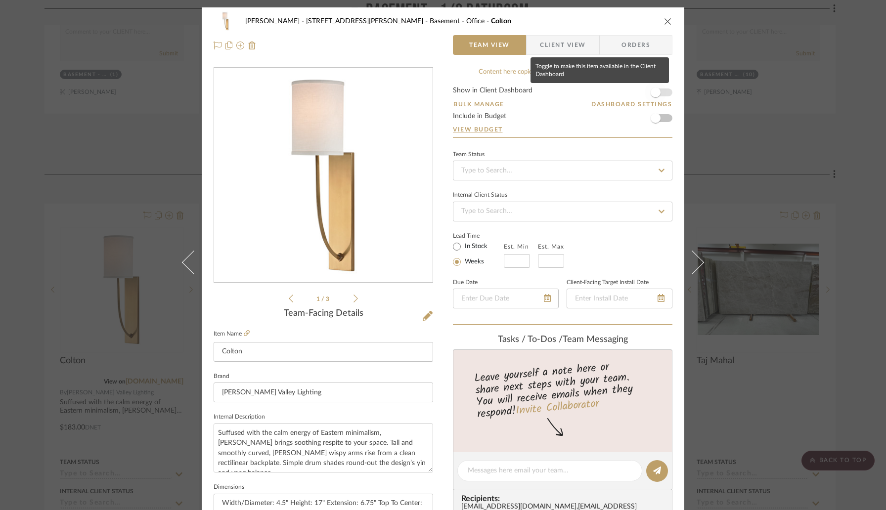
click at [660, 91] on span "button" at bounding box center [656, 93] width 22 height 22
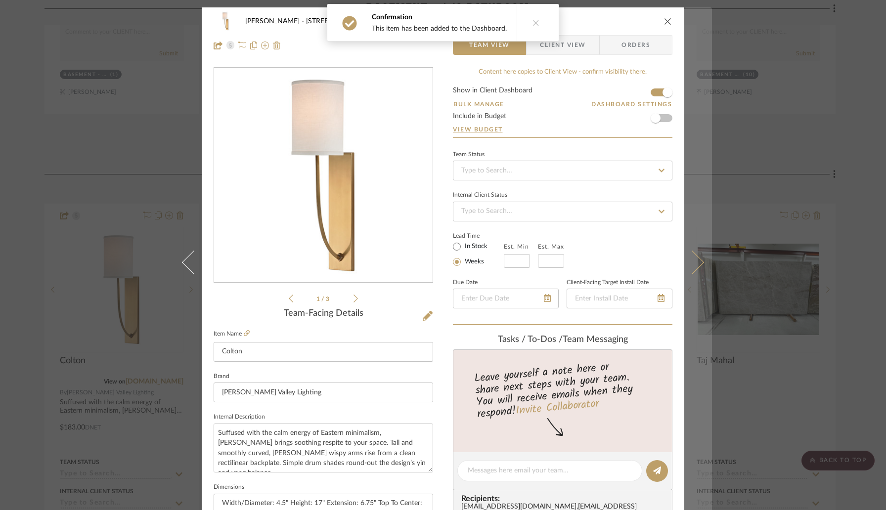
click at [690, 262] on icon at bounding box center [692, 263] width 24 height 24
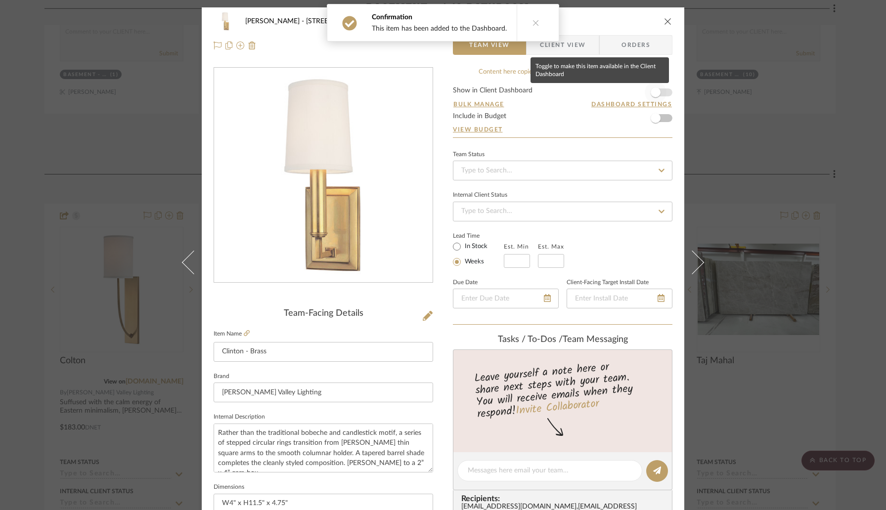
click at [658, 87] on span "button" at bounding box center [656, 93] width 22 height 22
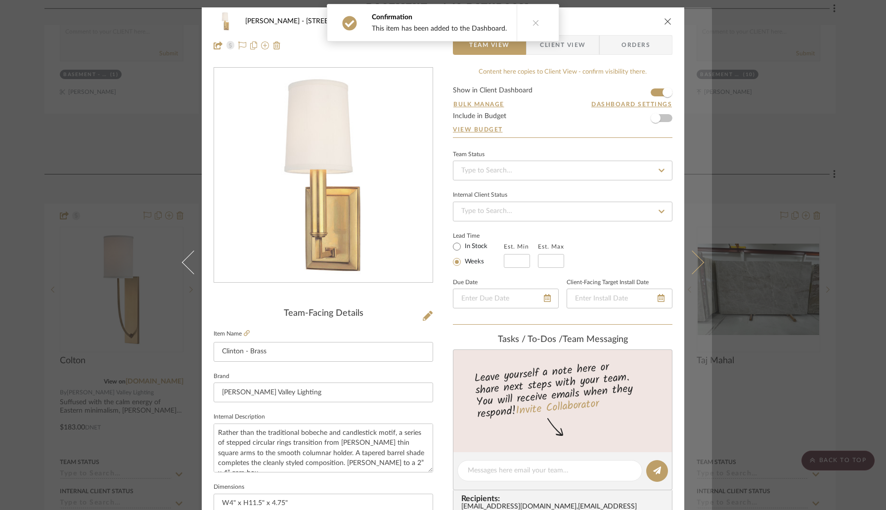
click at [691, 269] on icon at bounding box center [692, 263] width 24 height 24
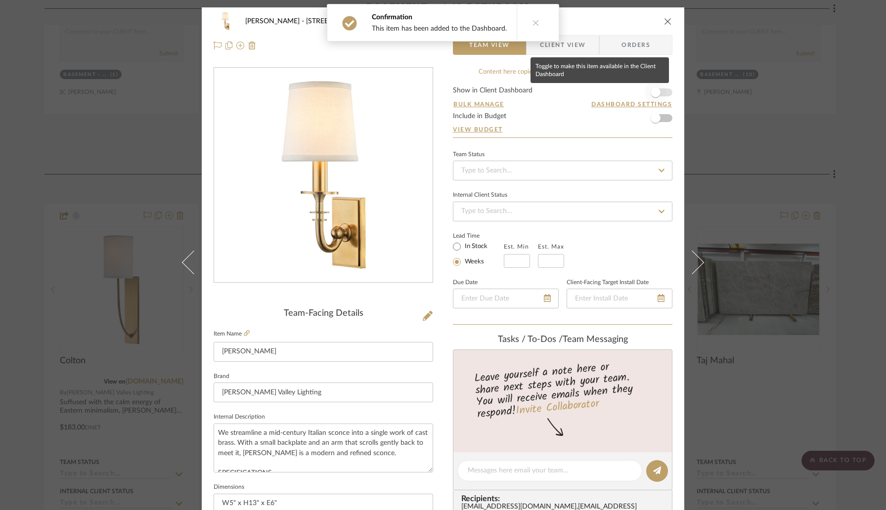
click at [657, 93] on span "button" at bounding box center [656, 93] width 22 height 22
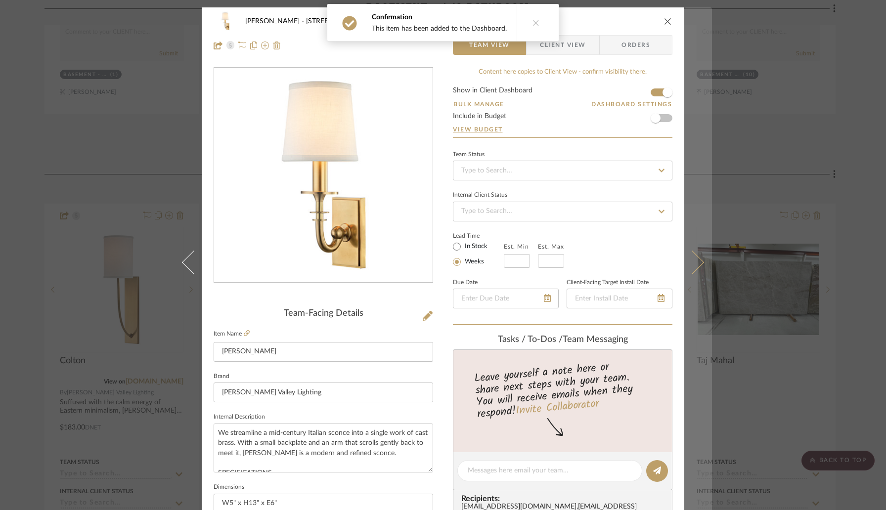
click at [690, 274] on button at bounding box center [698, 262] width 28 height 510
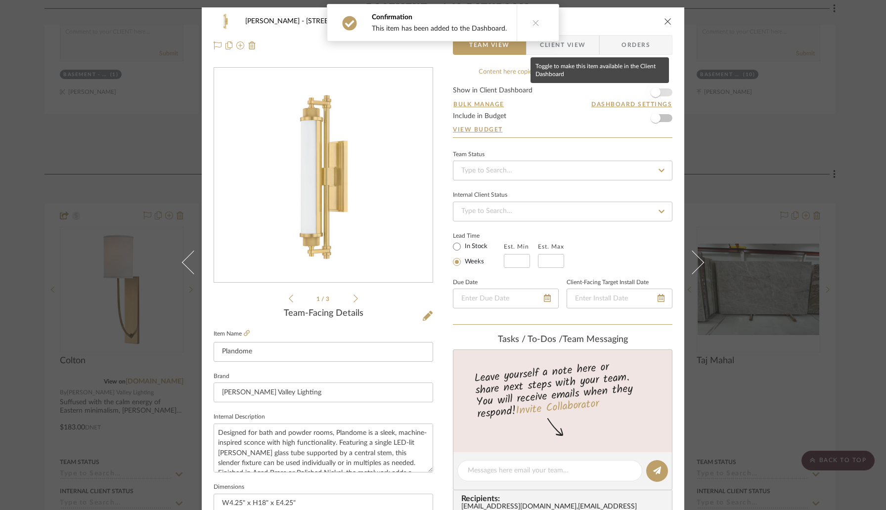
click at [659, 92] on span "button" at bounding box center [656, 93] width 22 height 22
click at [664, 18] on icon "close" at bounding box center [668, 21] width 8 height 8
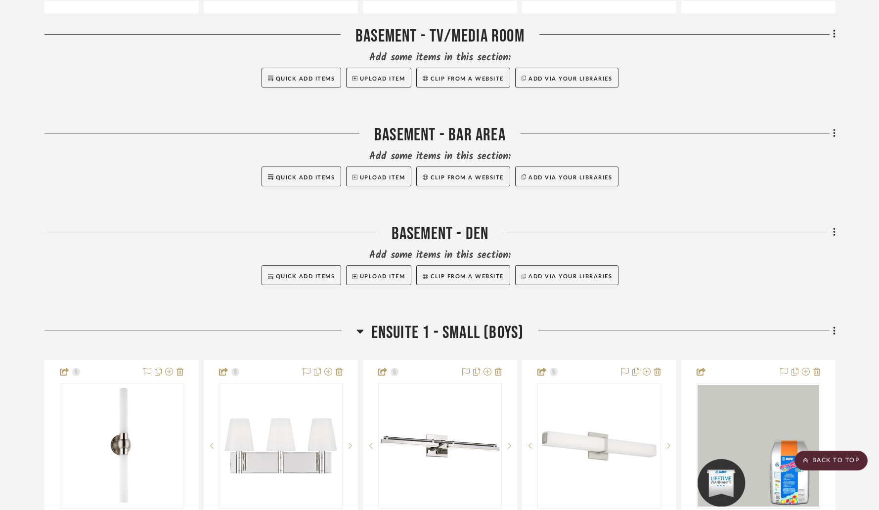
scroll to position [6898, 0]
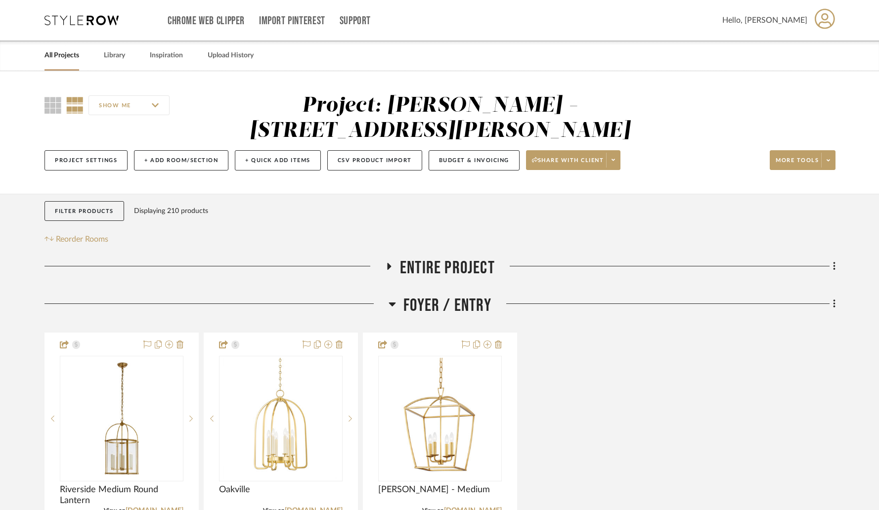
click at [392, 303] on icon at bounding box center [392, 305] width 7 height 4
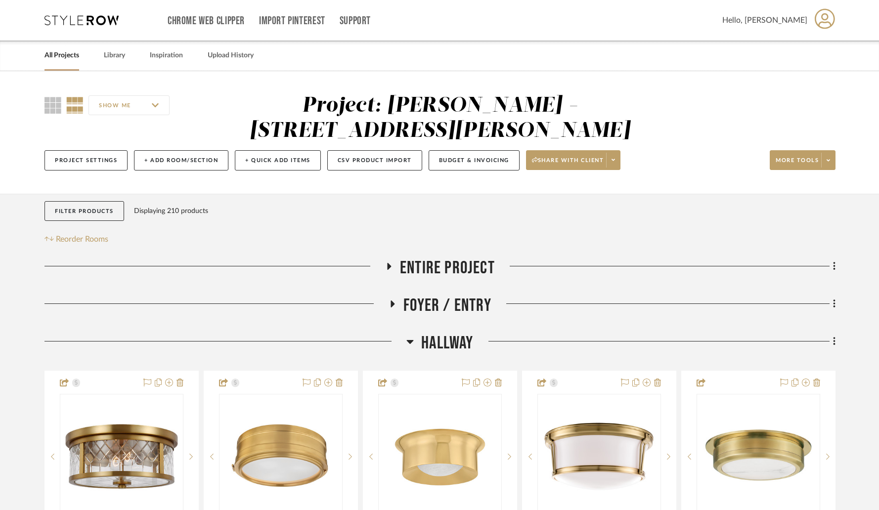
click at [410, 340] on icon at bounding box center [410, 342] width 7 height 4
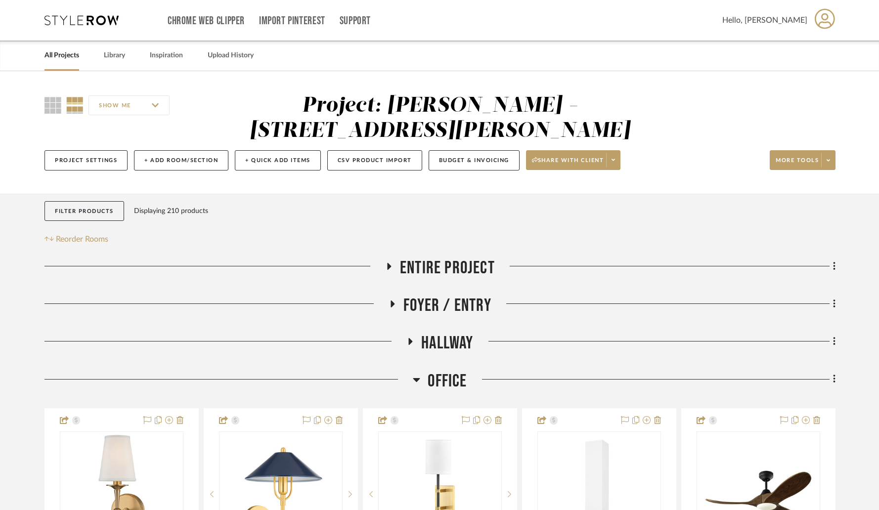
click at [413, 374] on icon at bounding box center [416, 380] width 7 height 12
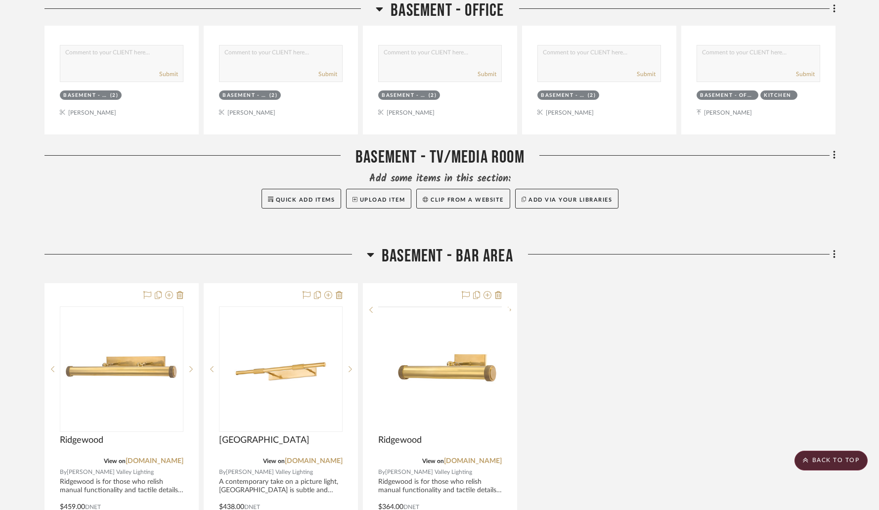
scroll to position [4088, 0]
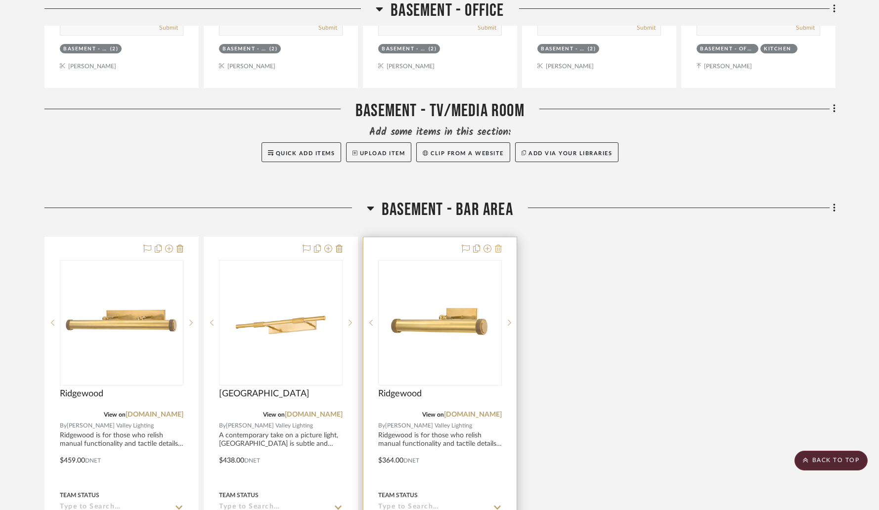
click at [498, 245] on icon at bounding box center [498, 249] width 7 height 8
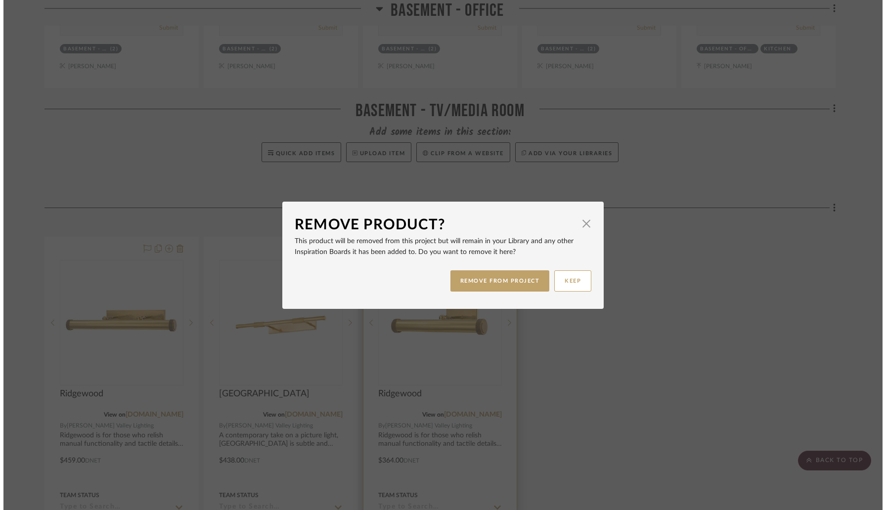
scroll to position [0, 0]
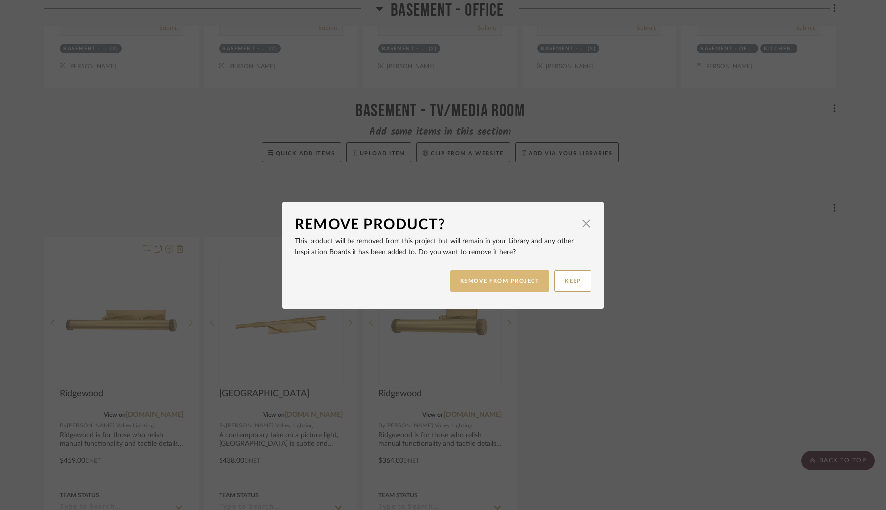
click at [486, 279] on button "REMOVE FROM PROJECT" at bounding box center [499, 280] width 99 height 21
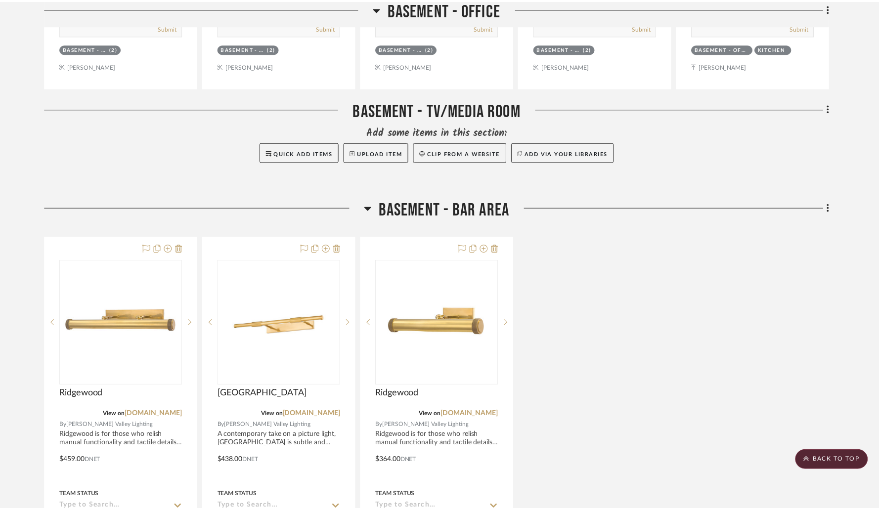
scroll to position [4088, 0]
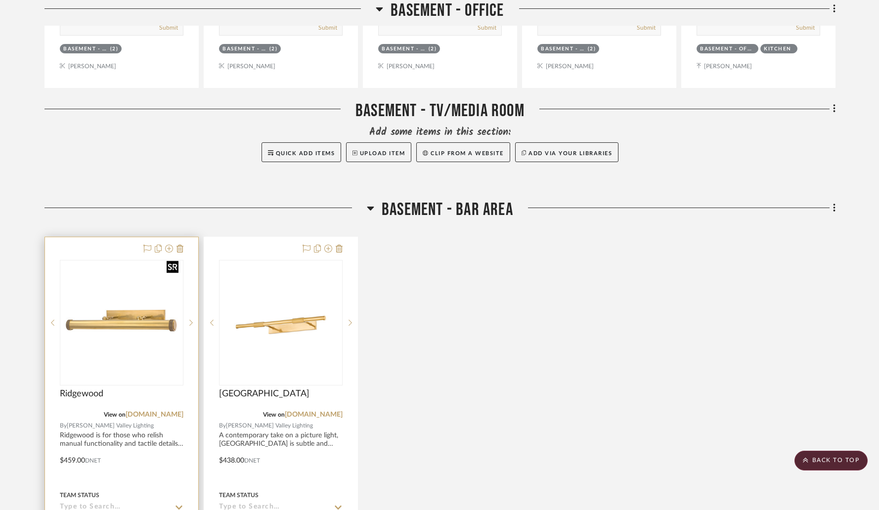
click at [125, 298] on img "0" at bounding box center [122, 323] width 122 height 122
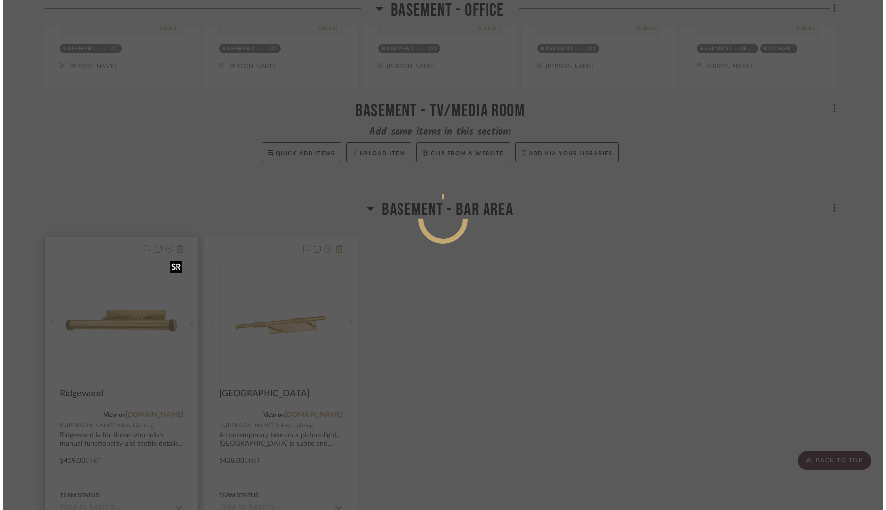
scroll to position [0, 0]
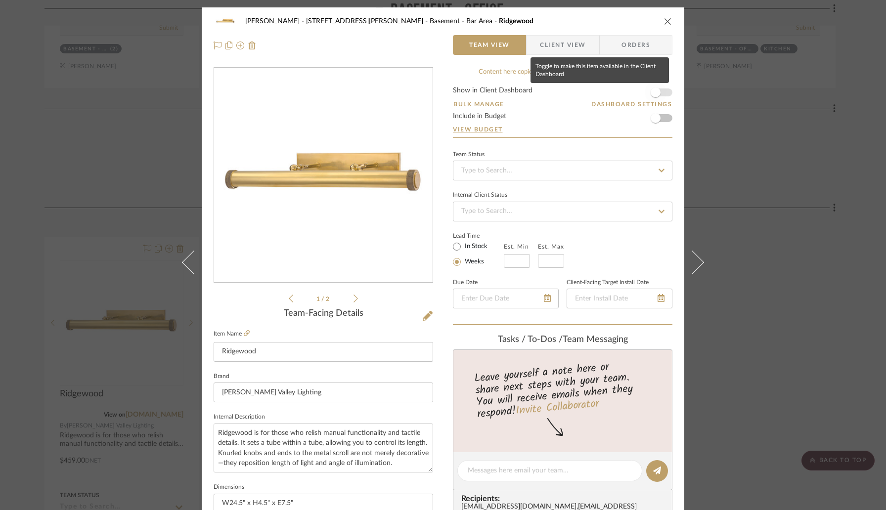
click at [662, 91] on span "button" at bounding box center [656, 93] width 22 height 22
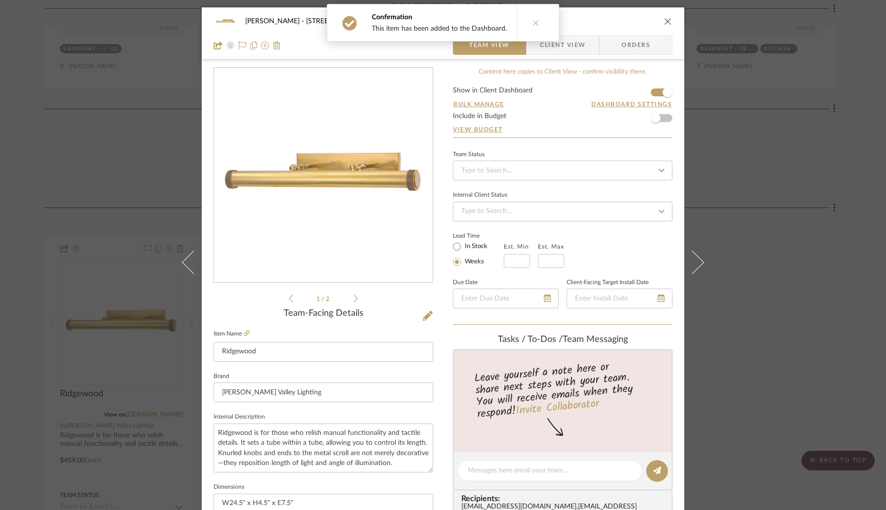
scroll to position [14, 0]
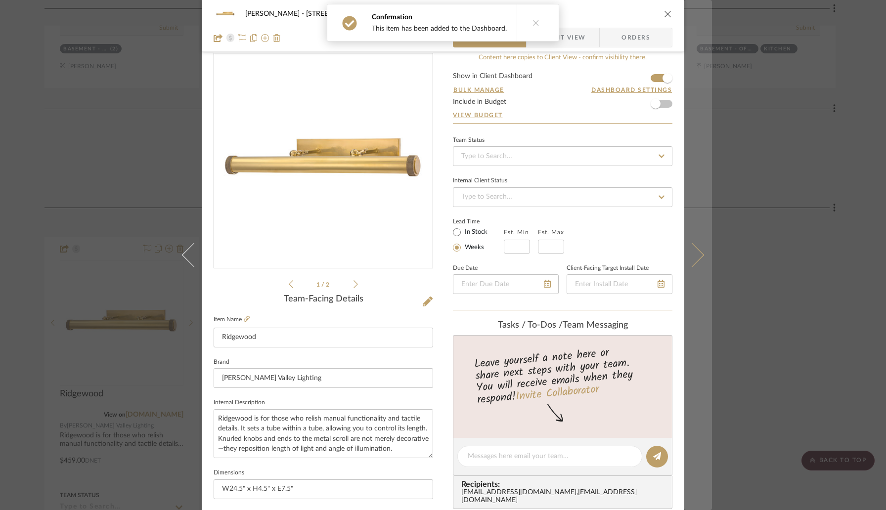
click at [690, 250] on icon at bounding box center [692, 255] width 24 height 24
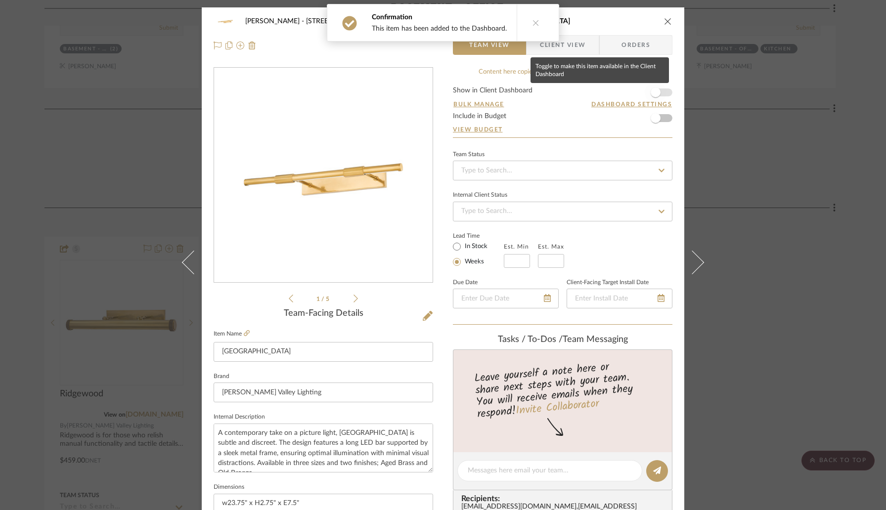
click at [660, 95] on span "button" at bounding box center [656, 93] width 22 height 22
click at [664, 20] on icon "close" at bounding box center [668, 21] width 8 height 8
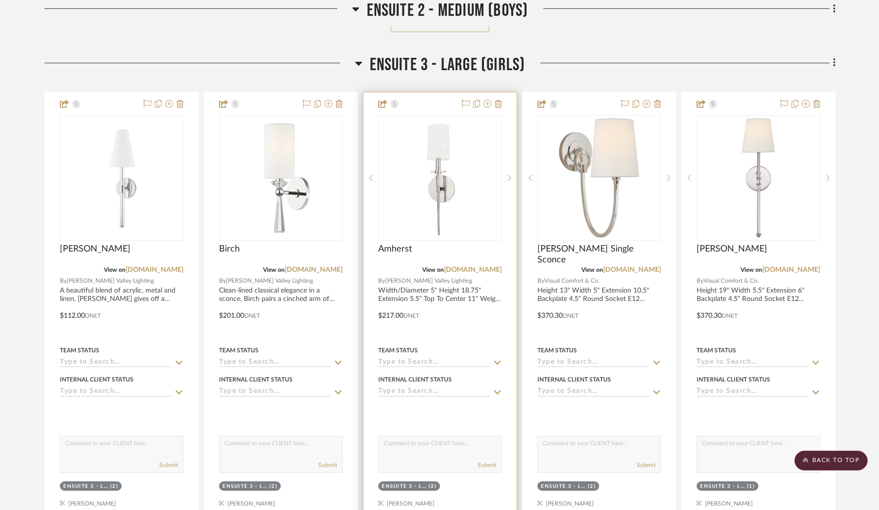
scroll to position [5952, 0]
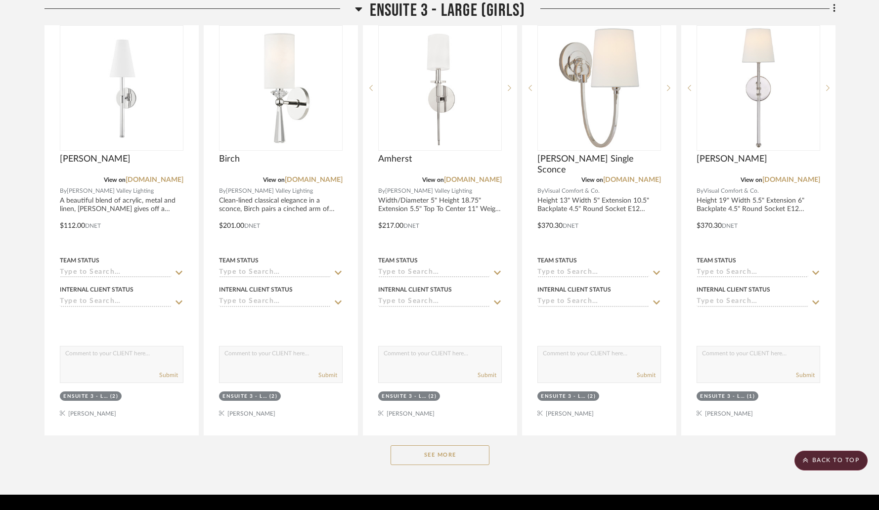
click at [418, 446] on button "See More" at bounding box center [440, 456] width 99 height 20
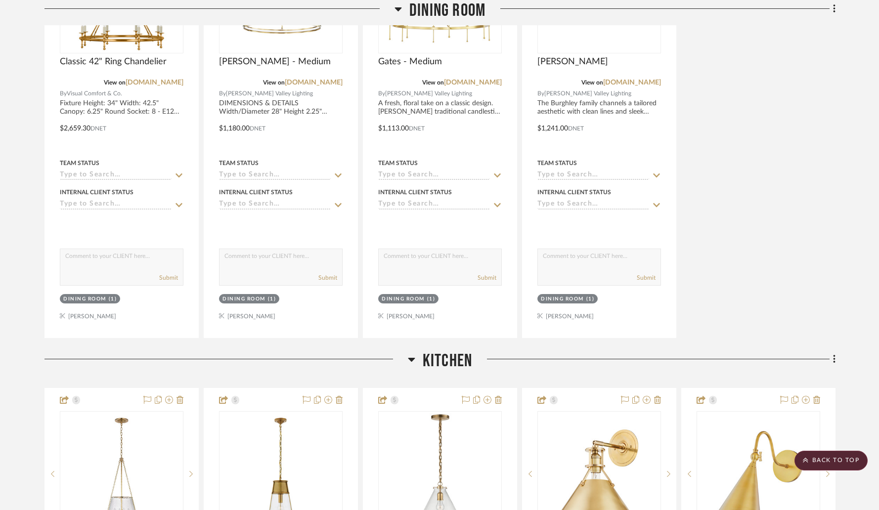
scroll to position [0, 0]
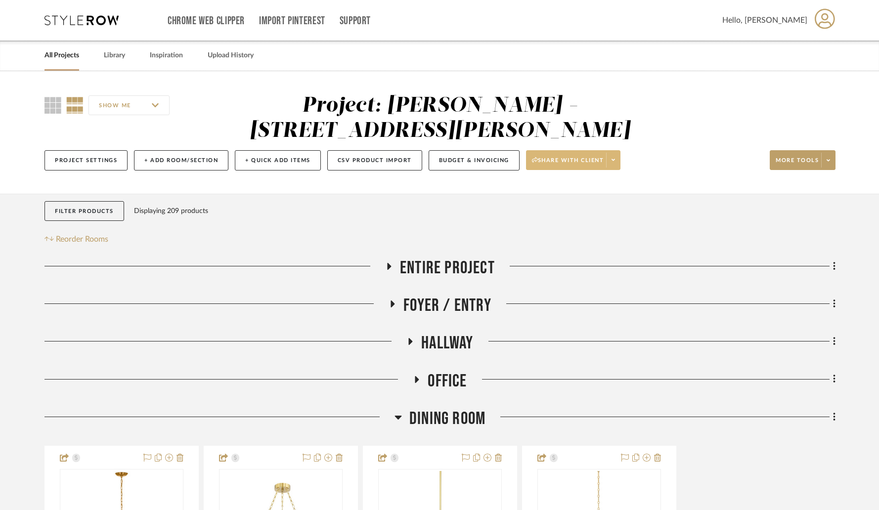
click at [615, 157] on icon at bounding box center [613, 159] width 3 height 5
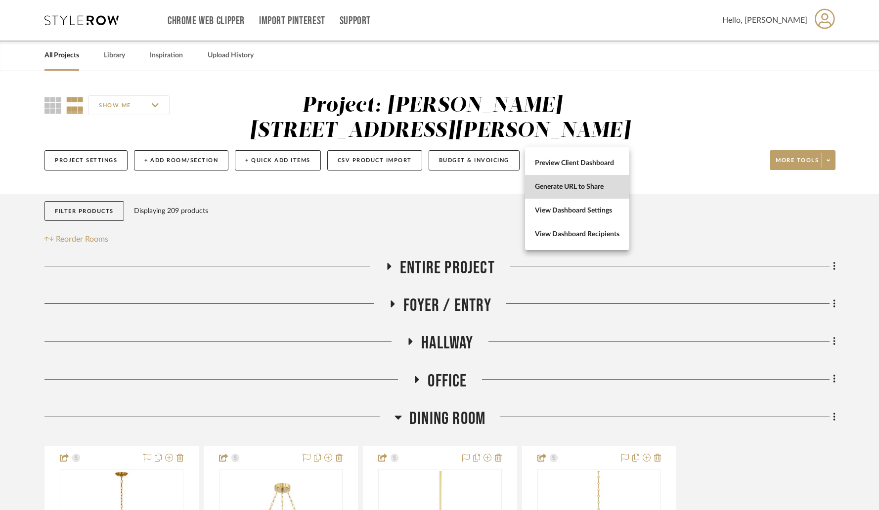
click at [591, 186] on span "Generate URL to Share" at bounding box center [577, 187] width 85 height 8
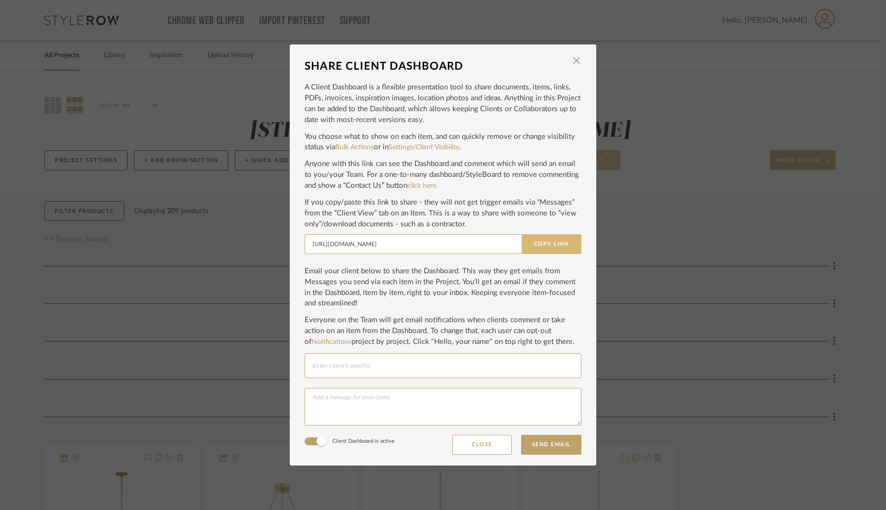
click at [530, 245] on button "Copy Link" at bounding box center [552, 244] width 60 height 20
click at [568, 60] on span "button" at bounding box center [577, 61] width 20 height 20
